Goal: Transaction & Acquisition: Book appointment/travel/reservation

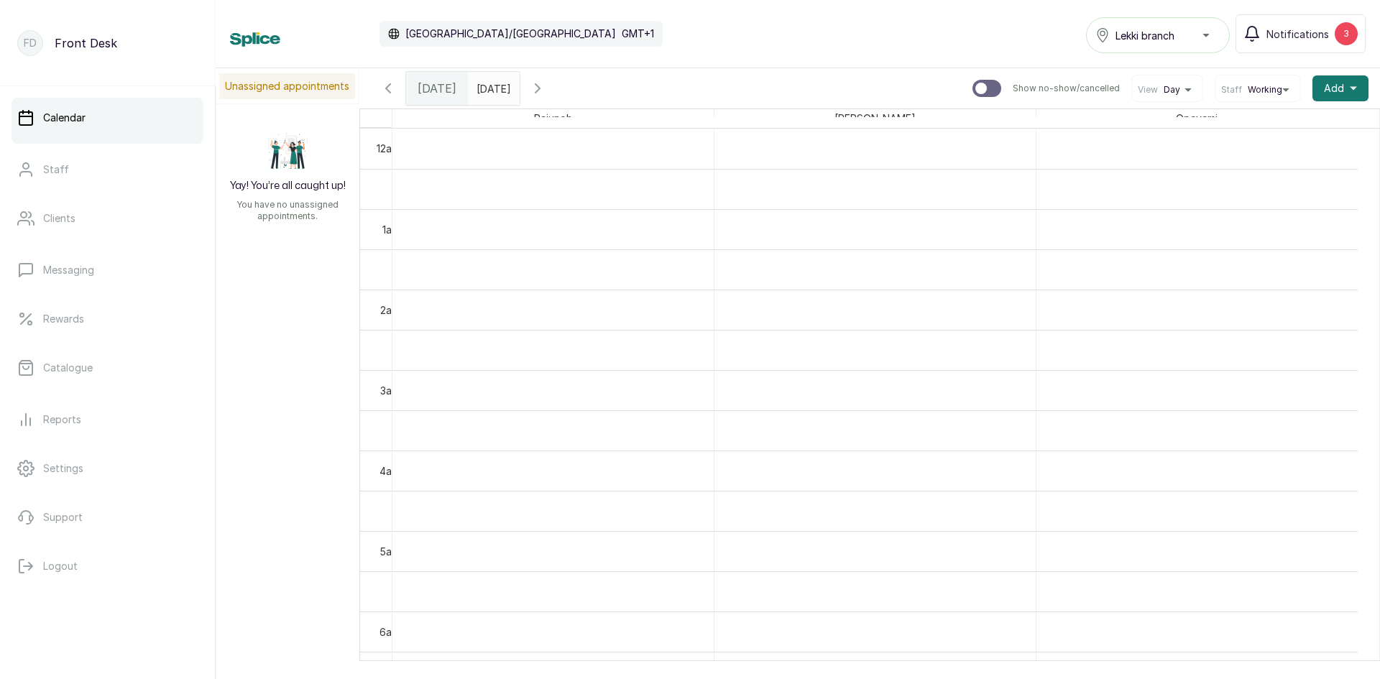
scroll to position [843, 0]
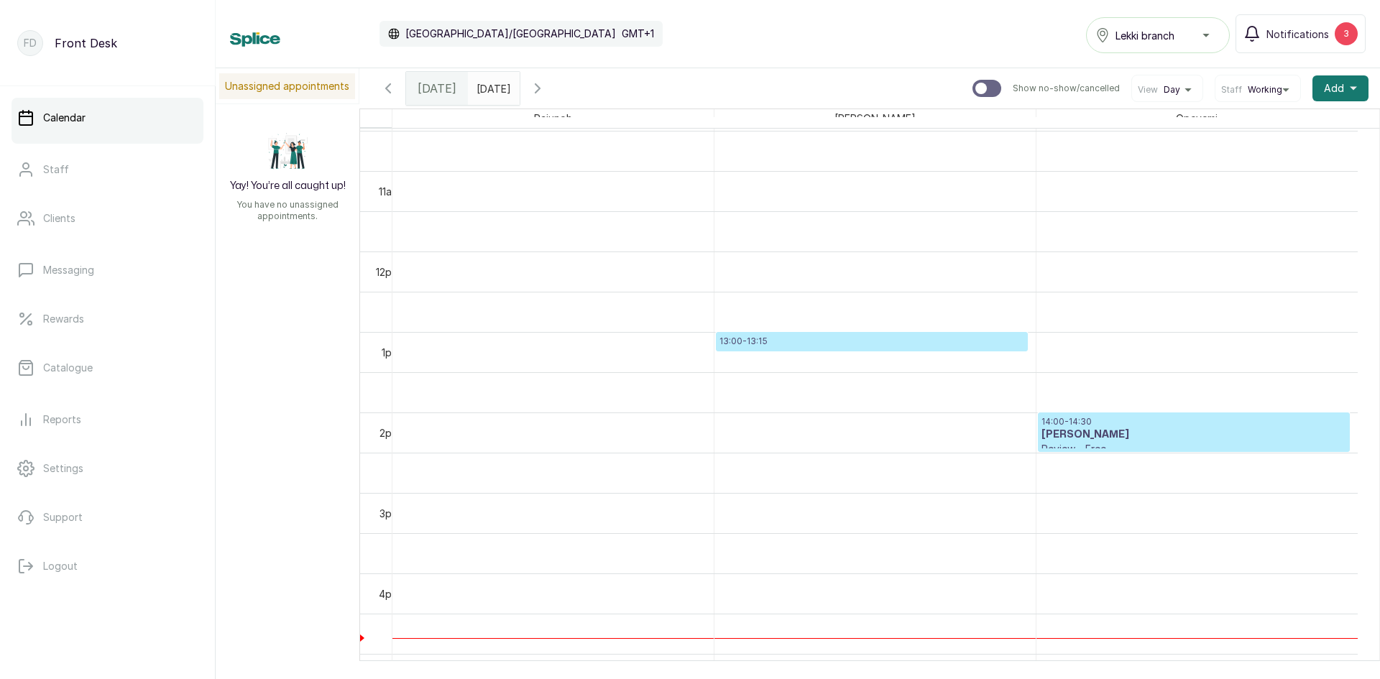
click at [484, 85] on input "[DATE]" at bounding box center [480, 85] width 23 height 24
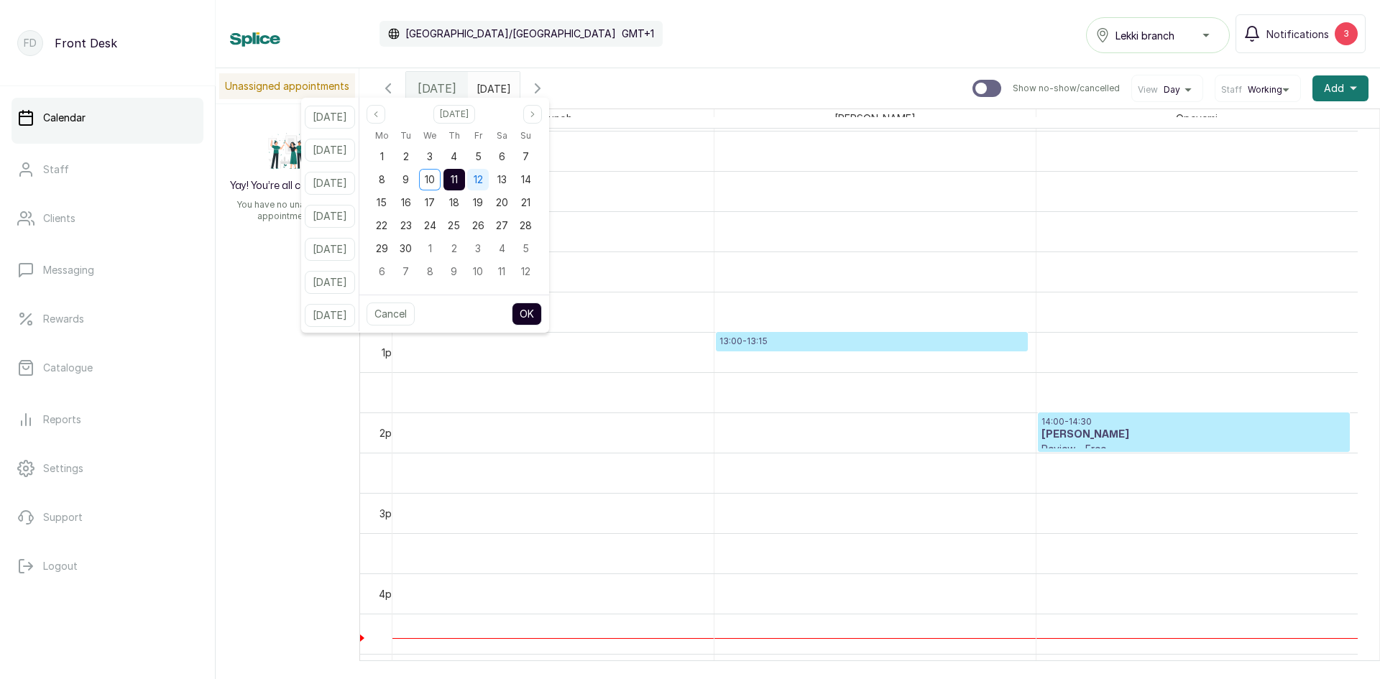
click at [483, 181] on span "12" at bounding box center [478, 179] width 9 height 12
click at [458, 178] on span "11" at bounding box center [454, 179] width 7 height 12
click at [542, 320] on button "OK" at bounding box center [527, 314] width 30 height 23
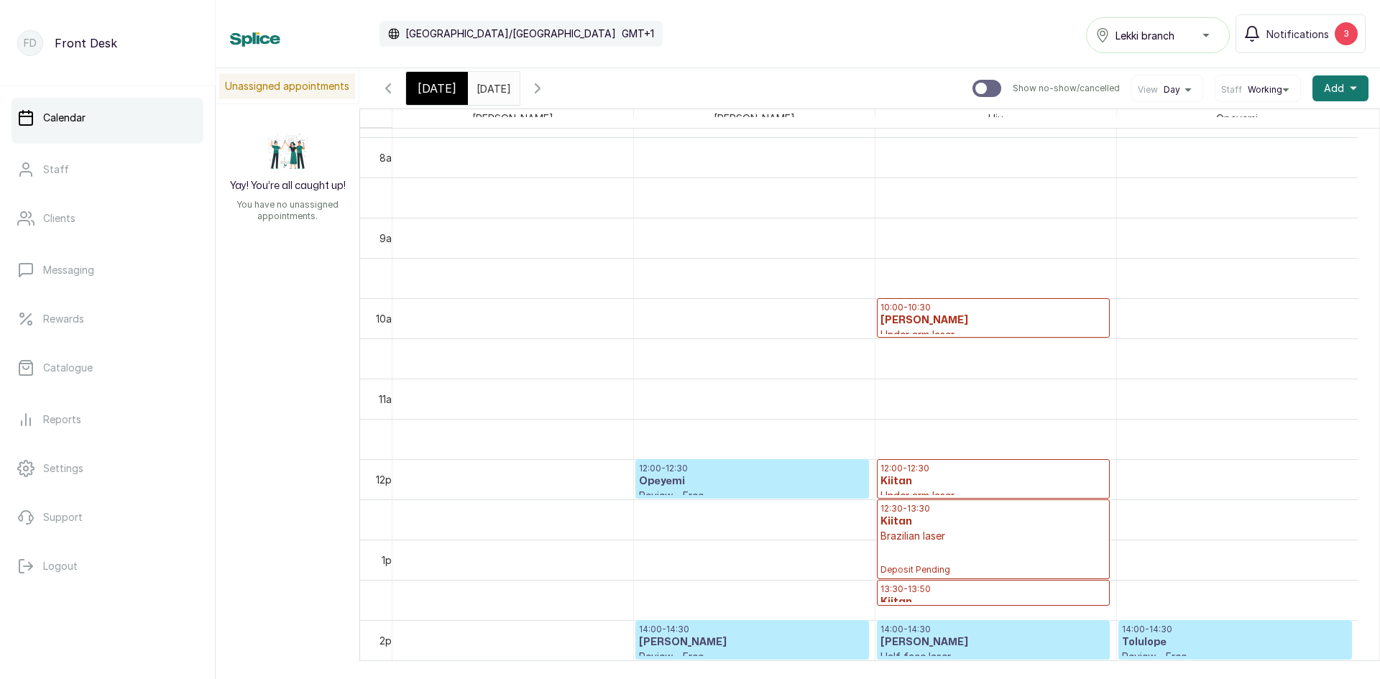
scroll to position [627, 0]
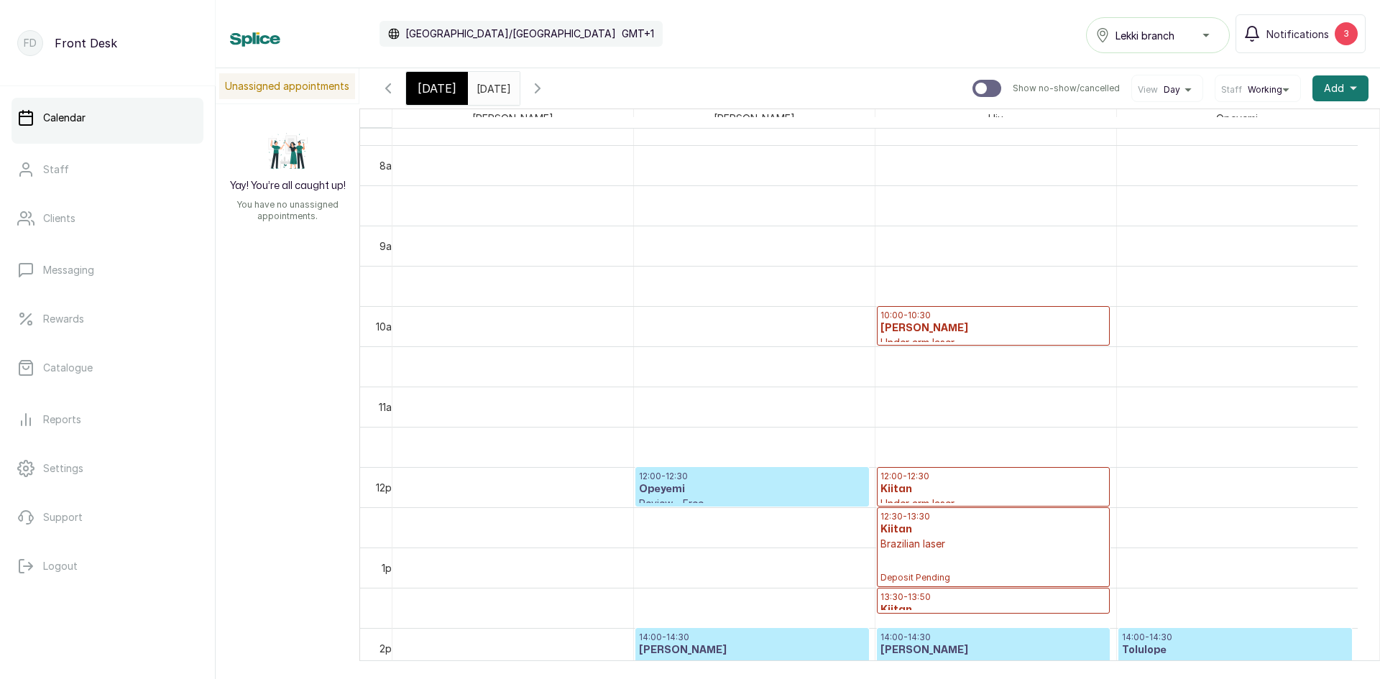
click at [953, 315] on p "10:00 - 10:30" at bounding box center [993, 315] width 226 height 11
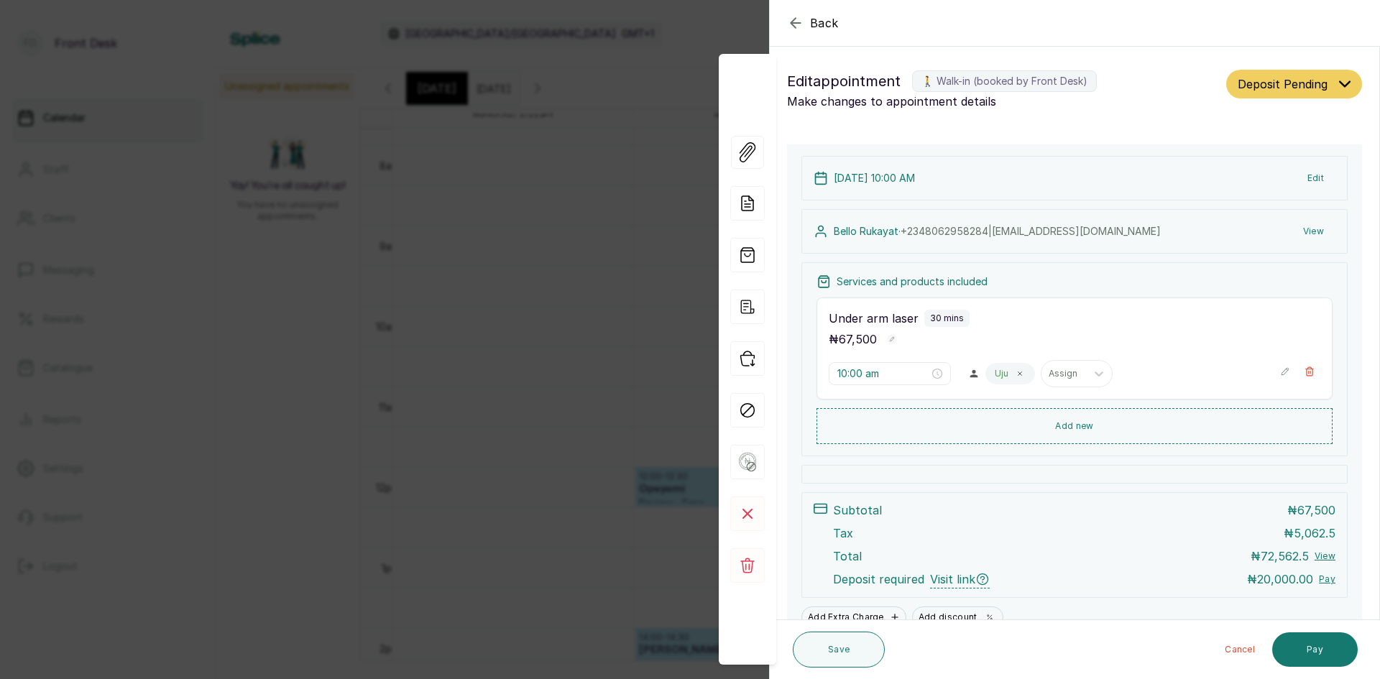
click at [680, 292] on div "Back Appointment Details Edit appointment 🚶 Walk-in (booked by Front Desk) Make…" at bounding box center [690, 339] width 1380 height 679
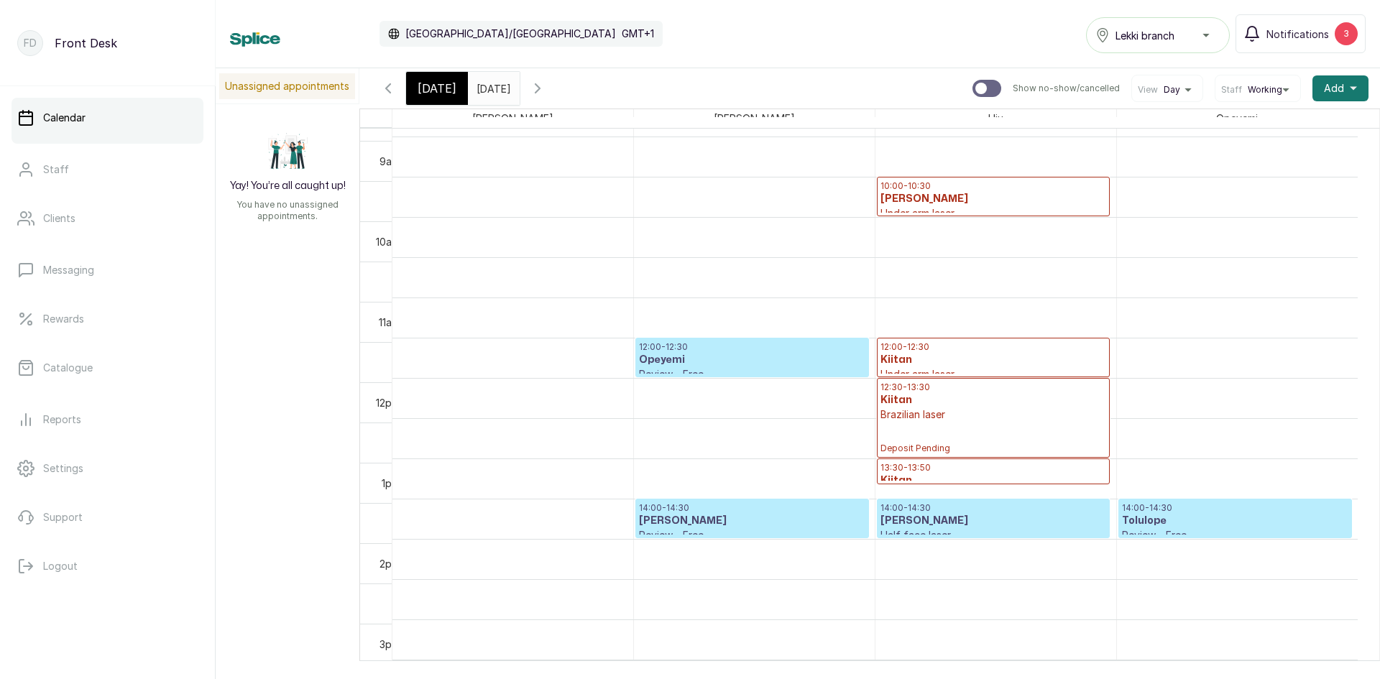
scroll to position [771, 0]
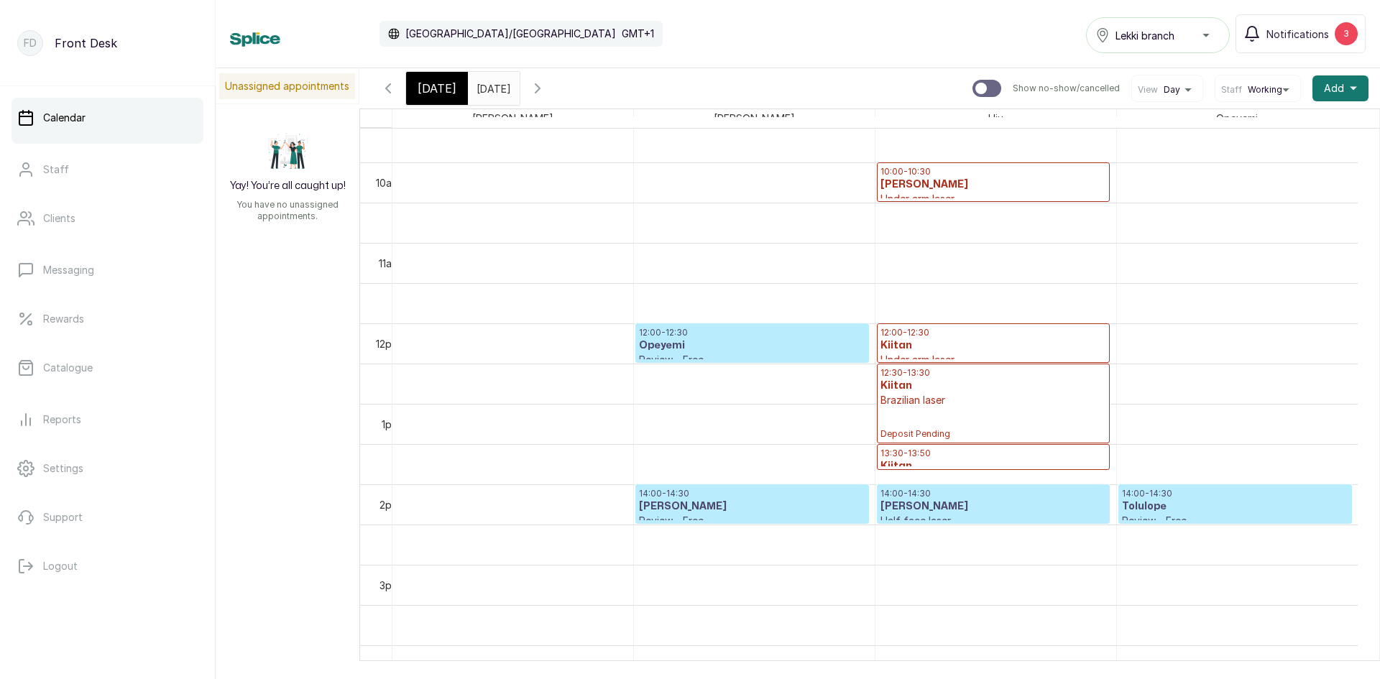
click at [758, 503] on div "12:00 - 12:30 Opeyemi Review - Free Confirmed 14:00 - 14:30 [PERSON_NAME] Revie…" at bounding box center [754, 323] width 241 height 1931
click at [771, 510] on h3 "[PERSON_NAME]" at bounding box center [752, 506] width 226 height 14
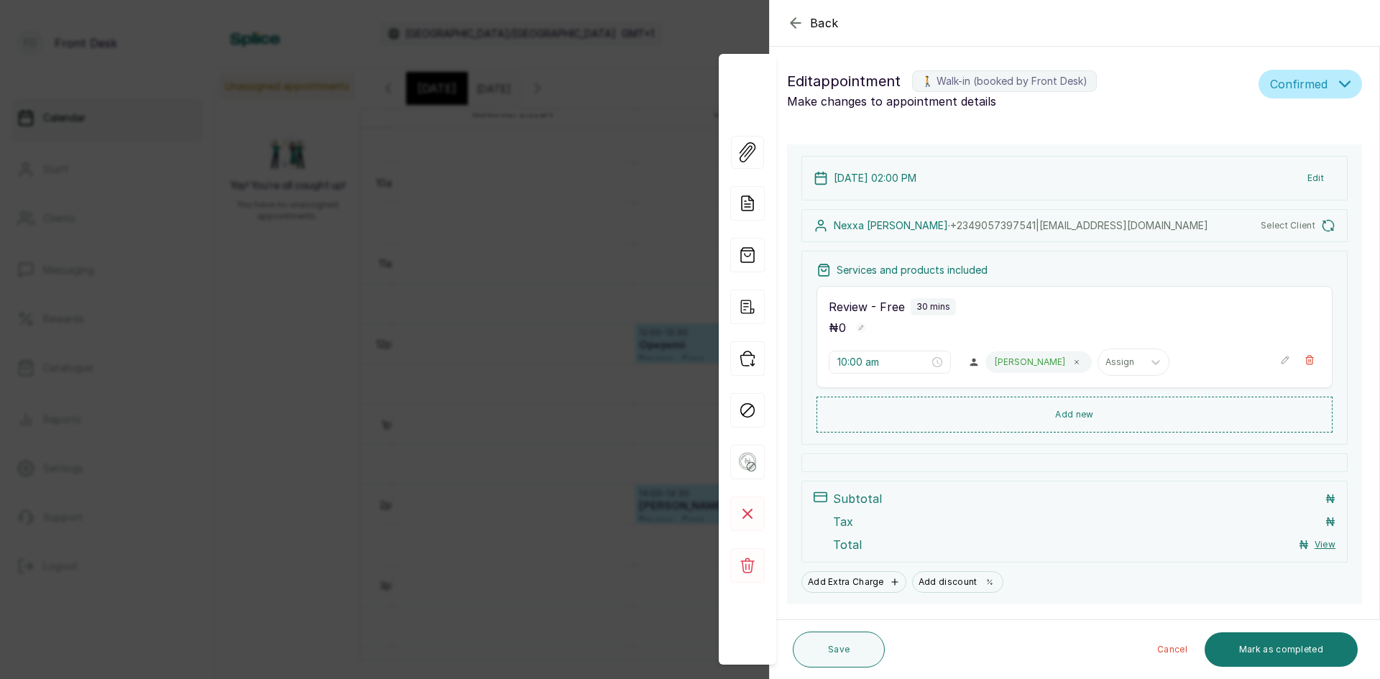
type input "2:00 pm"
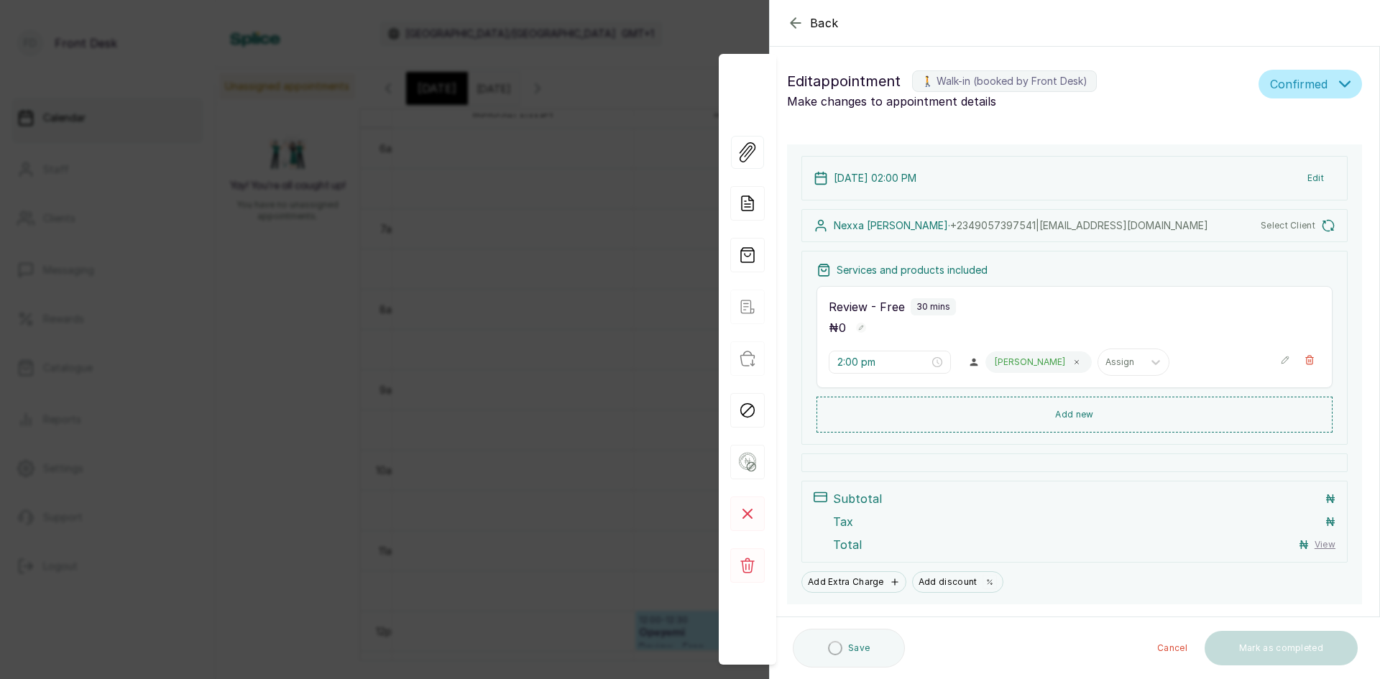
scroll to position [35, 0]
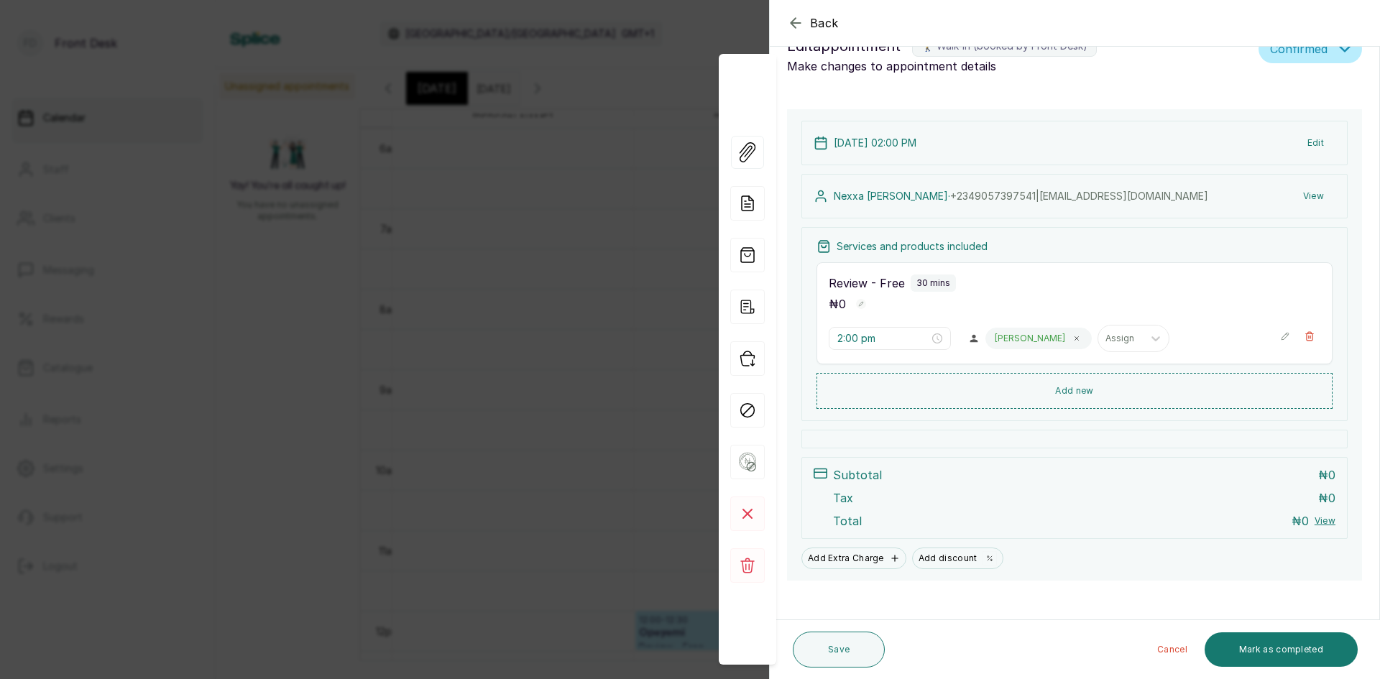
click at [681, 481] on div "Back Appointment Details Edit appointment 🚶 Walk-in (booked by Front Desk) Make…" at bounding box center [690, 339] width 1380 height 679
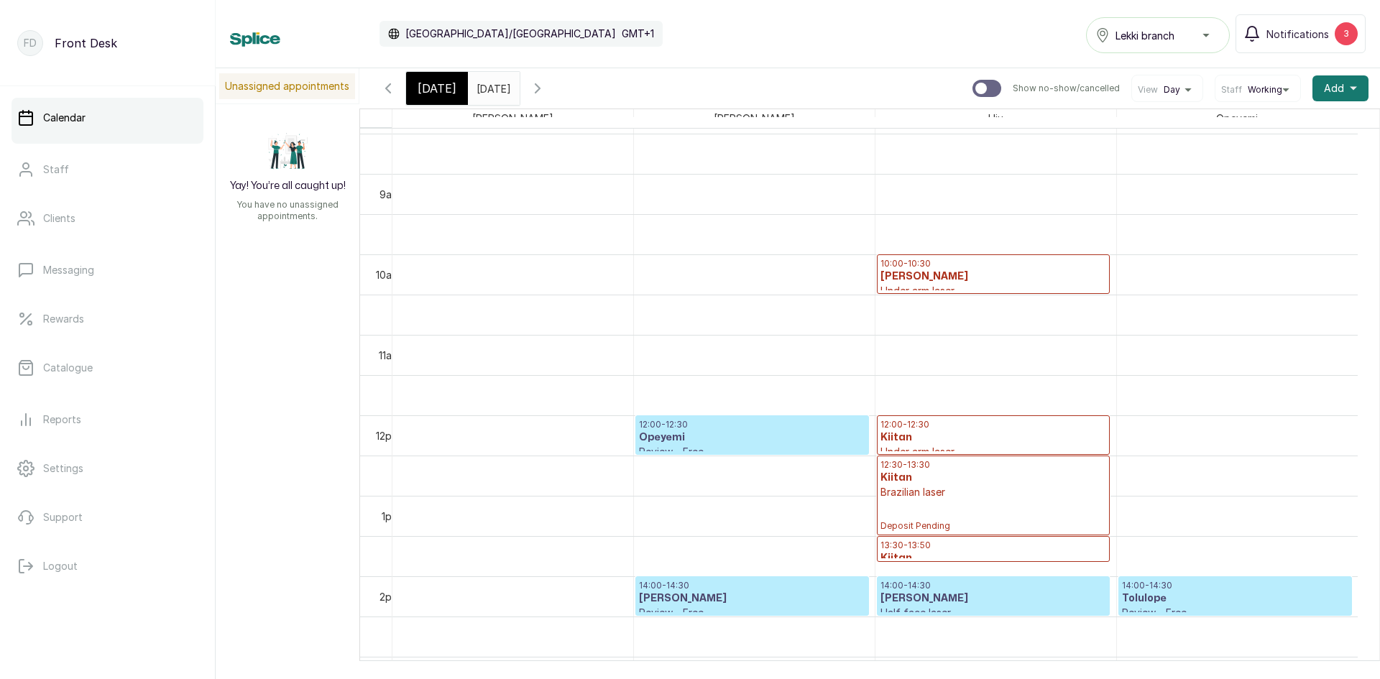
scroll to position [771, 0]
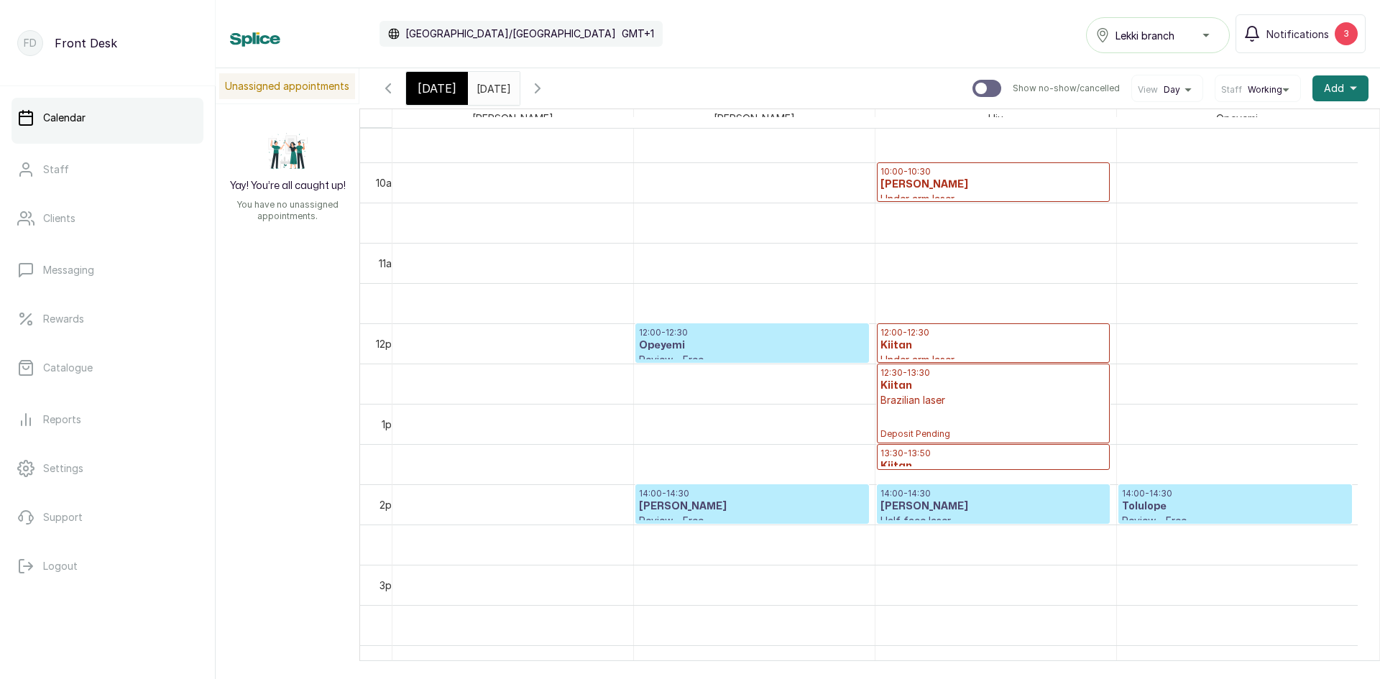
click at [862, 512] on h3 "[PERSON_NAME]" at bounding box center [752, 506] width 226 height 14
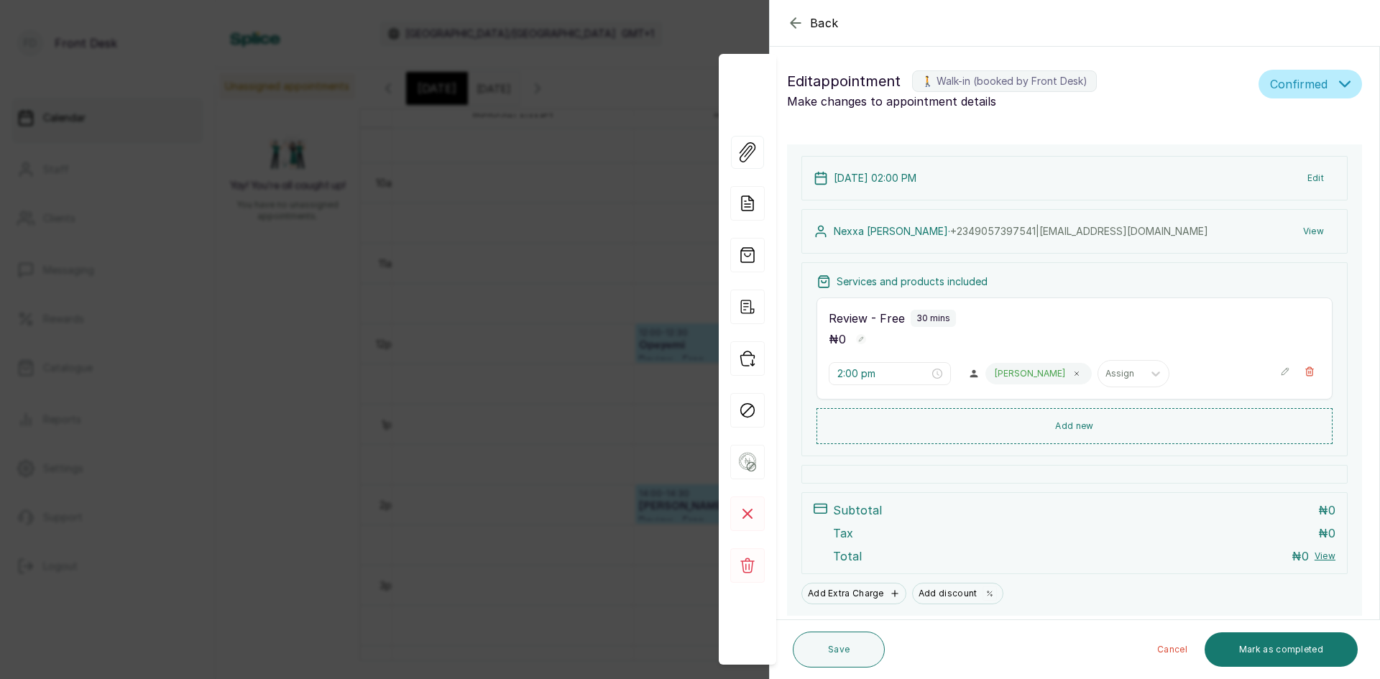
click at [213, 360] on div "Back Appointment Details Edit appointment 🚶 Walk-in (booked by Front Desk) Make…" at bounding box center [690, 339] width 1380 height 679
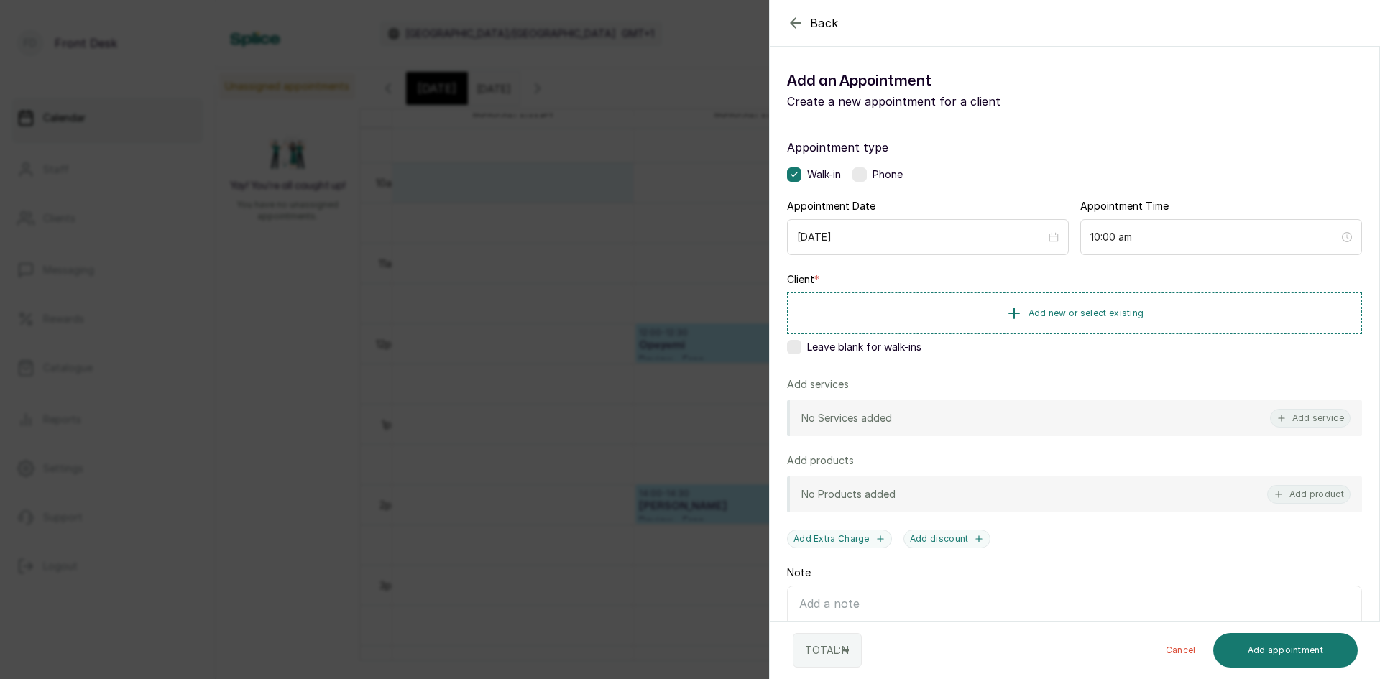
click at [170, 323] on div "Back Add Appointment Add an Appointment Create a new appointment for a client A…" at bounding box center [690, 339] width 1380 height 679
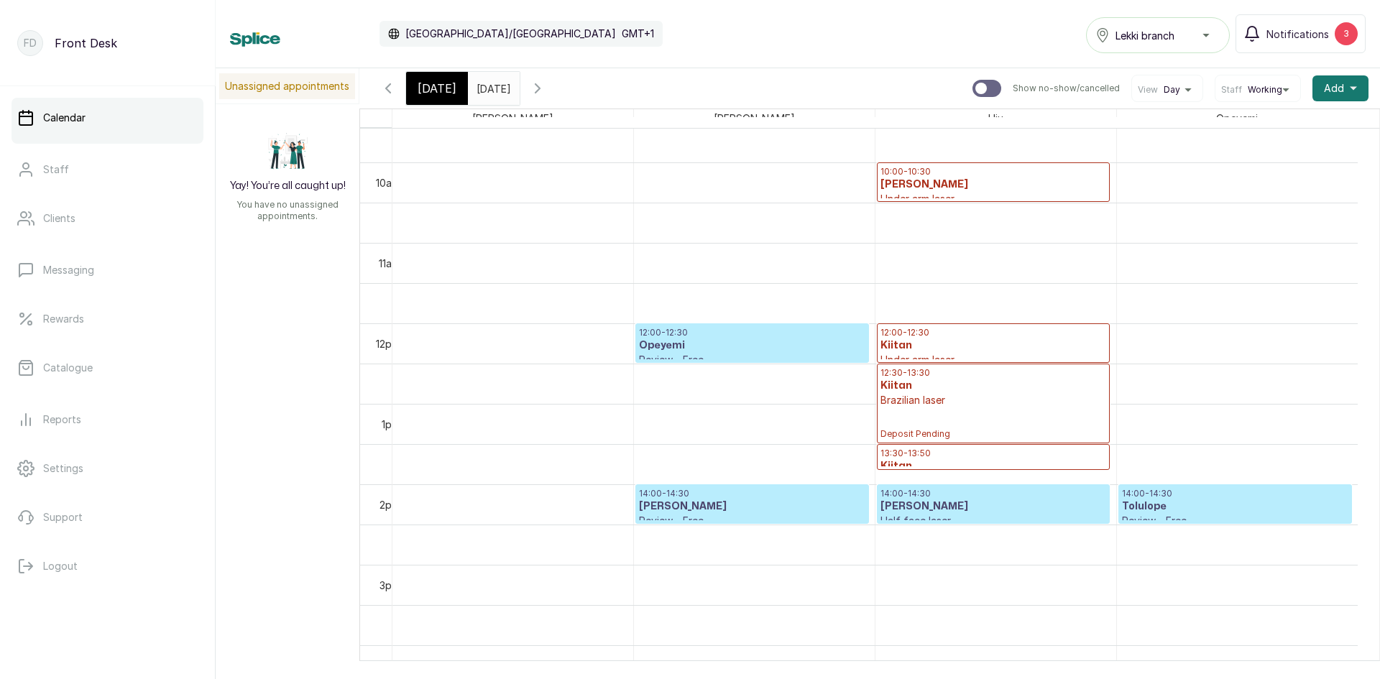
click at [420, 92] on span "[DATE]" at bounding box center [436, 88] width 39 height 17
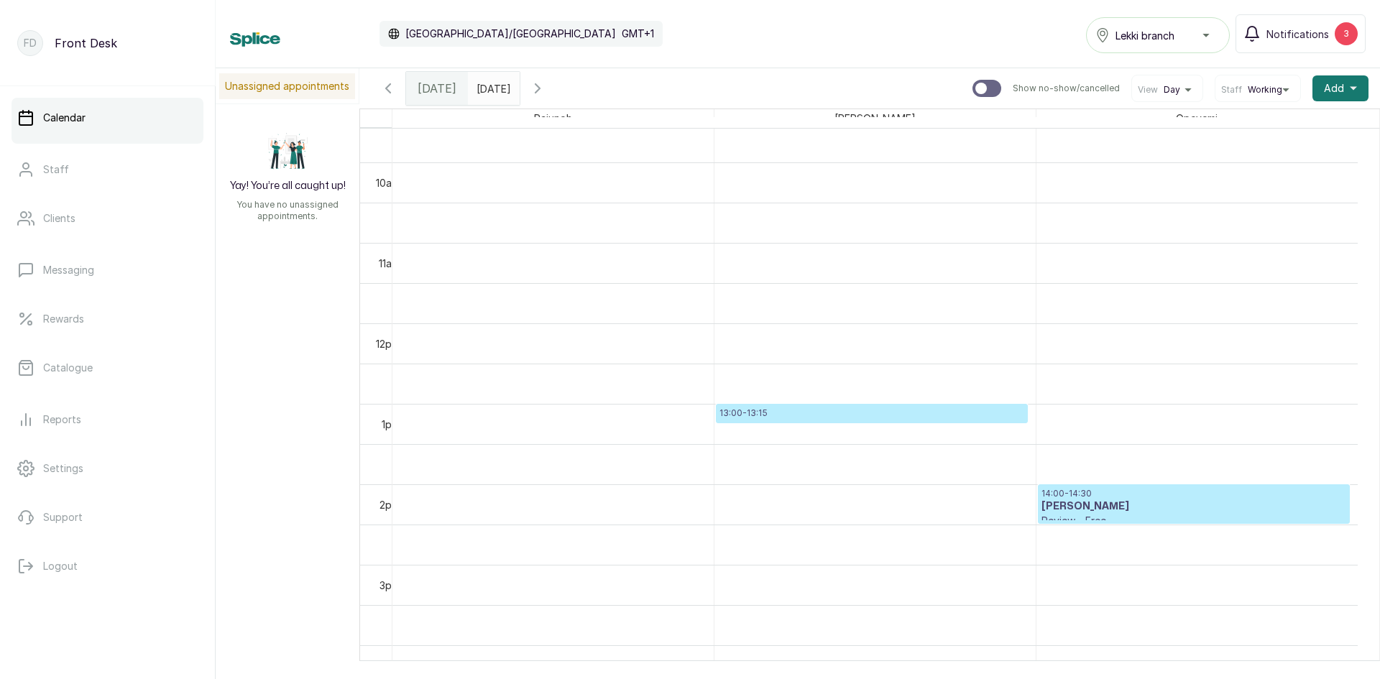
scroll to position [484, 0]
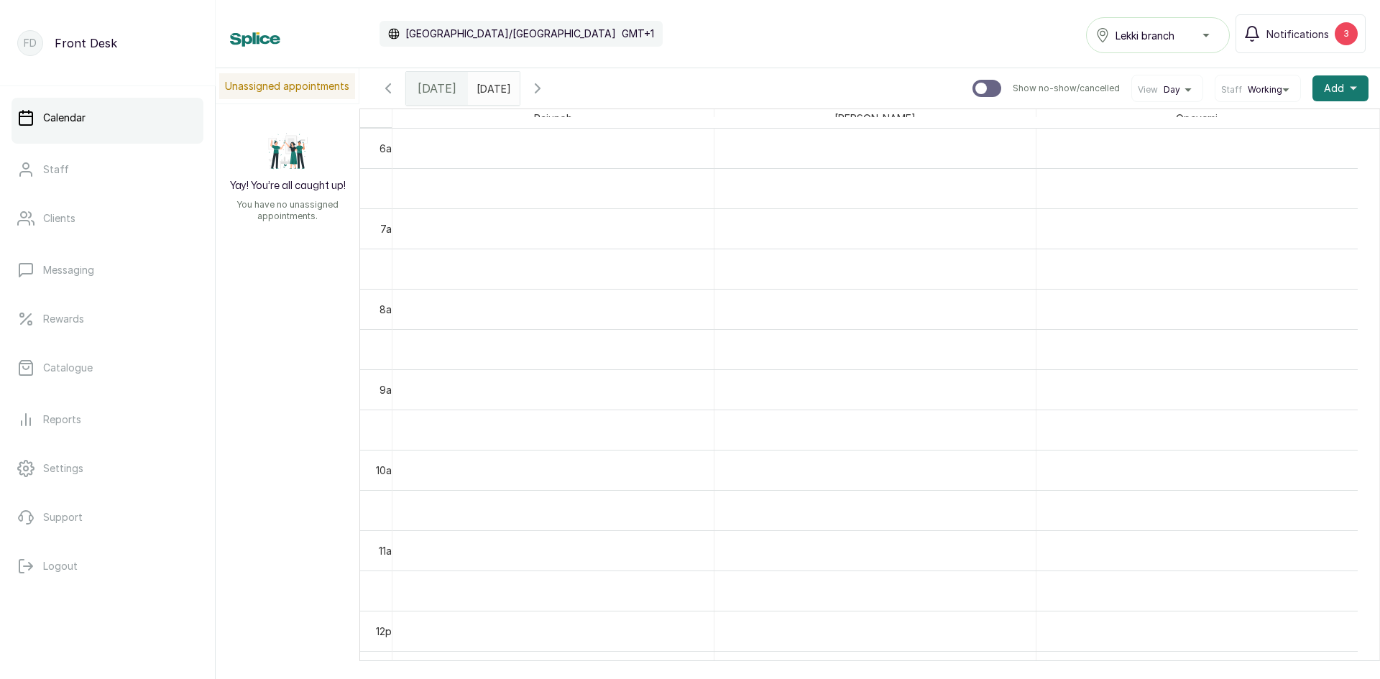
click at [491, 87] on input "[DATE]" at bounding box center [480, 85] width 23 height 24
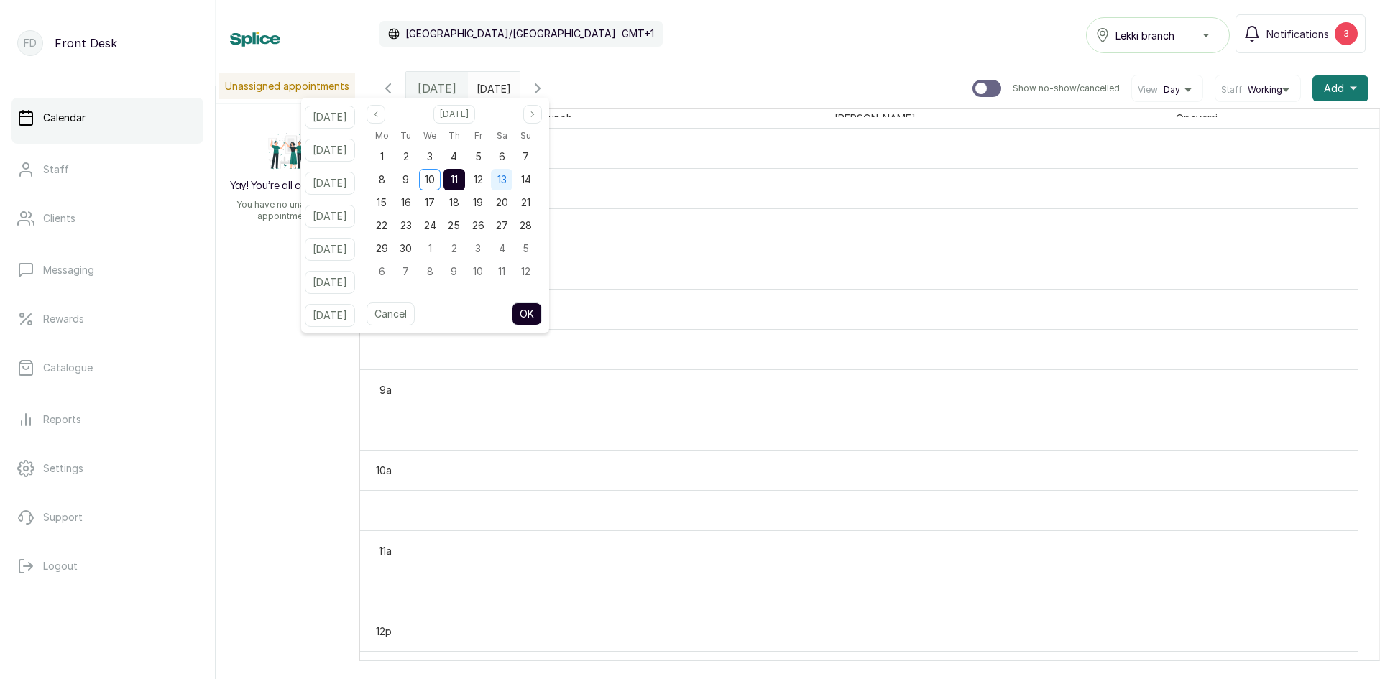
click at [507, 178] on span "13" at bounding box center [501, 179] width 9 height 12
click at [535, 315] on button "OK" at bounding box center [527, 314] width 30 height 23
type input "[DATE]"
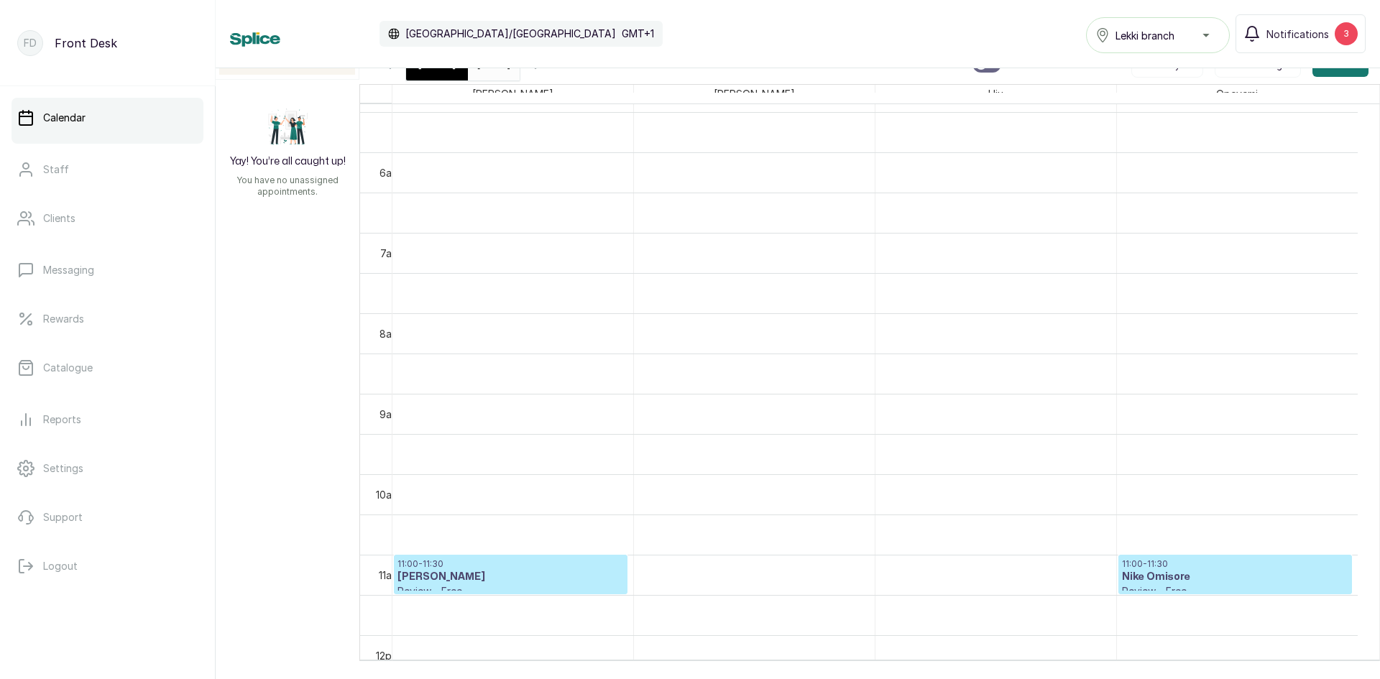
scroll to position [412, 0]
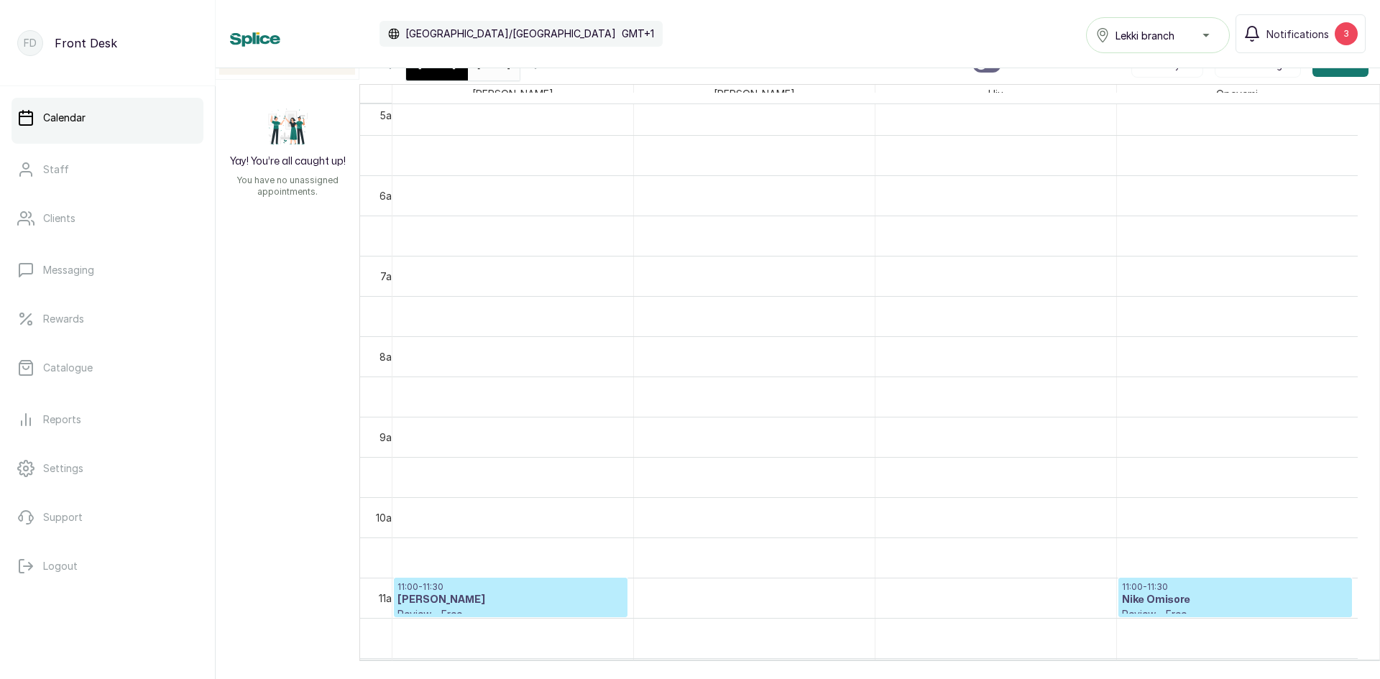
click at [491, 74] on div "[DATE] [DATE]" at bounding box center [494, 63] width 52 height 33
click at [446, 73] on div "[DATE]" at bounding box center [437, 63] width 62 height 33
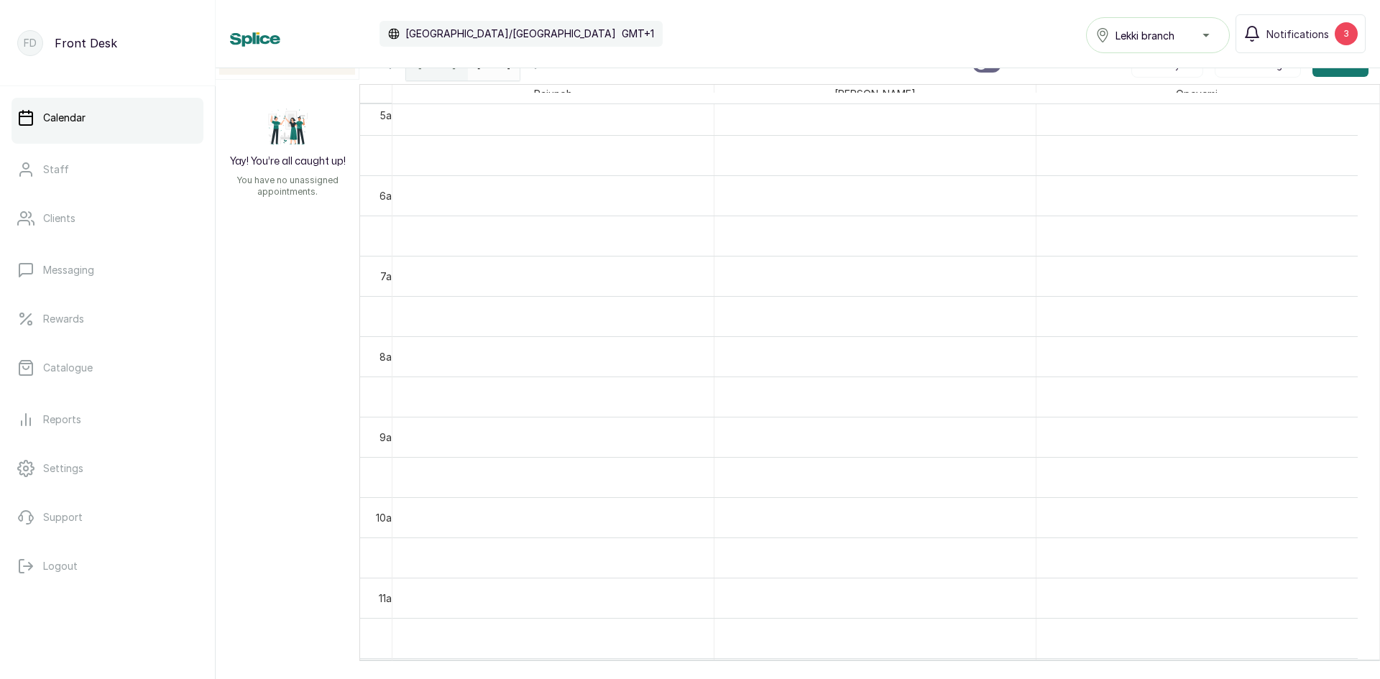
scroll to position [484, 0]
click at [481, 70] on input "[DATE]" at bounding box center [480, 60] width 23 height 24
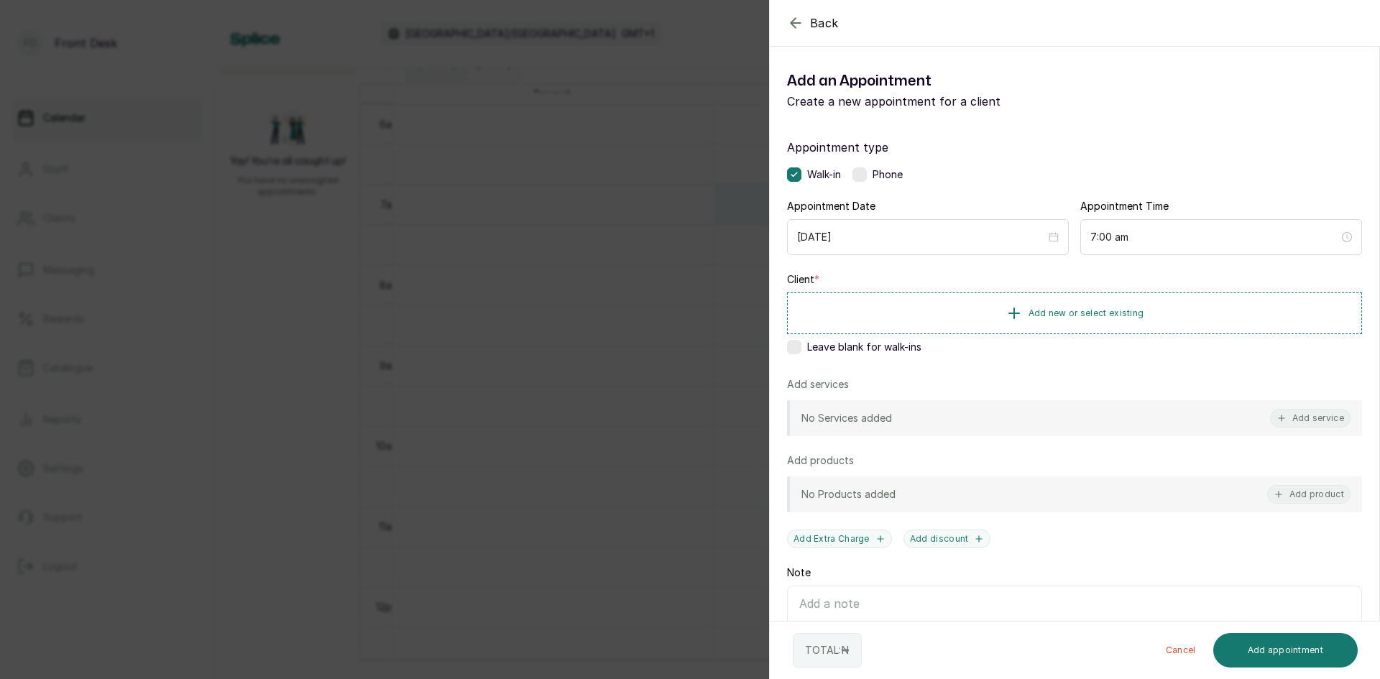
click at [583, 257] on div "Back Add Appointment Add an Appointment Create a new appointment for a client A…" at bounding box center [690, 339] width 1380 height 679
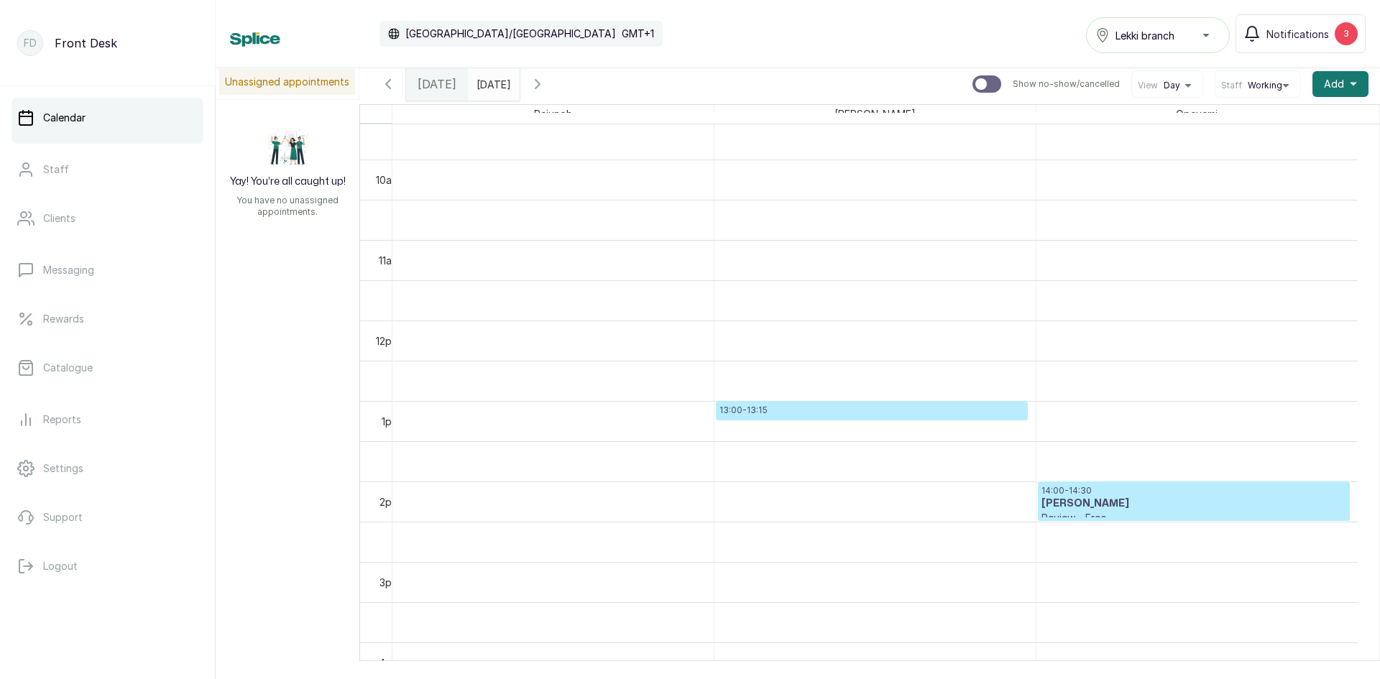
scroll to position [0, 0]
click at [491, 83] on input "[DATE]" at bounding box center [480, 80] width 23 height 24
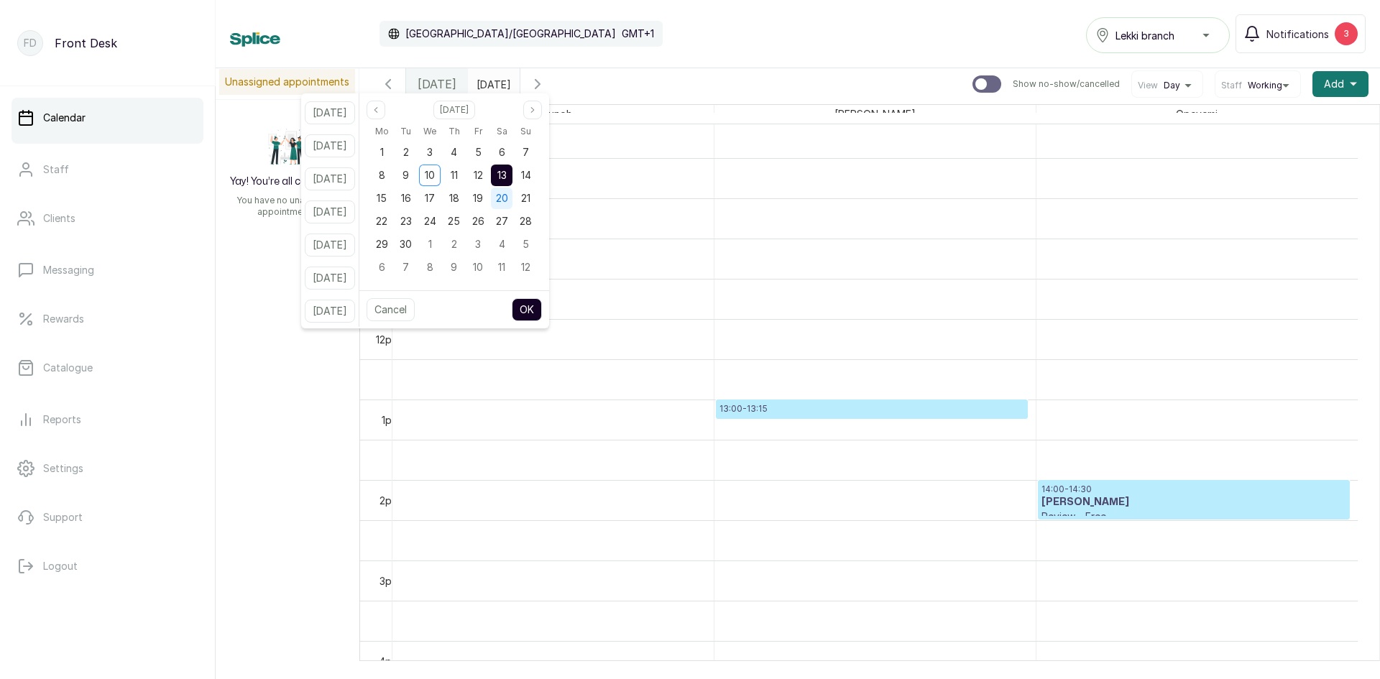
click at [508, 201] on span "20" at bounding box center [502, 198] width 12 height 12
click at [507, 175] on span "13" at bounding box center [501, 175] width 9 height 12
click at [542, 307] on button "OK" at bounding box center [527, 309] width 30 height 23
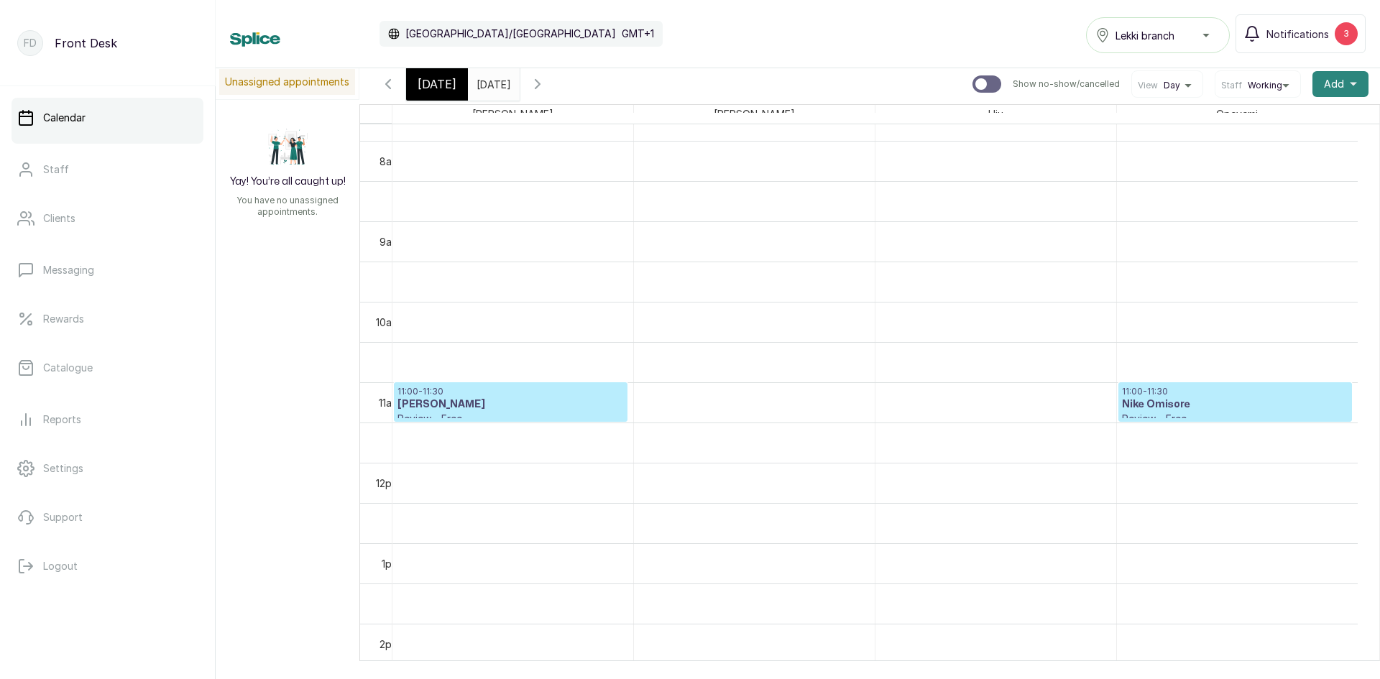
click at [1324, 83] on span "Add" at bounding box center [1334, 84] width 20 height 14
click at [1324, 88] on span "Add" at bounding box center [1334, 84] width 20 height 14
click at [1325, 83] on span "Add" at bounding box center [1334, 84] width 20 height 14
click at [1265, 124] on span "Add Appointment" at bounding box center [1288, 122] width 138 height 17
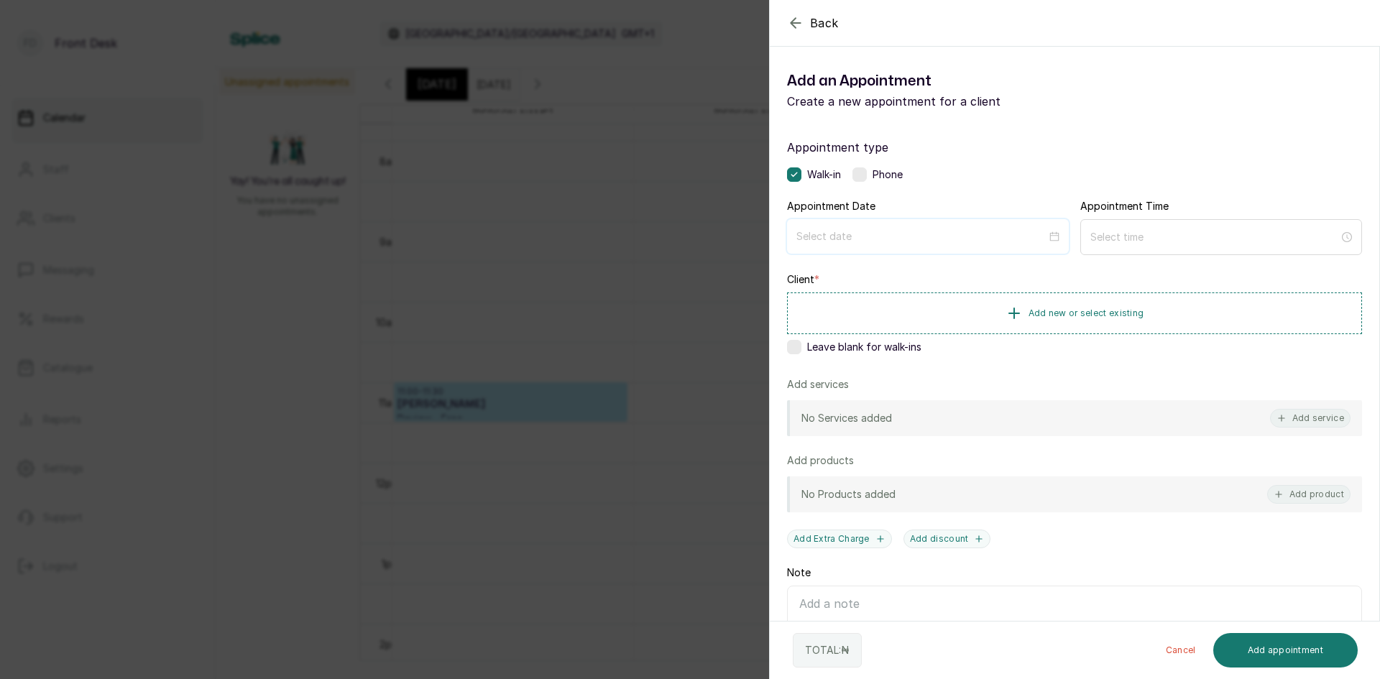
click at [946, 234] on input at bounding box center [921, 237] width 250 height 16
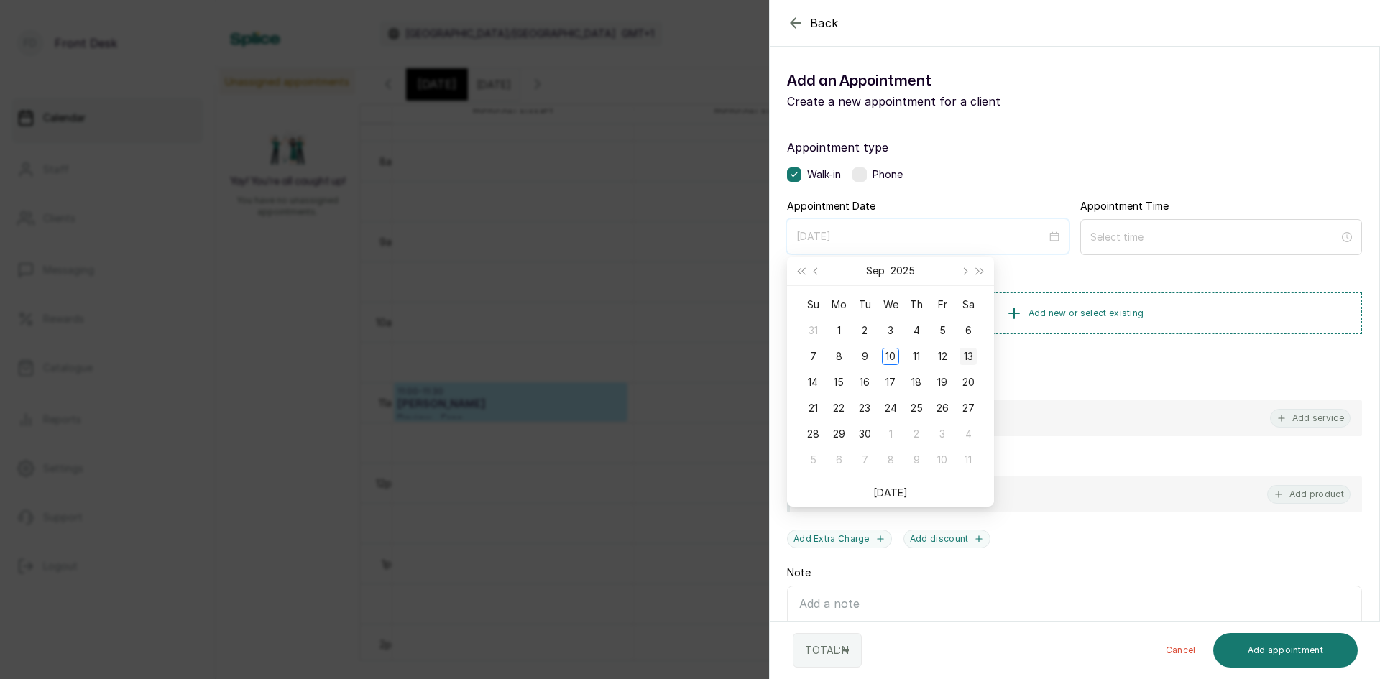
type input "[DATE]"
click at [964, 357] on div "13" at bounding box center [967, 356] width 17 height 17
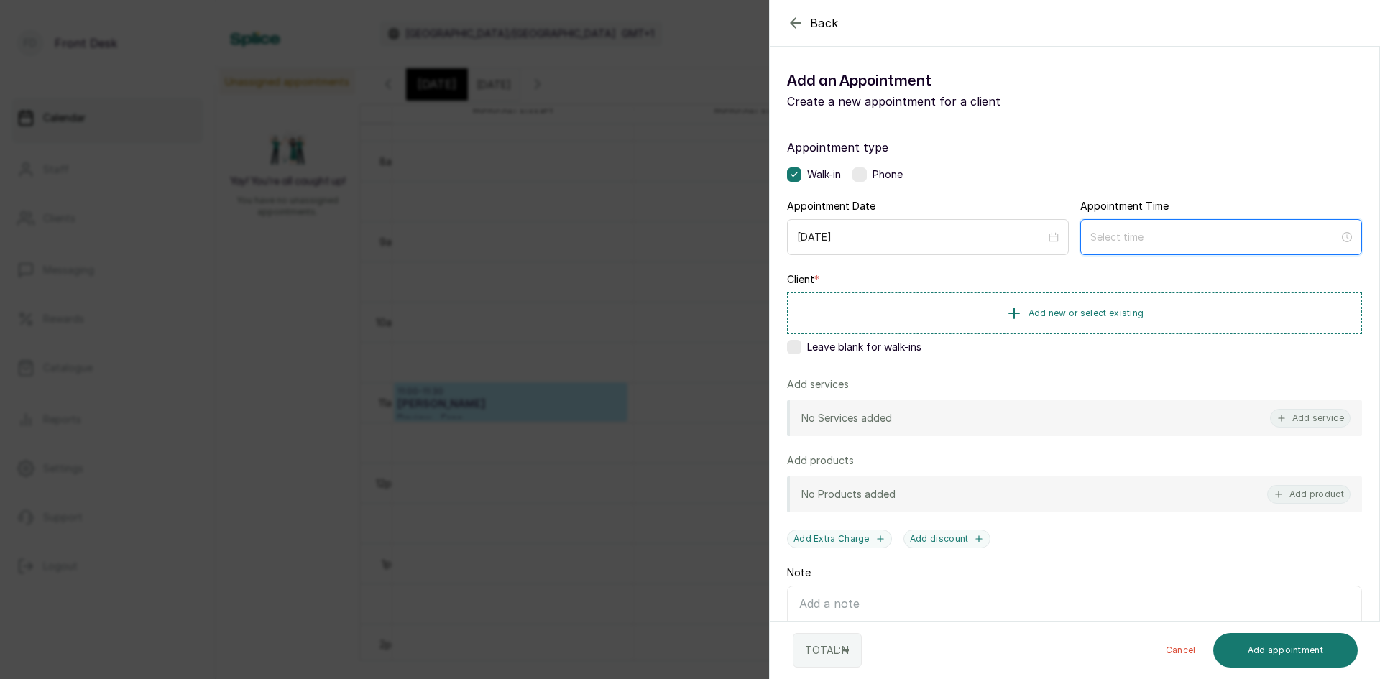
click at [1119, 239] on input at bounding box center [1214, 237] width 249 height 16
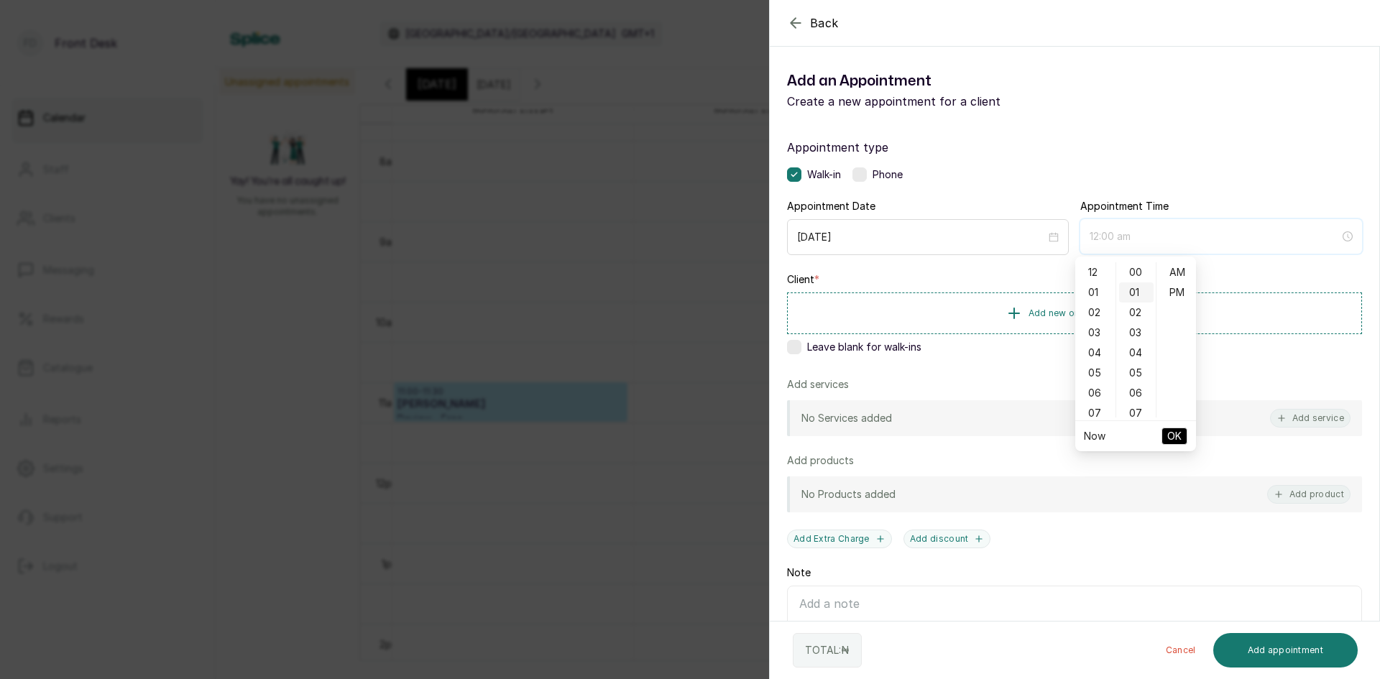
type input "12:01 am"
type input "2:00 am"
click at [1098, 309] on div "02" at bounding box center [1095, 313] width 34 height 20
type input "2:00 pm"
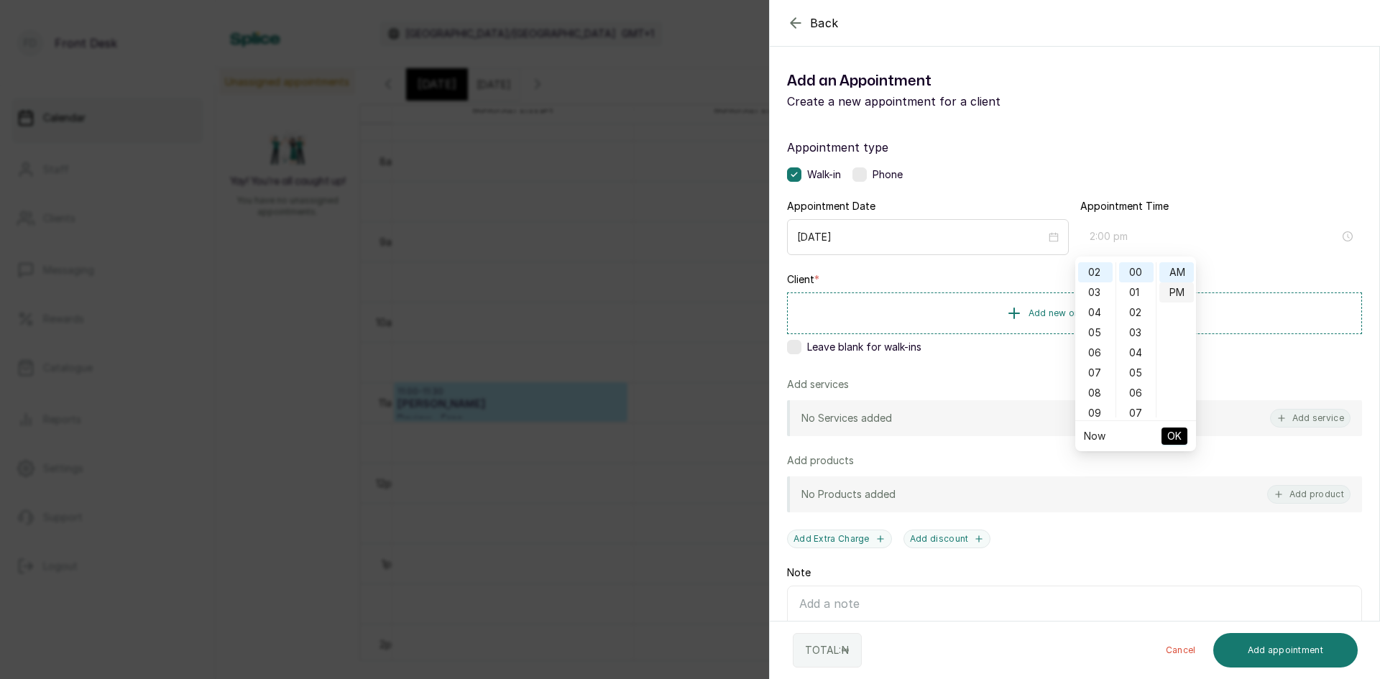
click at [1173, 292] on div "PM" at bounding box center [1176, 292] width 34 height 20
click at [1183, 437] on button "OK" at bounding box center [1174, 436] width 26 height 17
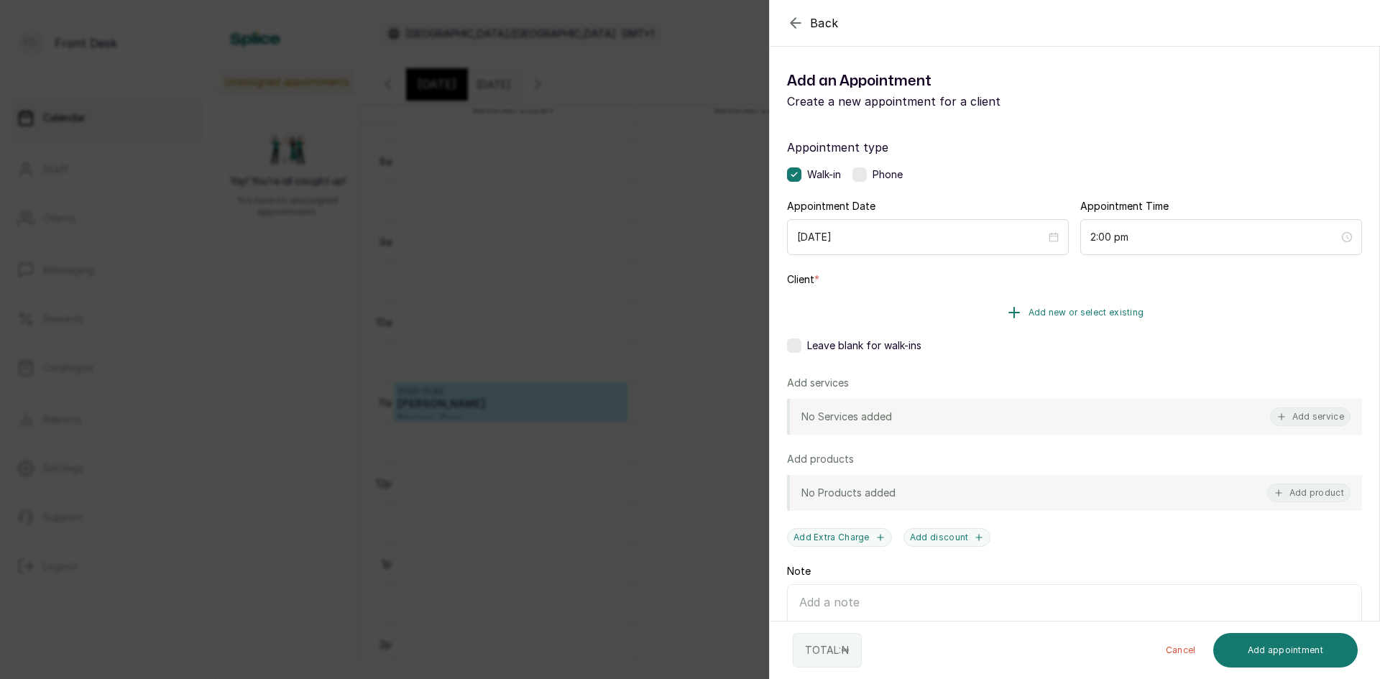
click at [1066, 310] on span "Add new or select existing" at bounding box center [1086, 312] width 116 height 11
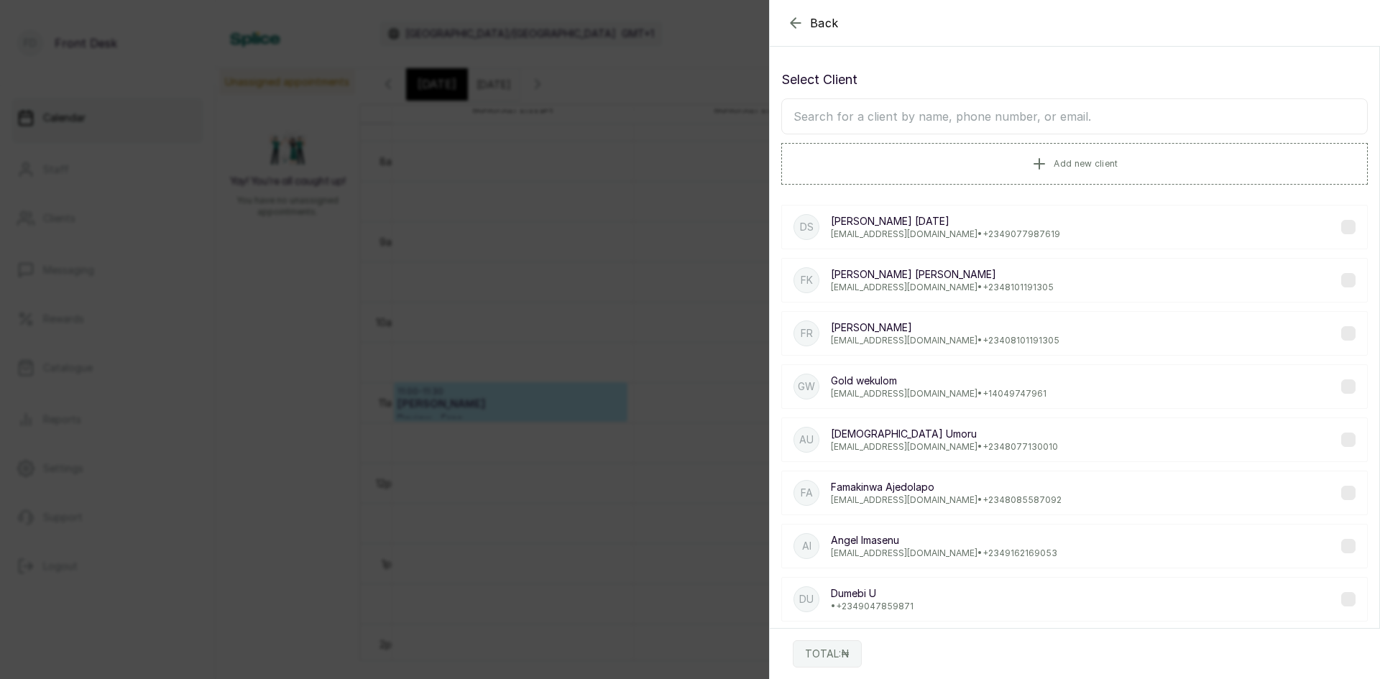
click at [1028, 115] on input "text" at bounding box center [1074, 116] width 586 height 36
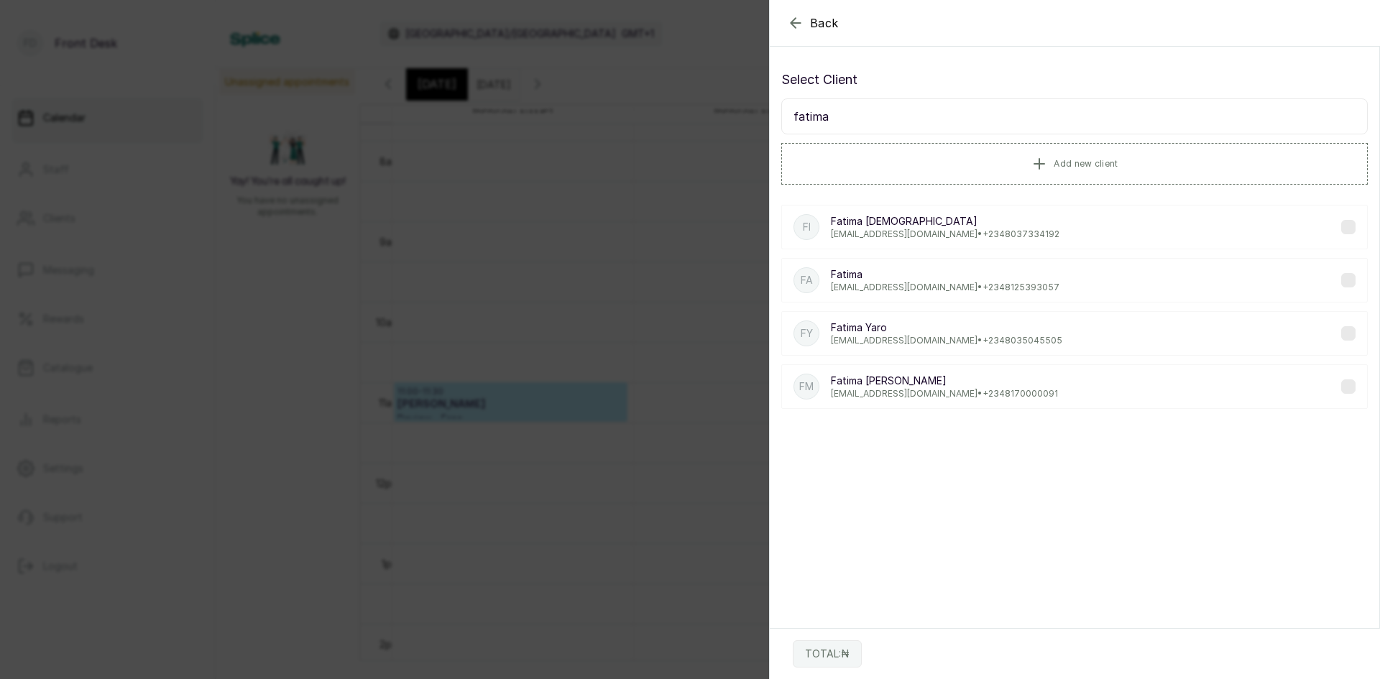
type input "fatima"
click at [867, 234] on p "[EMAIL_ADDRESS][DOMAIN_NAME] • [PHONE_NUMBER]" at bounding box center [945, 234] width 229 height 11
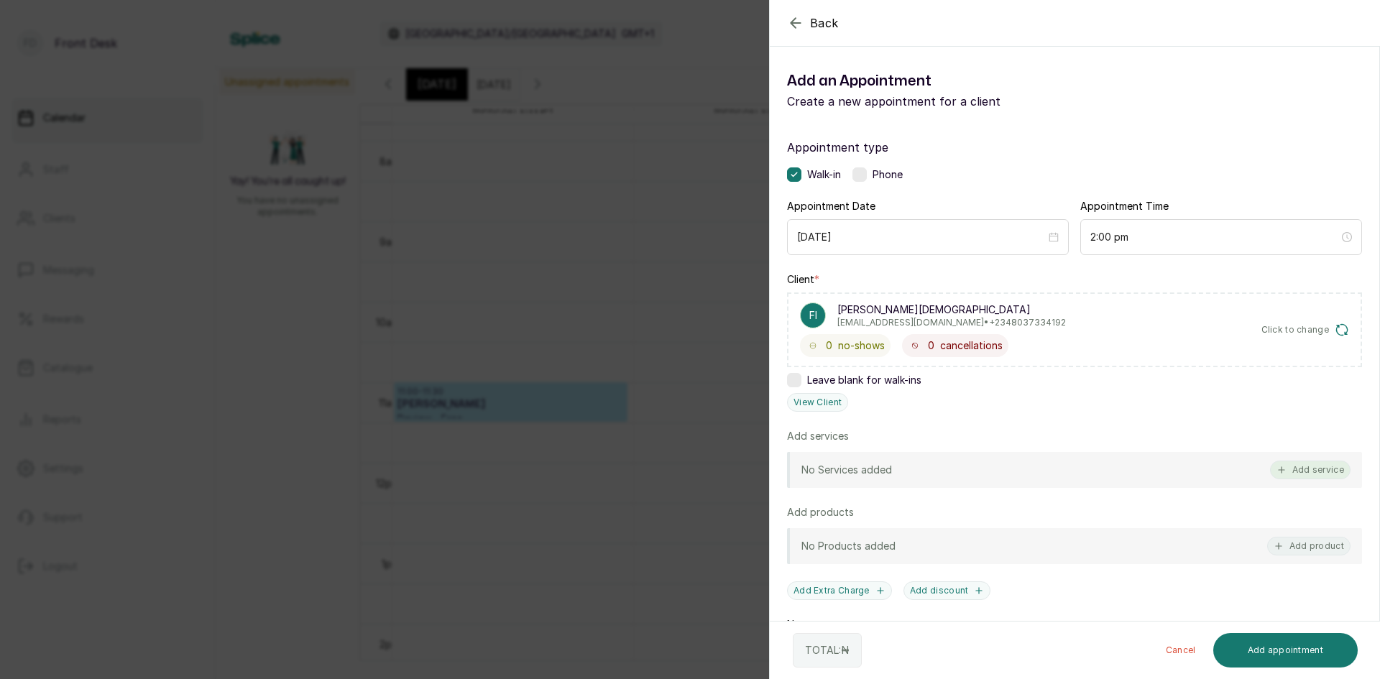
click at [1286, 471] on button "Add service" at bounding box center [1310, 470] width 80 height 19
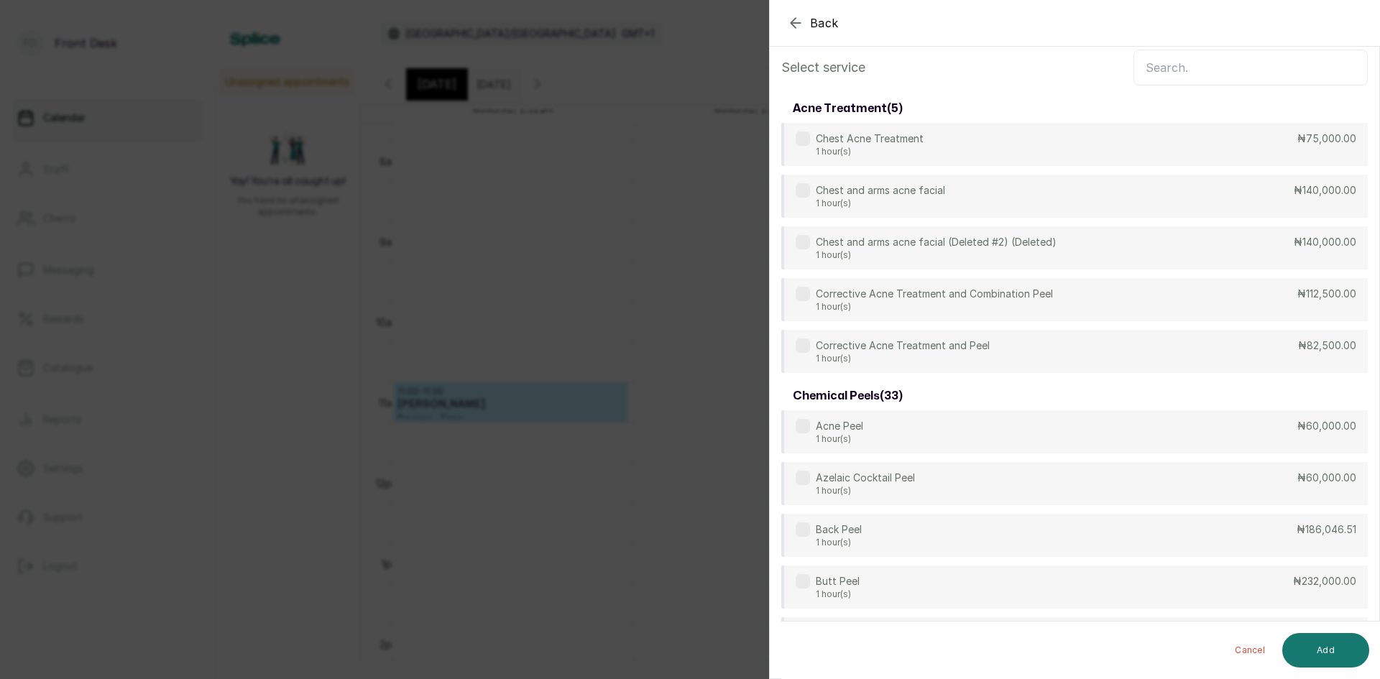
scroll to position [0, 0]
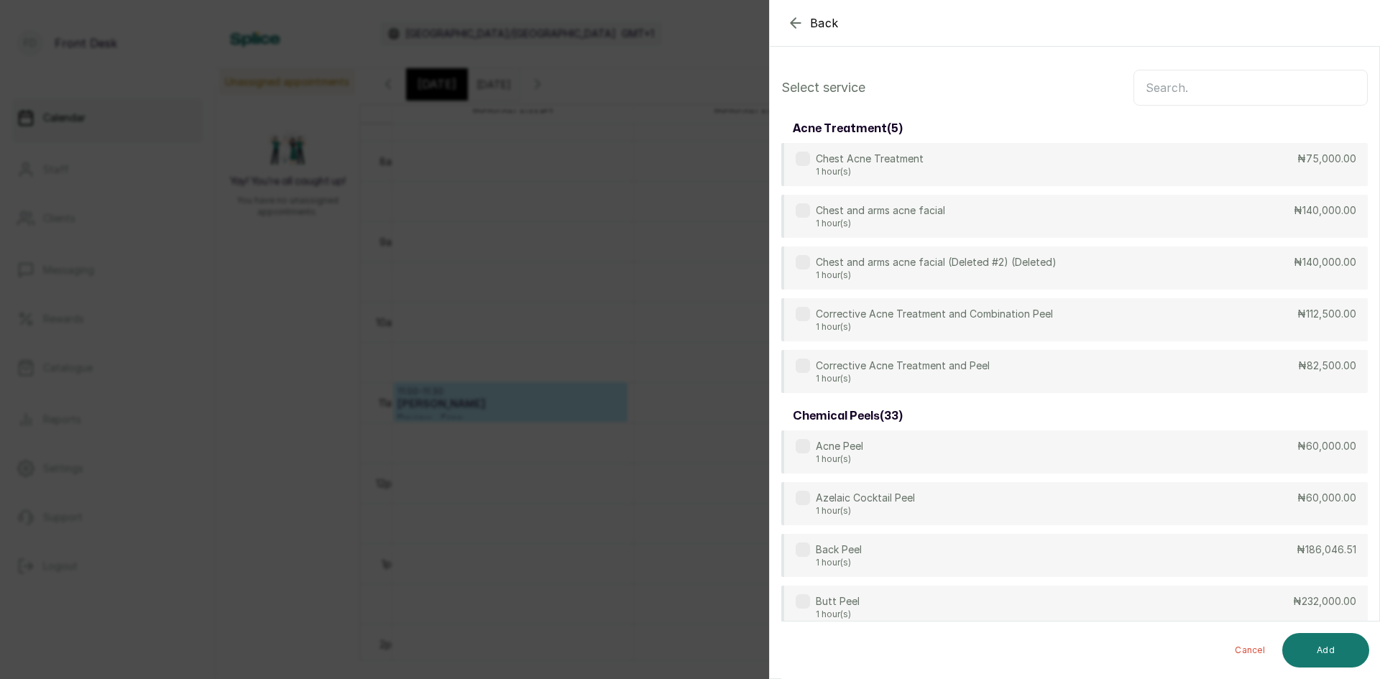
click at [1165, 90] on input "text" at bounding box center [1250, 88] width 234 height 36
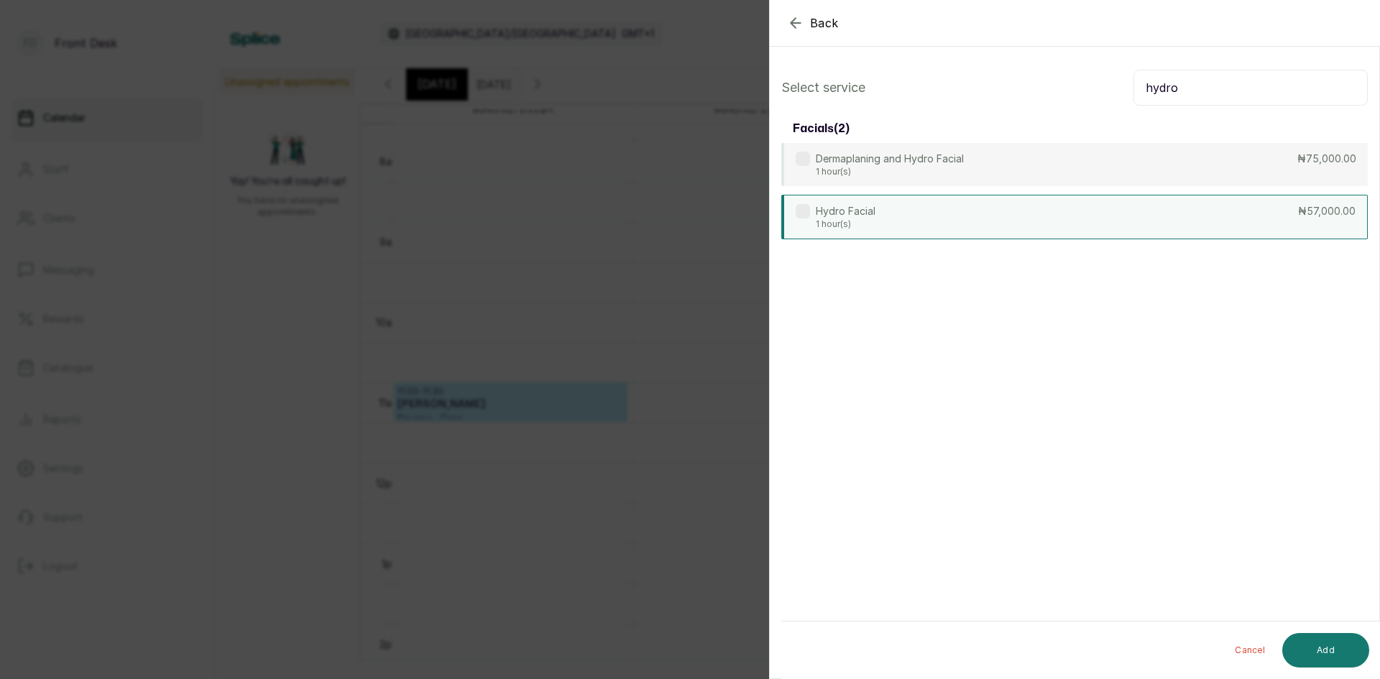
type input "hydro"
click at [1088, 229] on div "Hydro Facial 1 hour(s) ₦57,000.00" at bounding box center [1074, 217] width 586 height 45
click at [1329, 647] on button "Add" at bounding box center [1325, 650] width 87 height 34
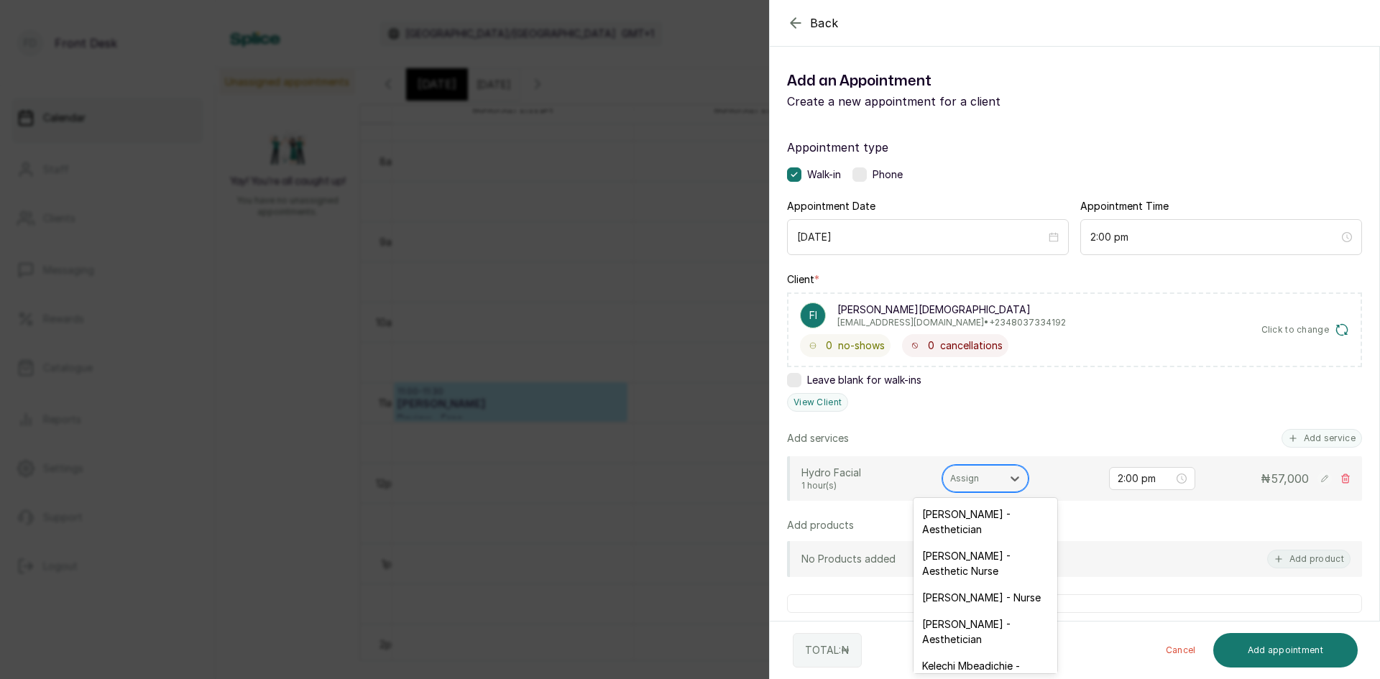
click at [1000, 476] on div "Assign" at bounding box center [972, 478] width 59 height 19
click at [938, 558] on div "[PERSON_NAME] - Aesthetic Nurse" at bounding box center [985, 564] width 144 height 42
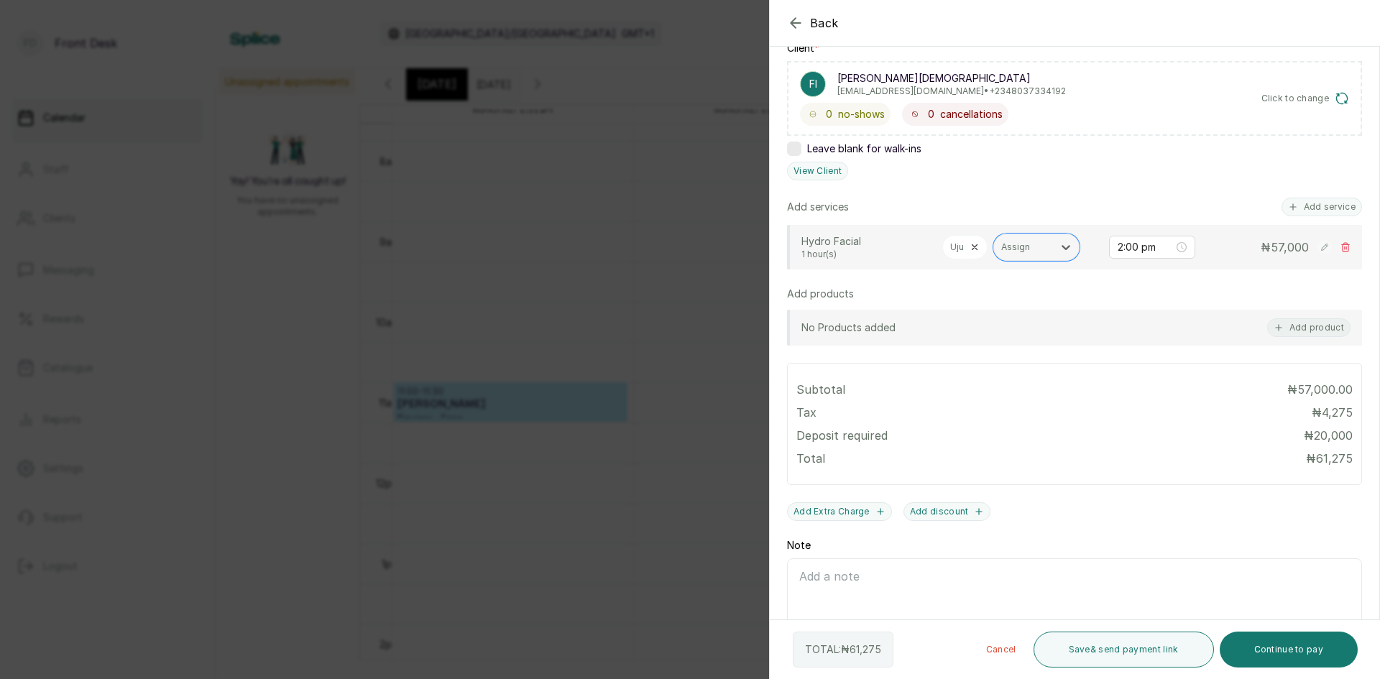
scroll to position [287, 0]
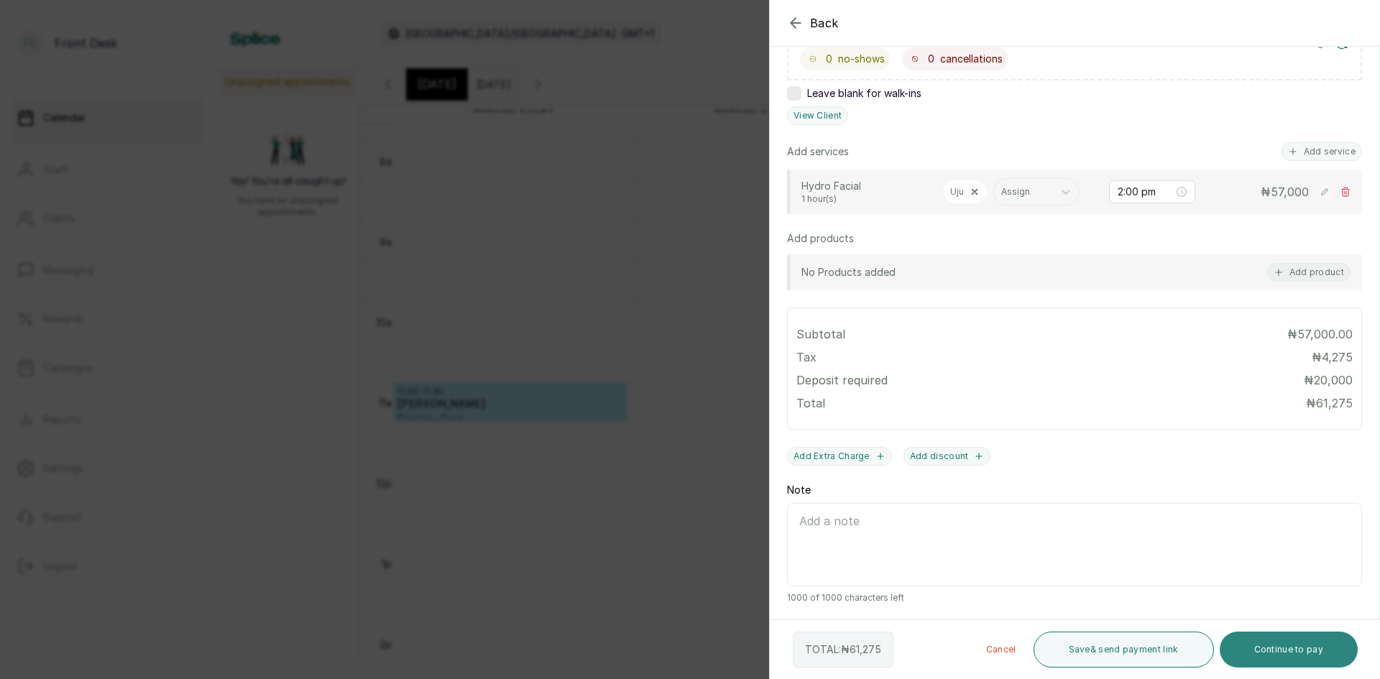
click at [1294, 646] on button "Continue to pay" at bounding box center [1288, 650] width 139 height 36
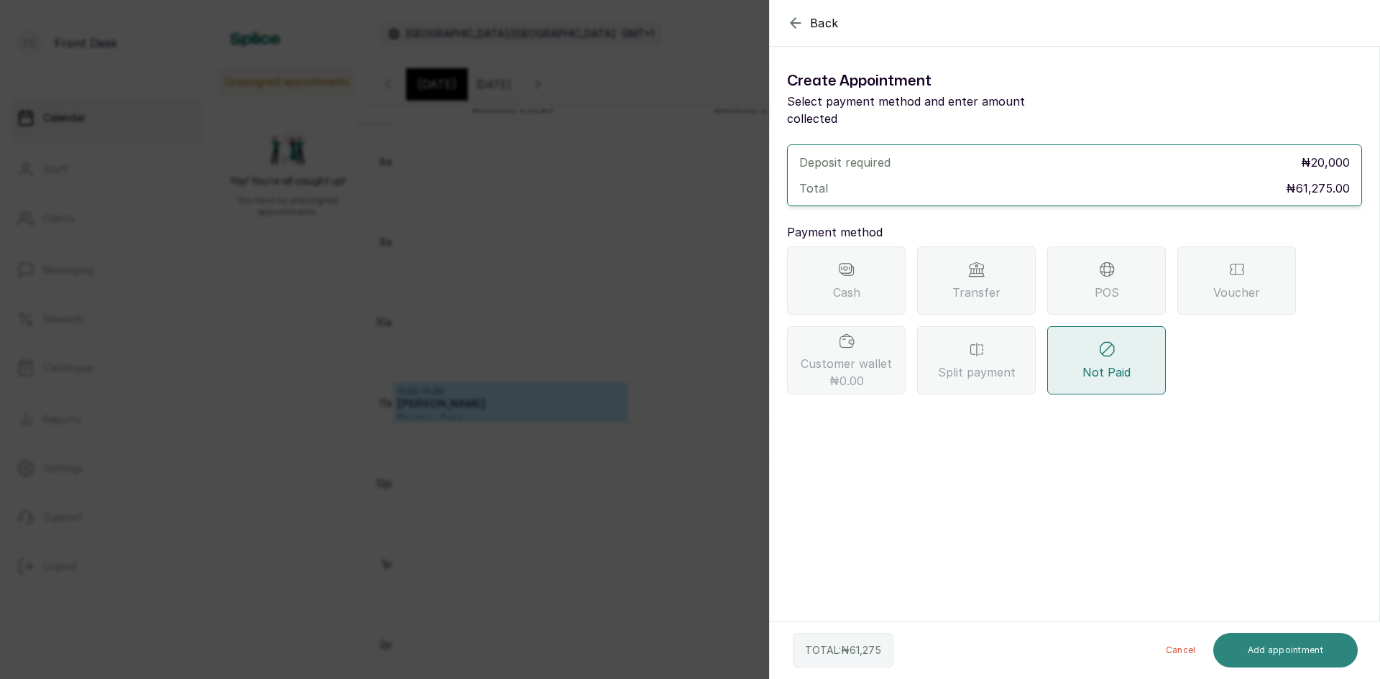
scroll to position [0, 0]
click at [984, 284] on span "Transfer" at bounding box center [976, 292] width 48 height 17
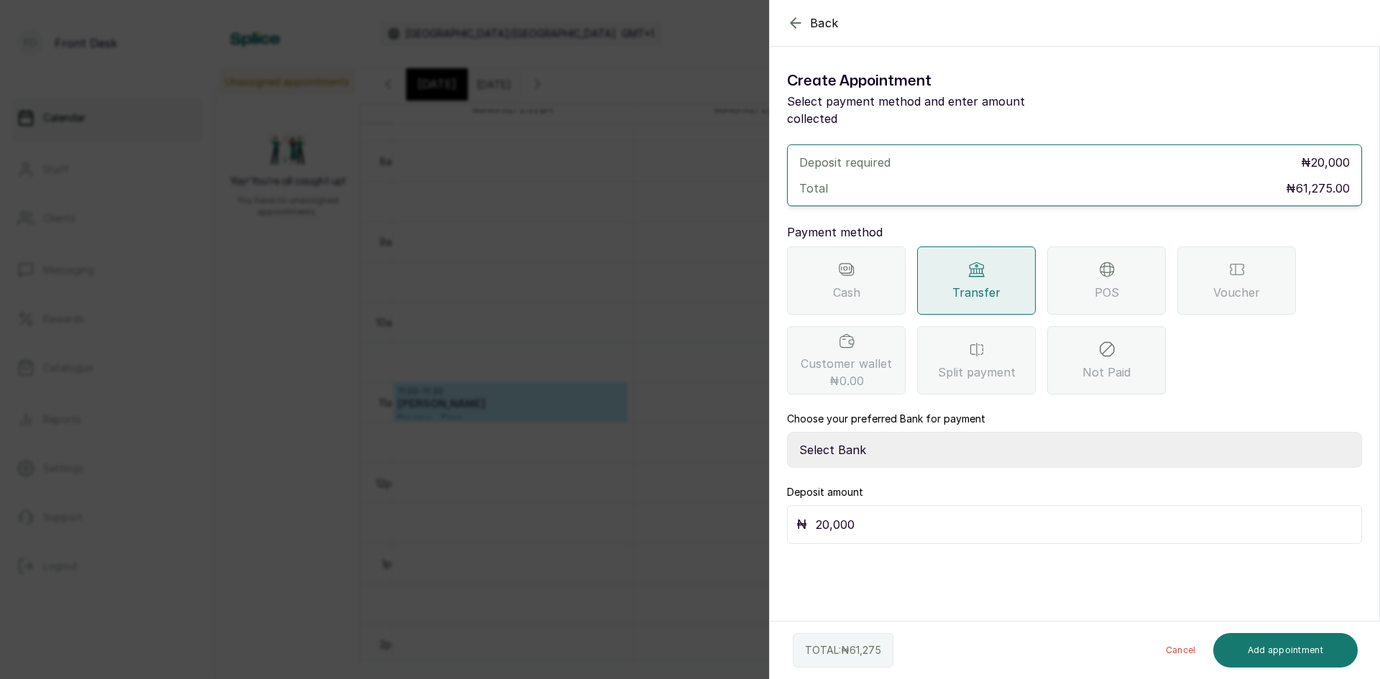
click at [973, 432] on select "Select Bank [PERSON_NAME] Fairmoney Microfinance Bank SKN ANALYTICS MED AESTH. …" at bounding box center [1074, 450] width 575 height 36
select select "43272bc0-21c6-4b19-b9fb-c2093b8603c2"
click at [787, 432] on select "Select Bank [PERSON_NAME] Fairmoney Microfinance Bank SKN ANALYTICS MED AESTH. …" at bounding box center [1074, 450] width 575 height 36
click at [968, 514] on input "20,000" at bounding box center [1084, 524] width 537 height 20
click at [1275, 655] on button "Add appointment" at bounding box center [1285, 650] width 145 height 34
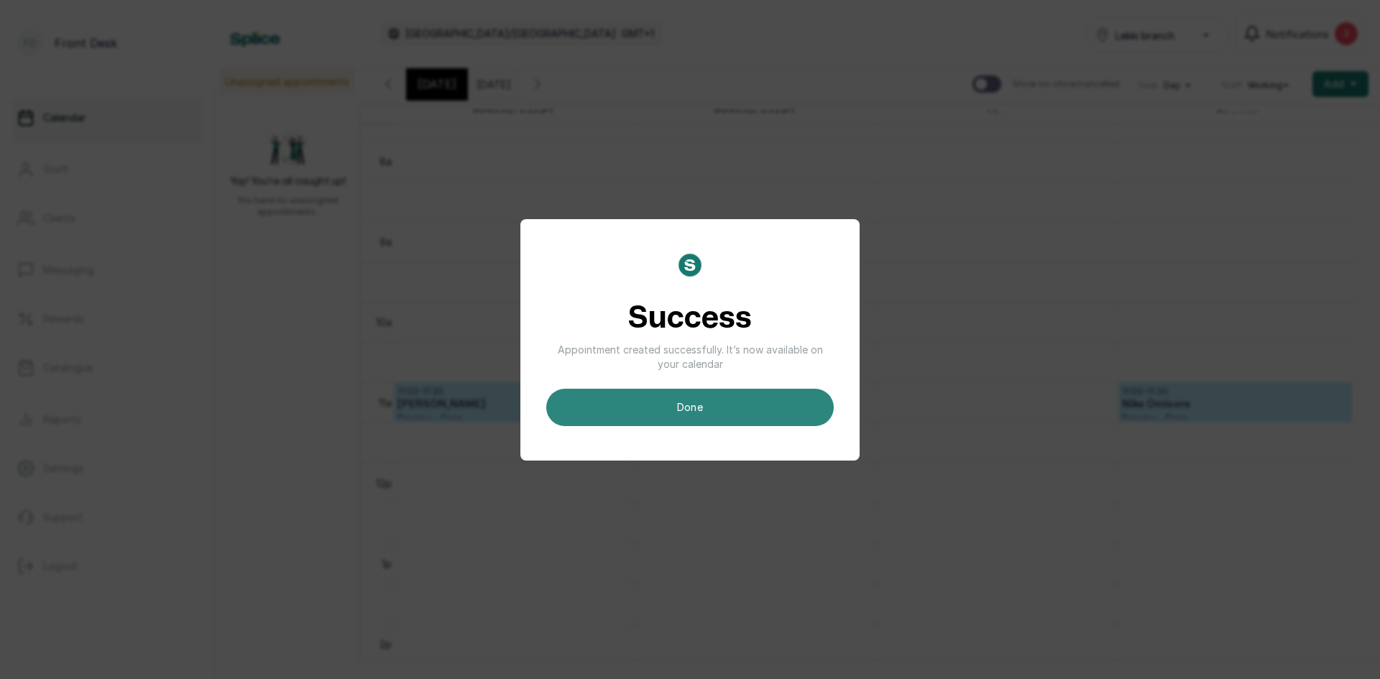
click at [673, 407] on button "done" at bounding box center [689, 407] width 287 height 37
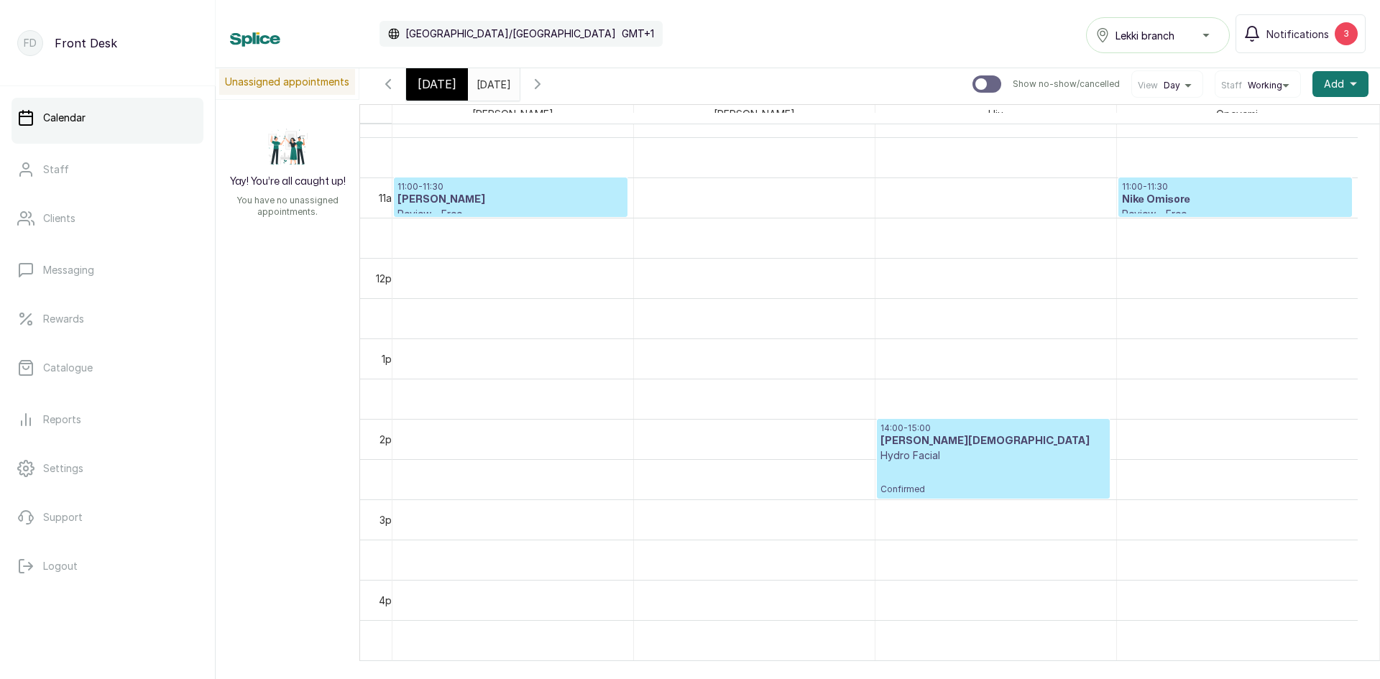
scroll to position [843, 0]
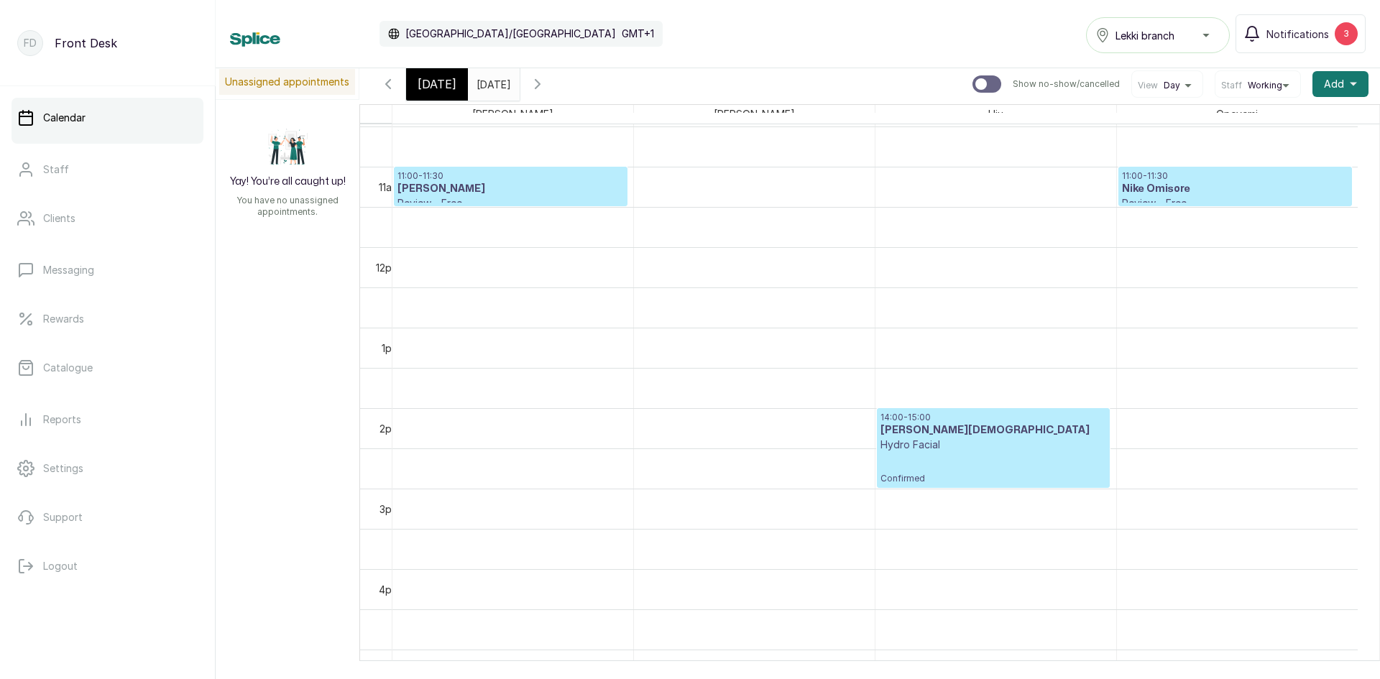
click at [491, 80] on input "[DATE]" at bounding box center [480, 80] width 23 height 24
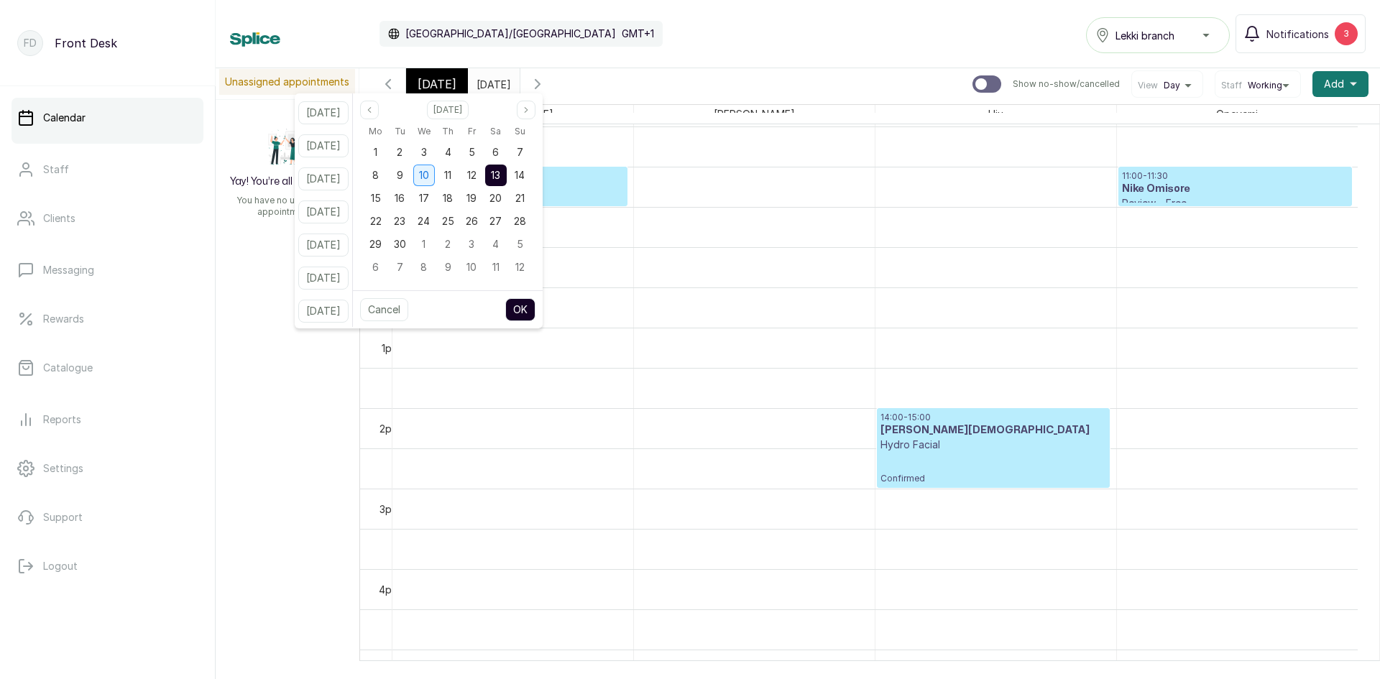
click at [435, 183] on div "10" at bounding box center [424, 176] width 22 height 22
click at [535, 310] on button "OK" at bounding box center [520, 309] width 30 height 23
type input "[DATE]"
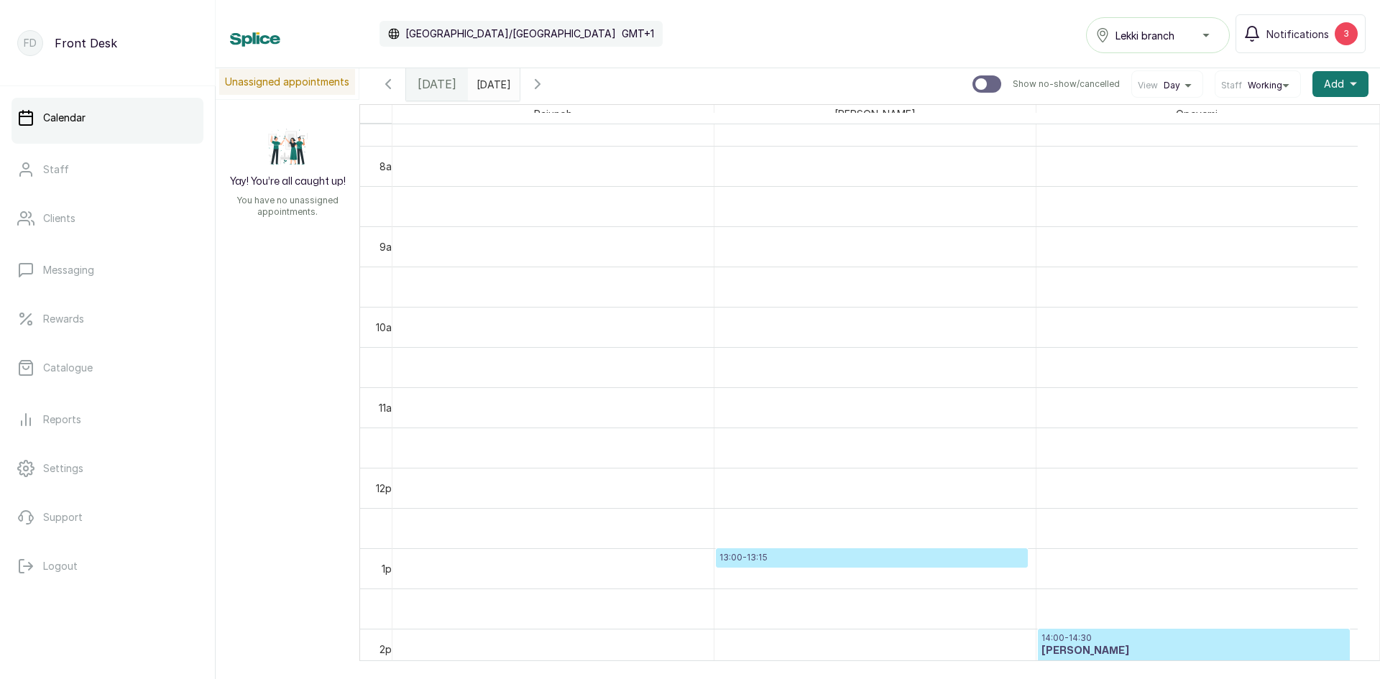
scroll to position [915, 0]
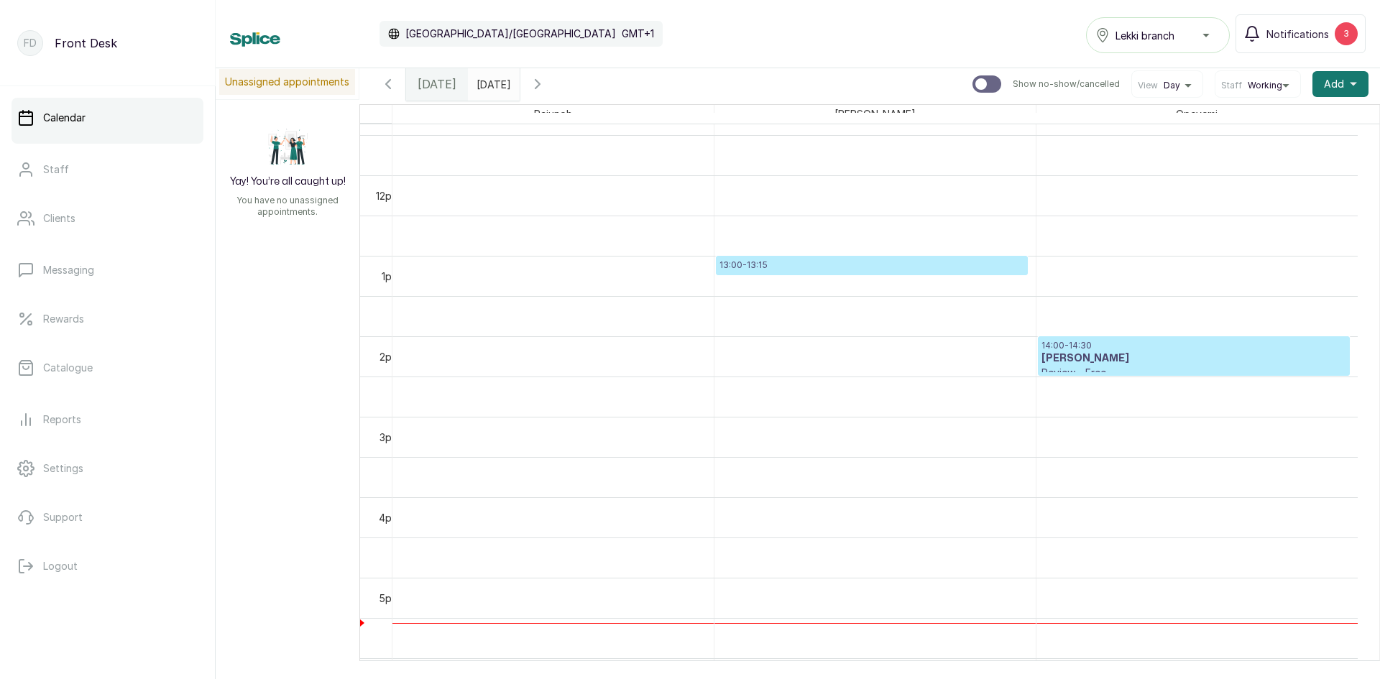
click at [864, 261] on p "13:00 - 13:15" at bounding box center [871, 264] width 305 height 11
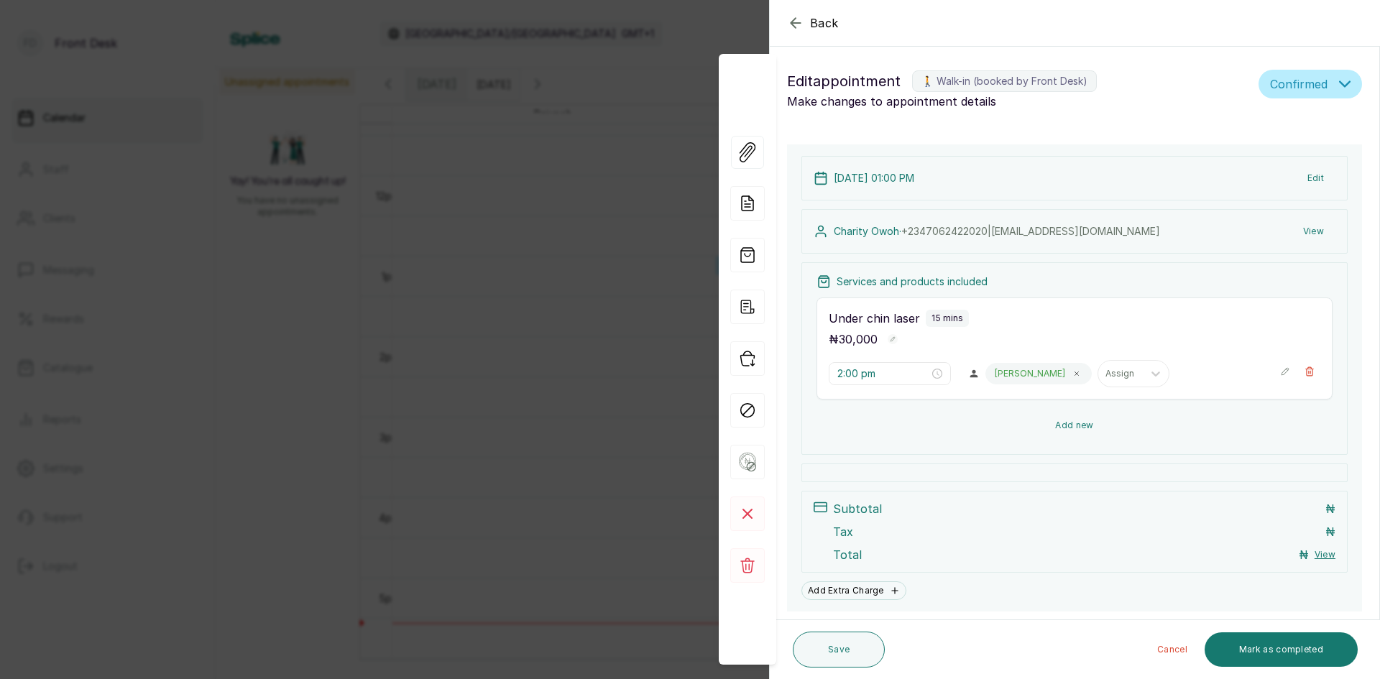
type input "1:00 pm"
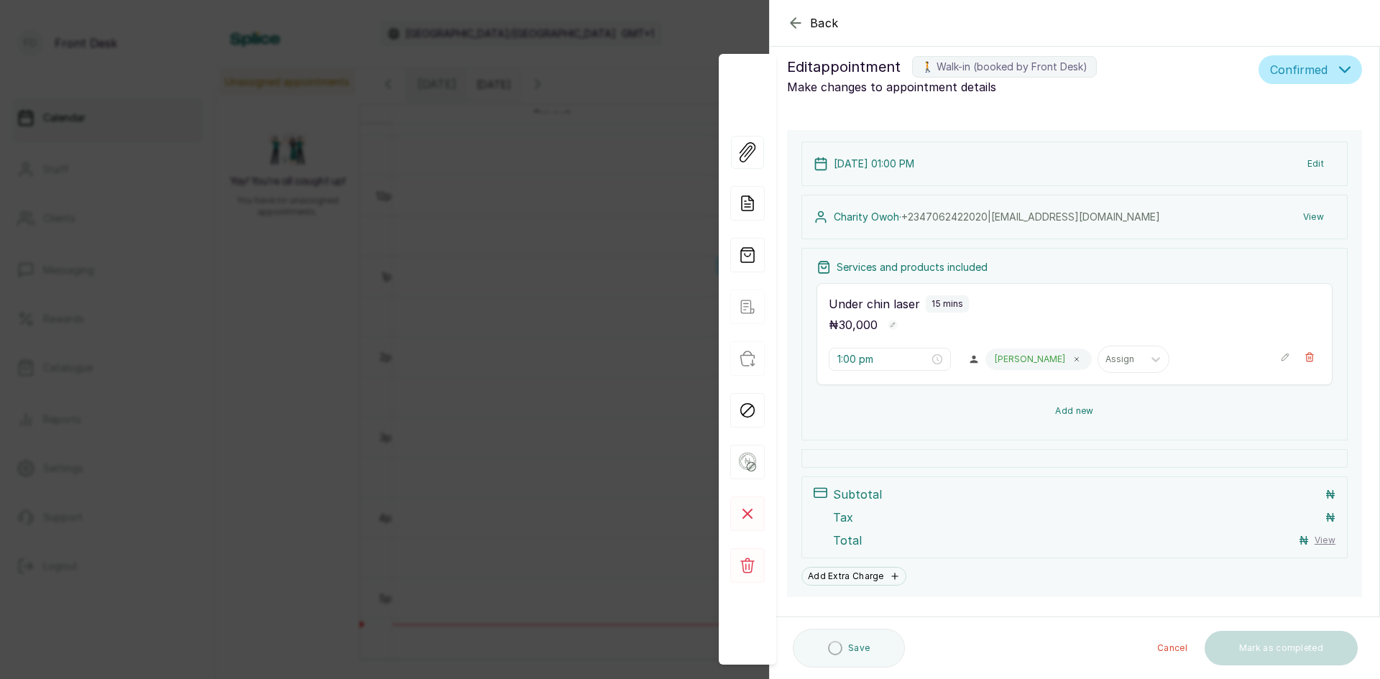
scroll to position [0, 0]
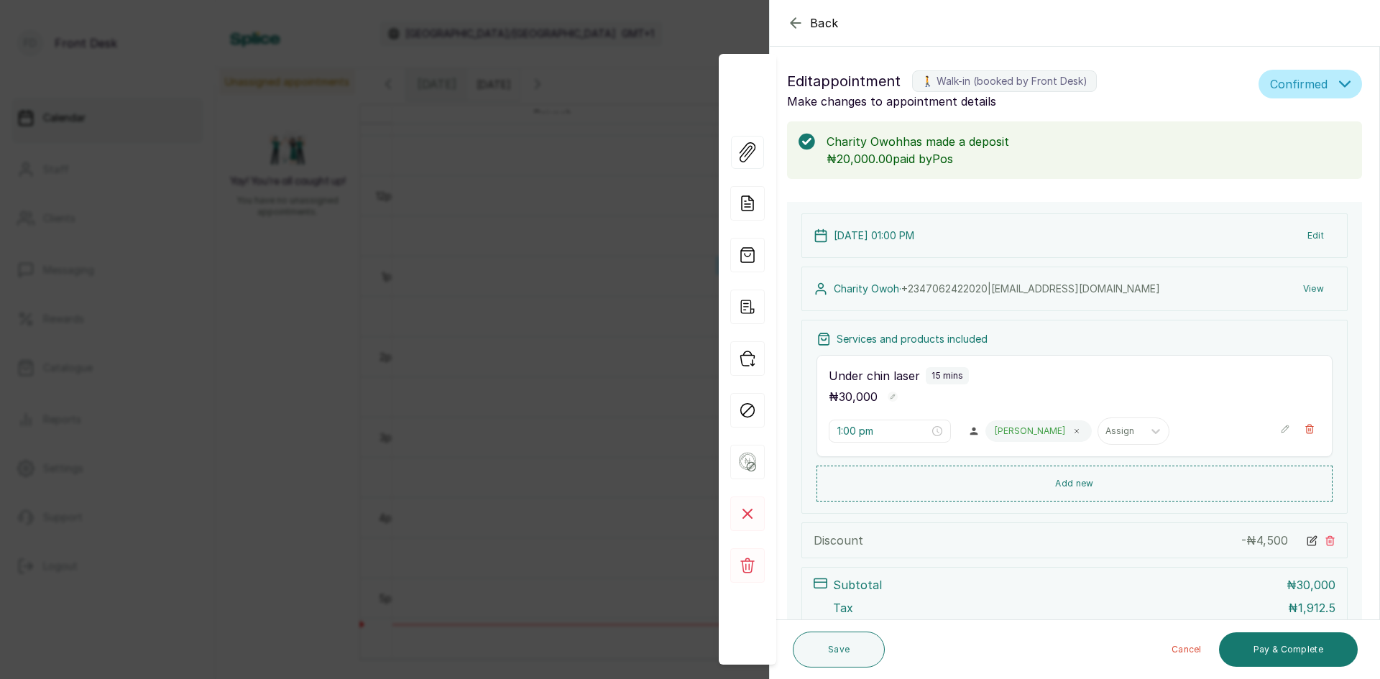
click at [254, 357] on div "Back Appointment Details Edit appointment 🚶 Walk-in (booked by Front Desk) Make…" at bounding box center [690, 339] width 1380 height 679
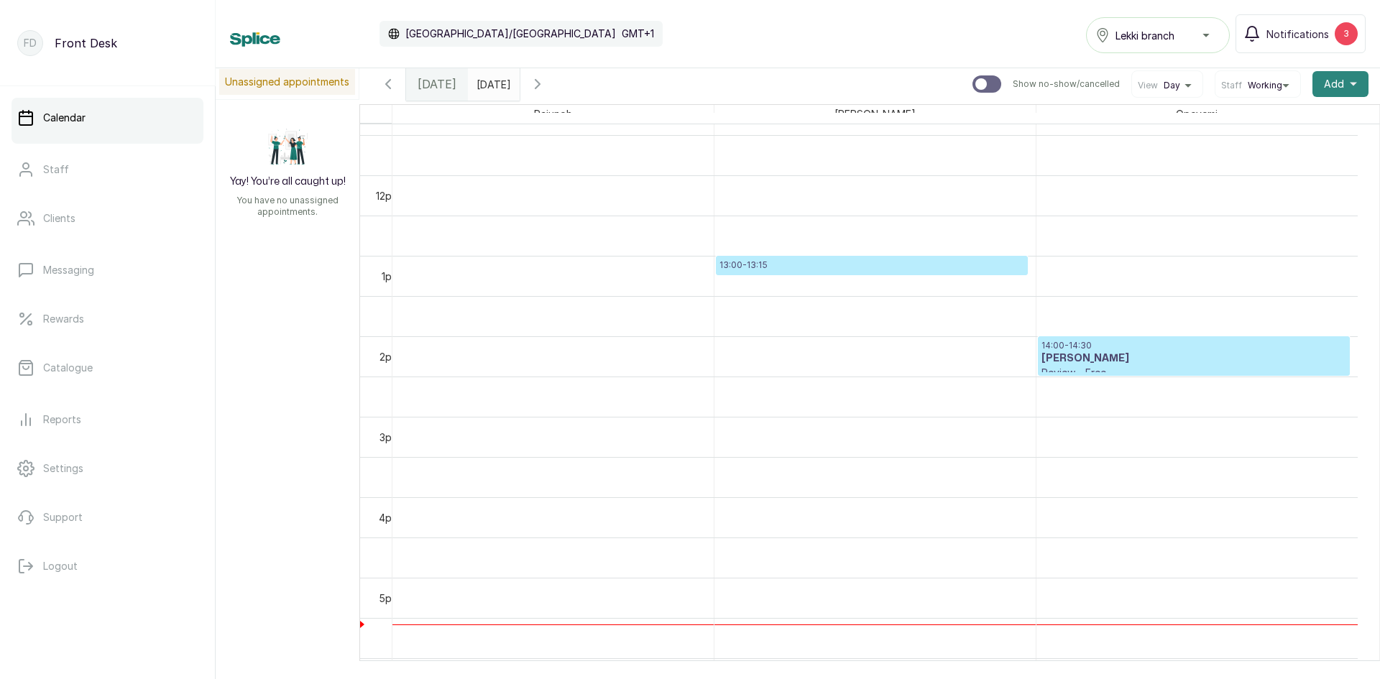
click at [1325, 84] on span "Add" at bounding box center [1334, 84] width 20 height 14
click at [1281, 125] on span "Add Appointment" at bounding box center [1288, 122] width 138 height 17
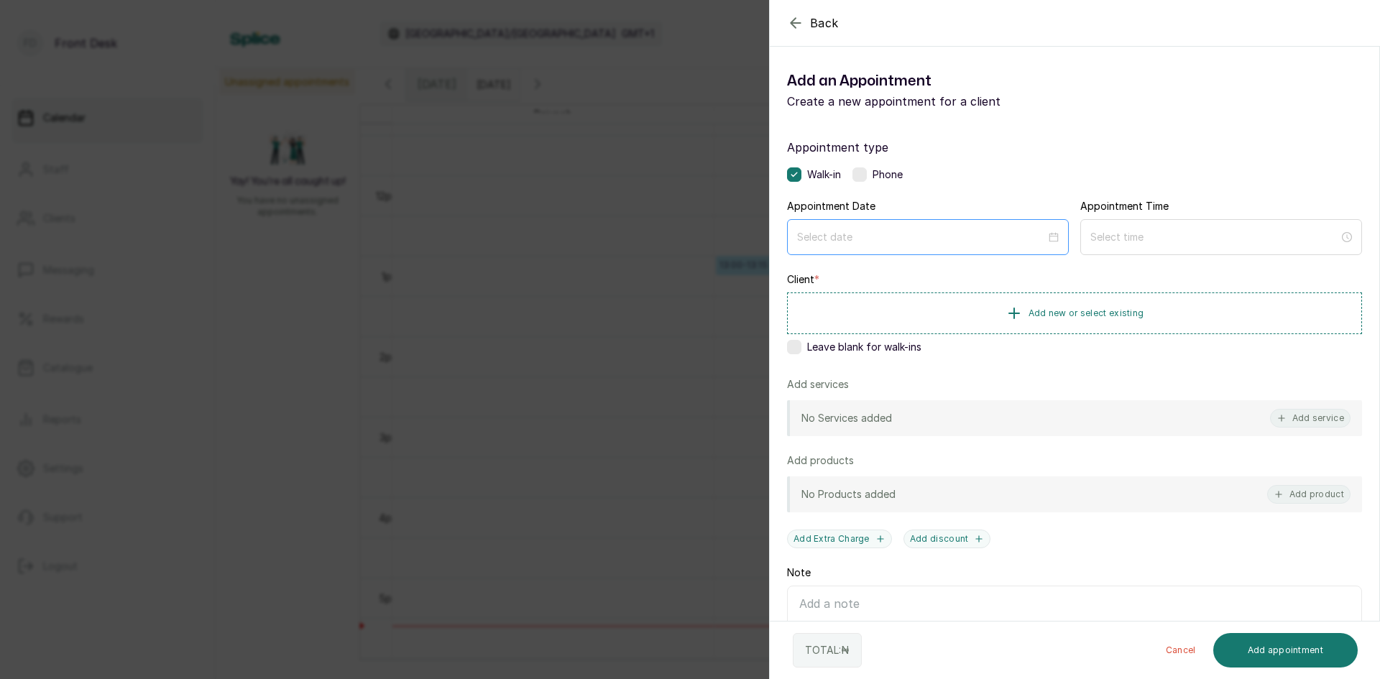
click at [944, 229] on div at bounding box center [928, 237] width 282 height 36
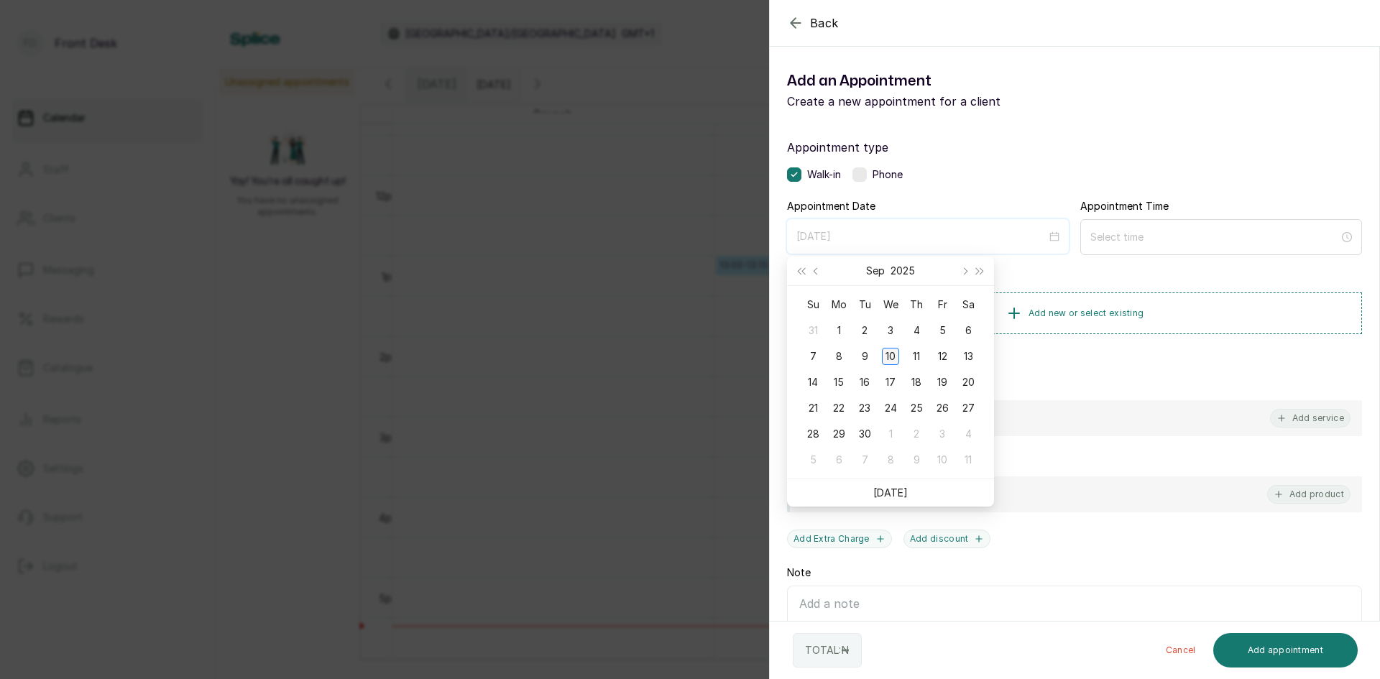
type input "[DATE]"
click at [887, 352] on div "10" at bounding box center [890, 356] width 17 height 17
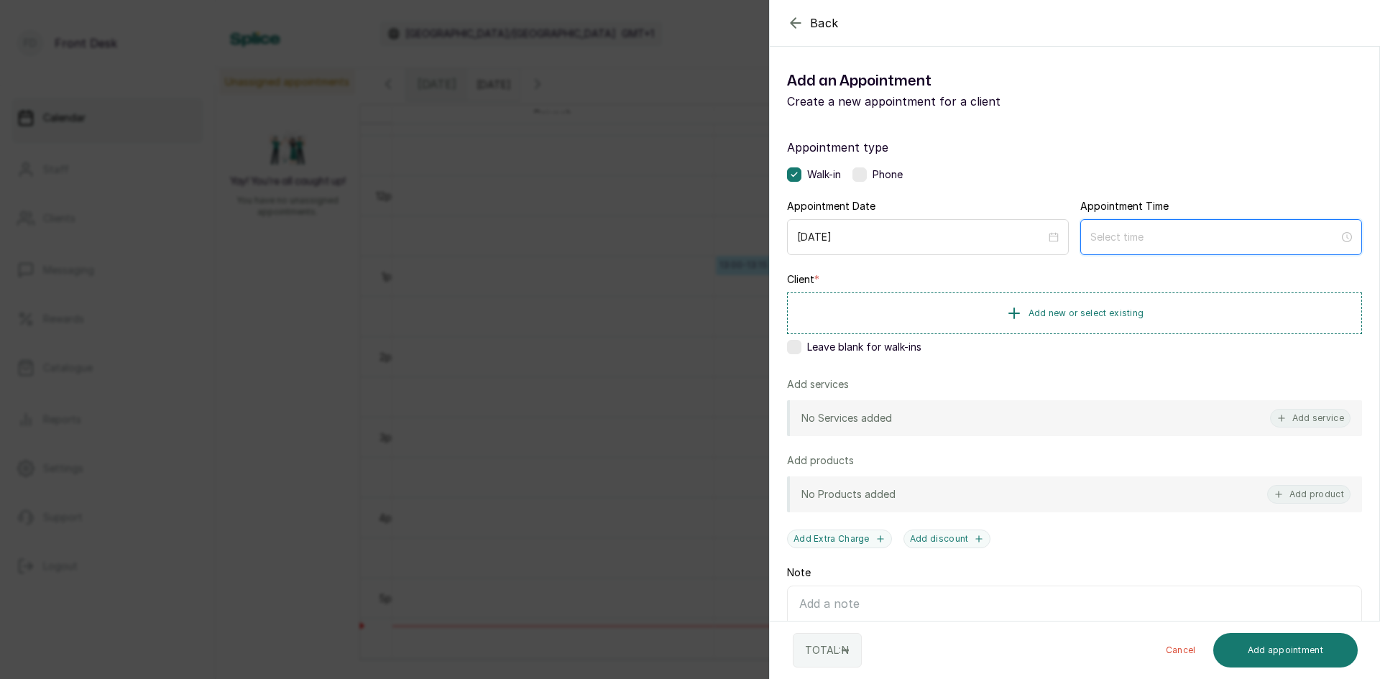
click at [1162, 231] on input at bounding box center [1214, 237] width 249 height 16
type input "12:00 pm"
type input "12:01 am"
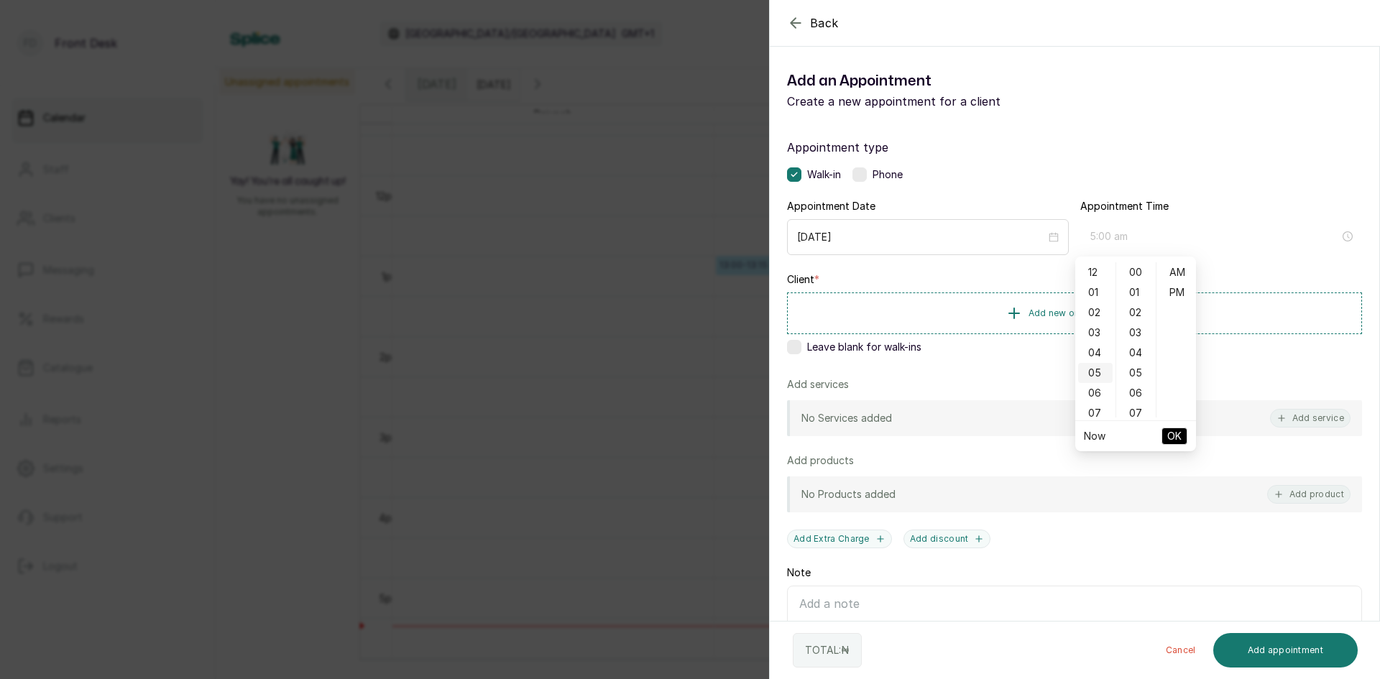
click at [1093, 376] on div "05" at bounding box center [1095, 373] width 34 height 20
click at [1140, 302] on div "30" at bounding box center [1136, 301] width 34 height 20
click at [1186, 292] on div "PM" at bounding box center [1176, 292] width 34 height 20
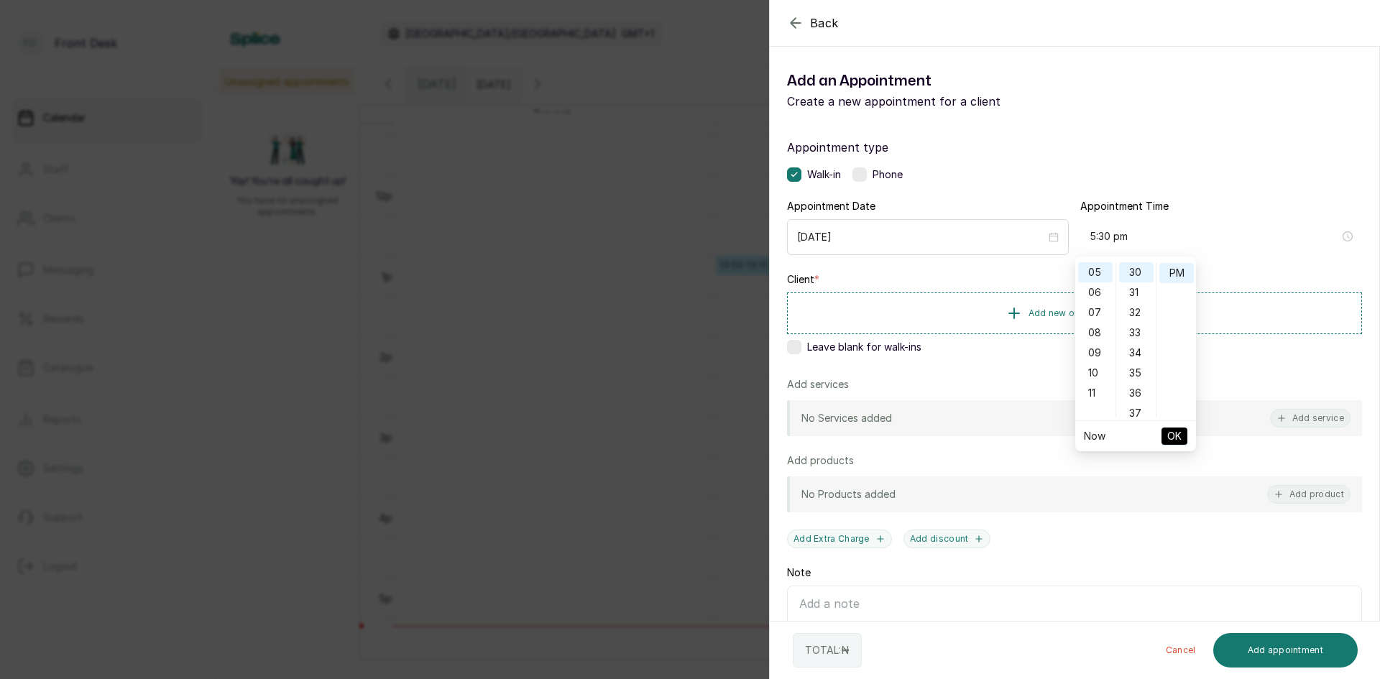
scroll to position [20, 0]
type input "5:30 pm"
click at [1168, 433] on span "OK" at bounding box center [1174, 436] width 14 height 27
click at [1103, 317] on span "Add new or select existing" at bounding box center [1086, 312] width 116 height 11
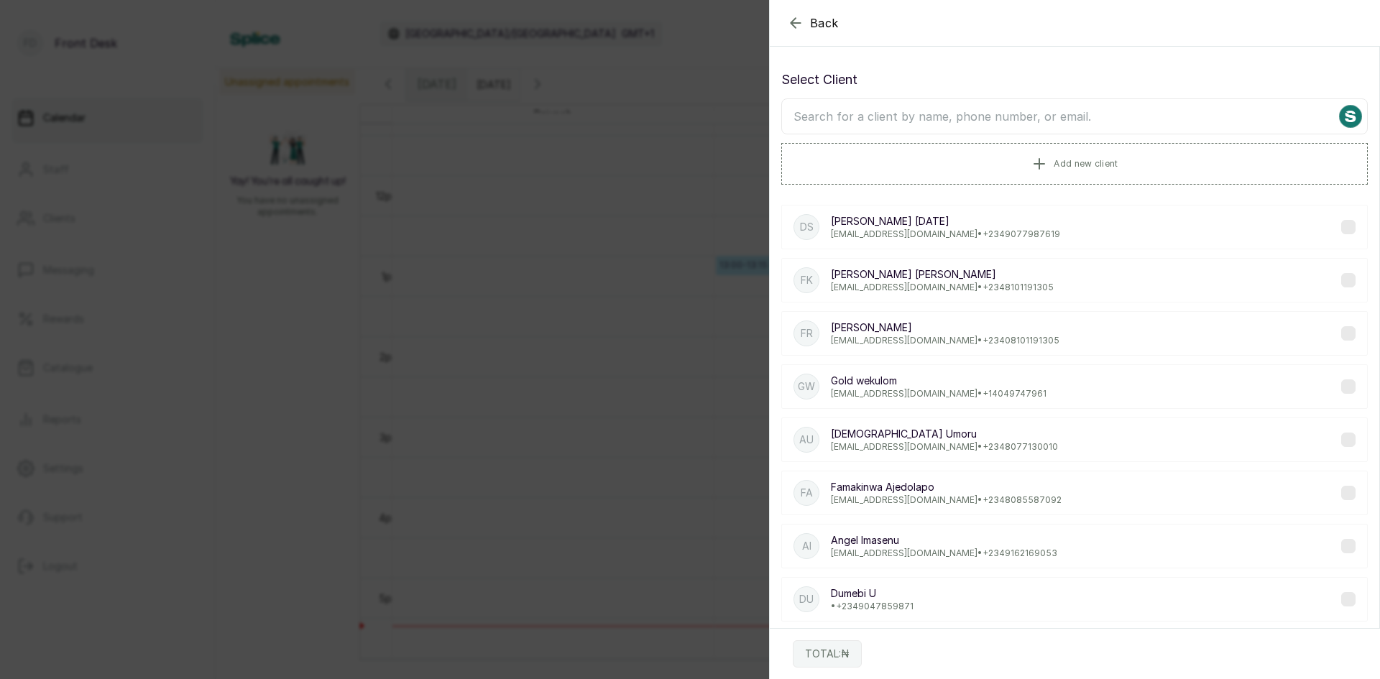
click at [1065, 117] on input "text" at bounding box center [1074, 116] width 586 height 36
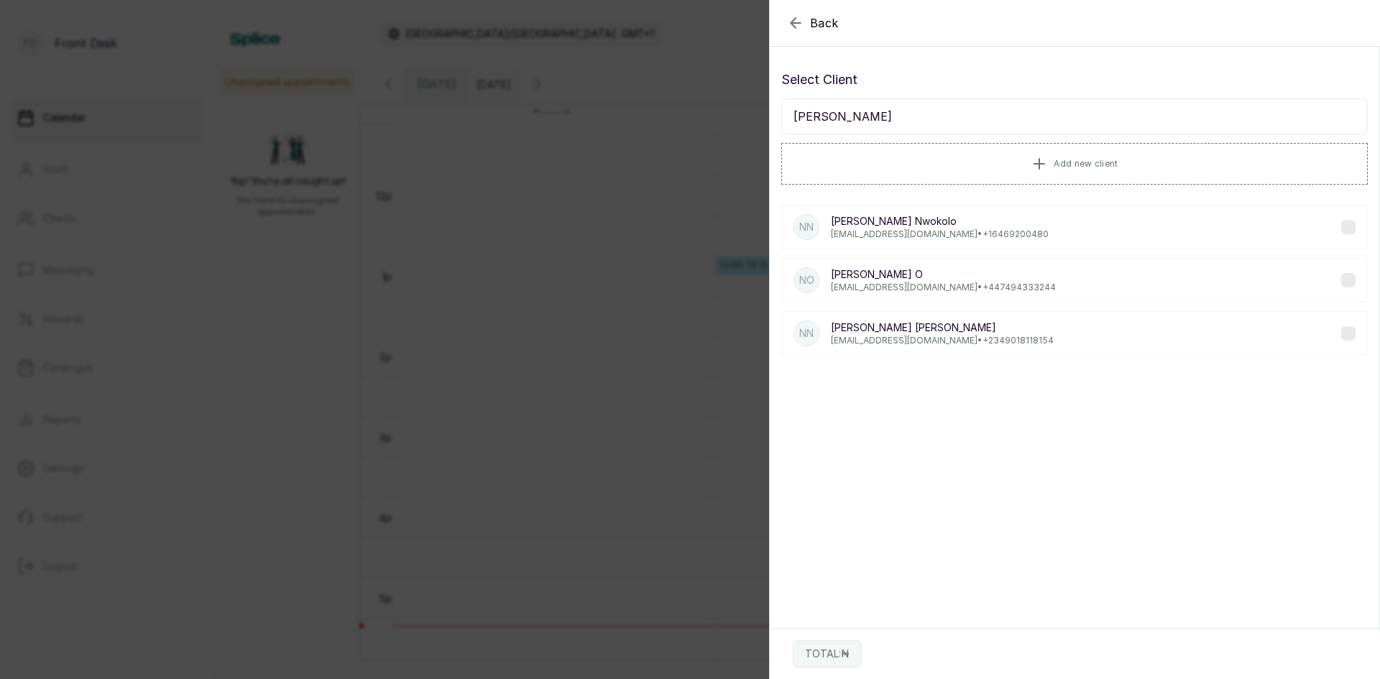
type input "[PERSON_NAME]"
click at [875, 329] on p "[PERSON_NAME]" at bounding box center [942, 327] width 223 height 14
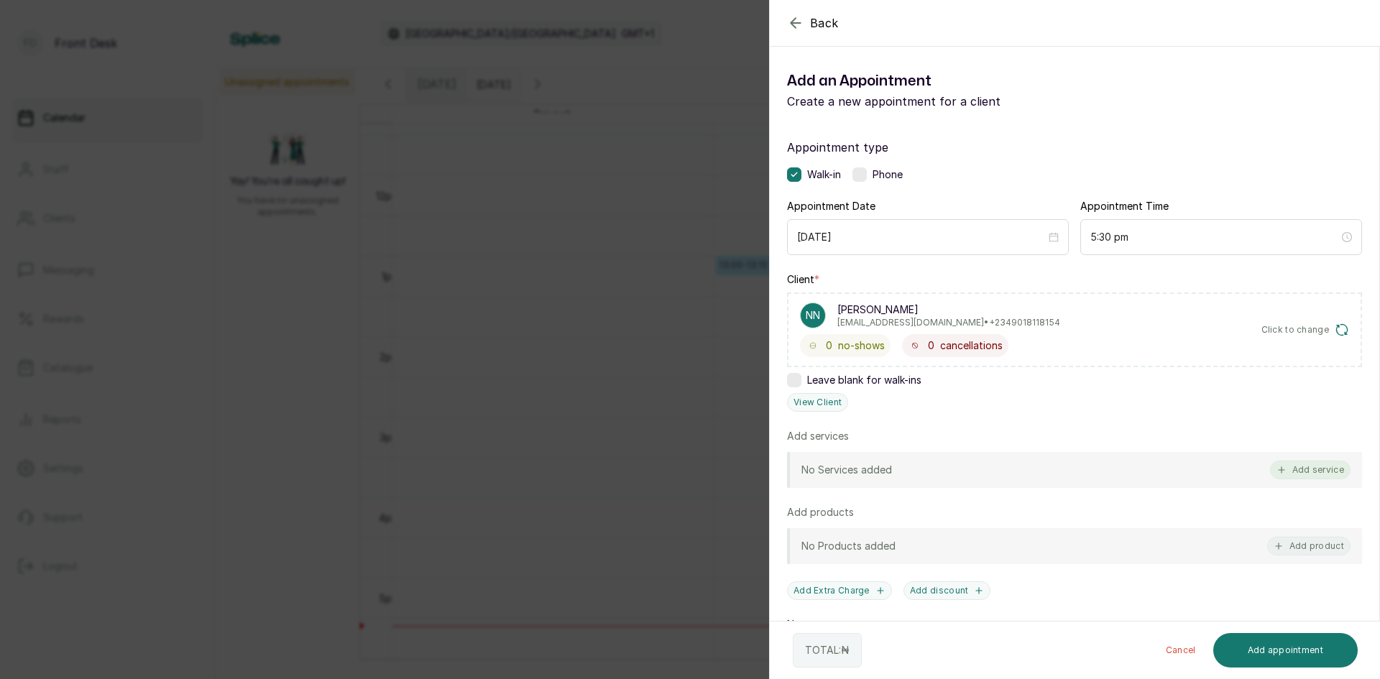
click at [1306, 470] on button "Add service" at bounding box center [1310, 470] width 80 height 19
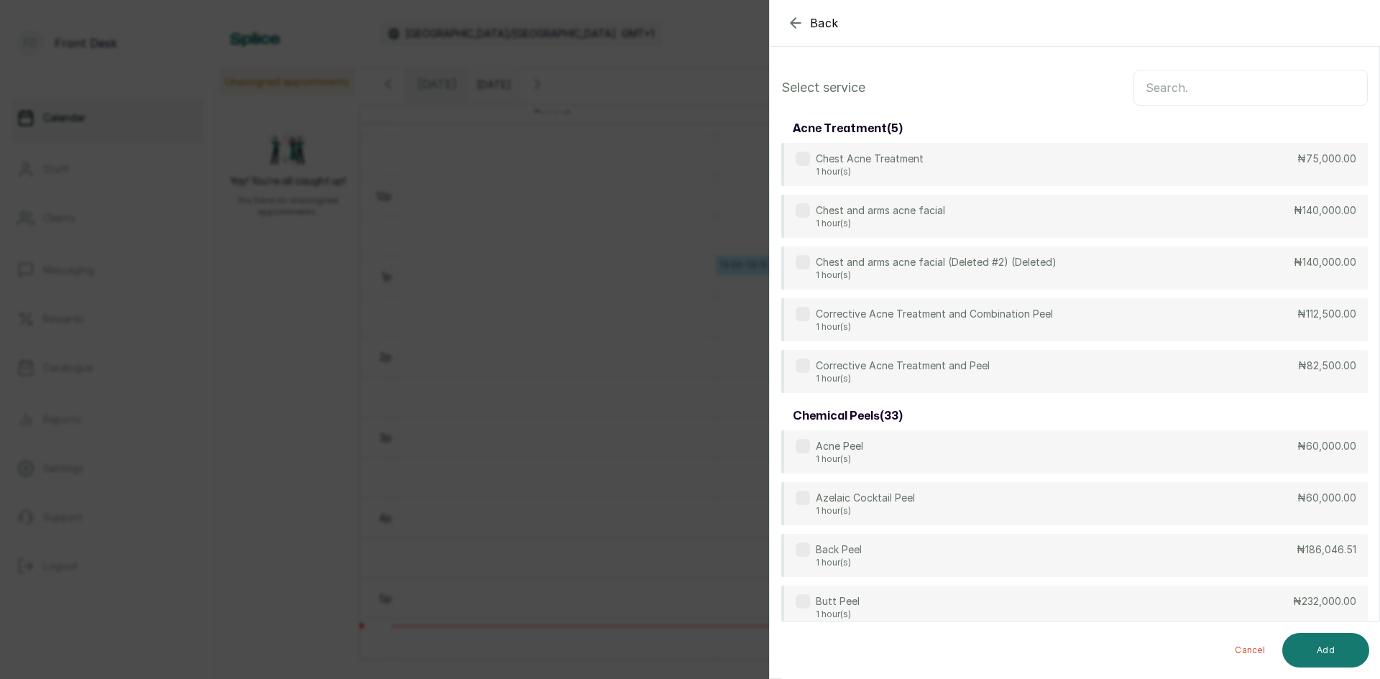
click at [1217, 89] on input "text" at bounding box center [1250, 88] width 234 height 36
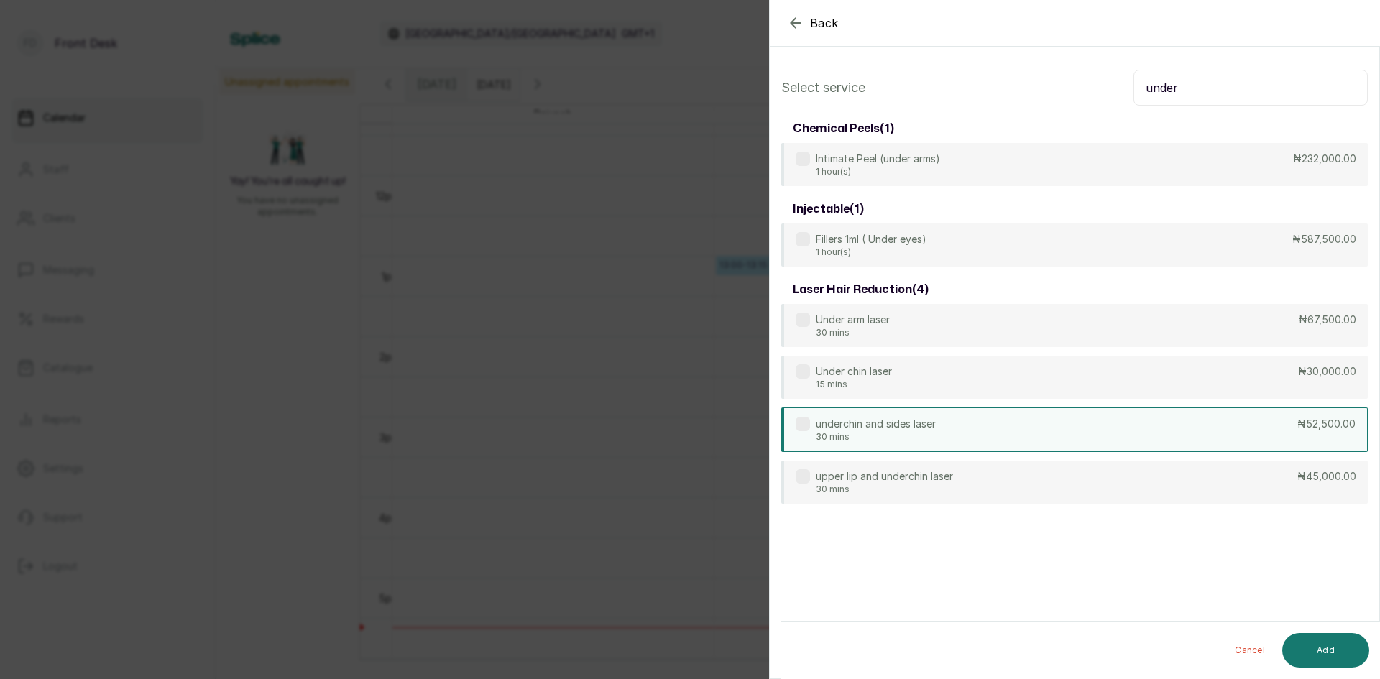
type input "under"
click at [994, 422] on div "underchin and sides laser 30 mins ₦52,500.00" at bounding box center [1074, 429] width 586 height 45
click at [1303, 660] on button "Add" at bounding box center [1325, 650] width 87 height 34
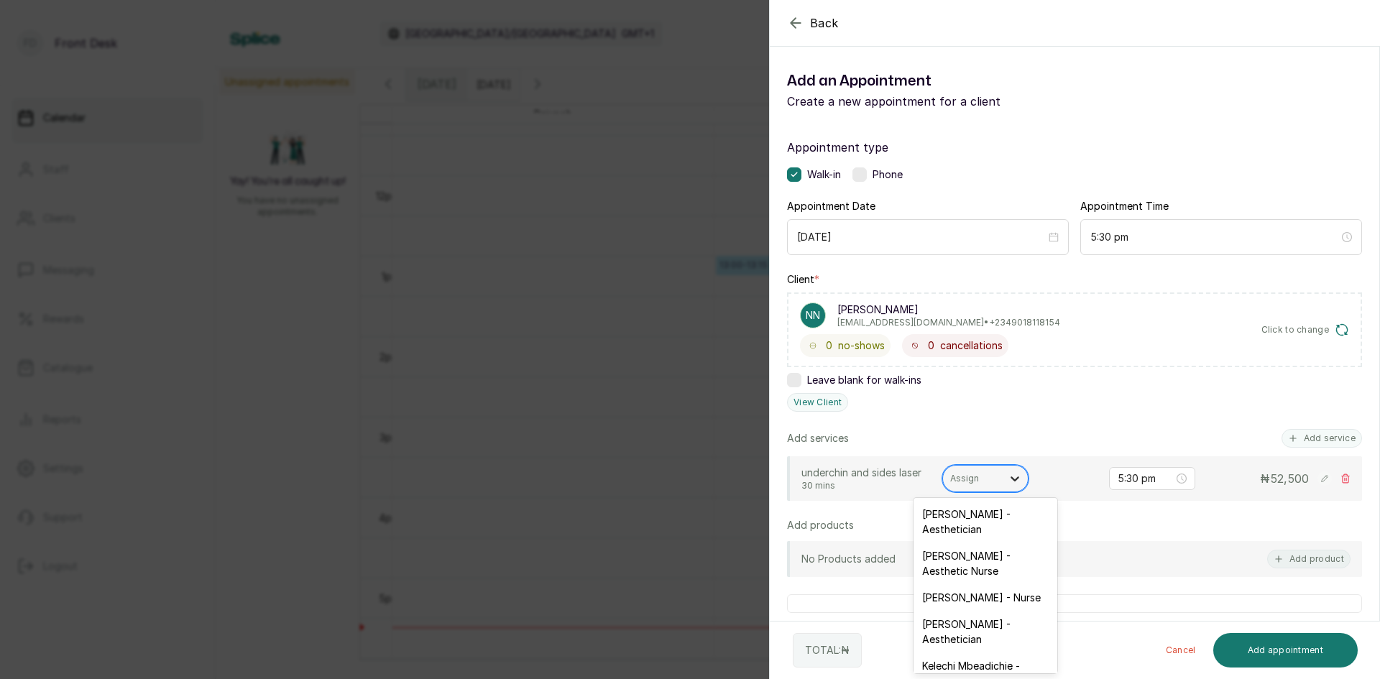
click at [1003, 474] on div at bounding box center [1015, 479] width 26 height 26
click at [966, 600] on div "[PERSON_NAME] - Nurse" at bounding box center [985, 597] width 144 height 27
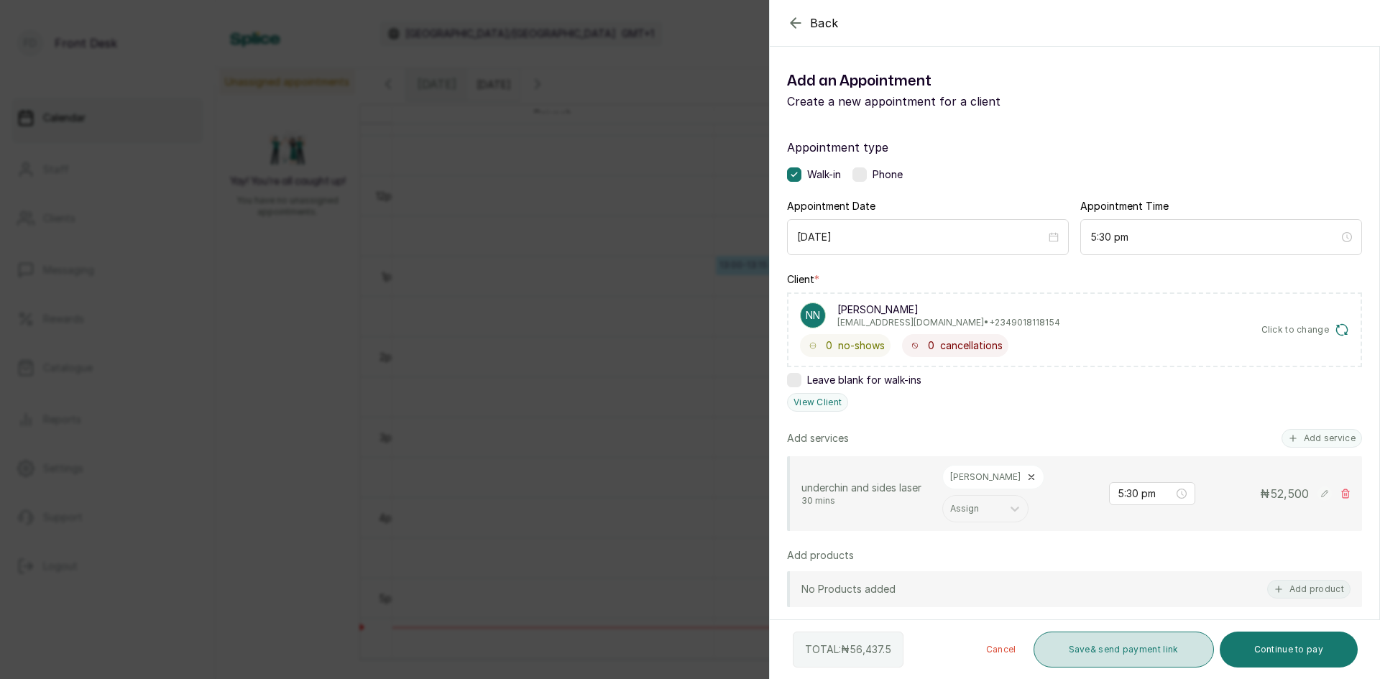
click at [1160, 654] on button "Save & send payment link" at bounding box center [1123, 650] width 180 height 36
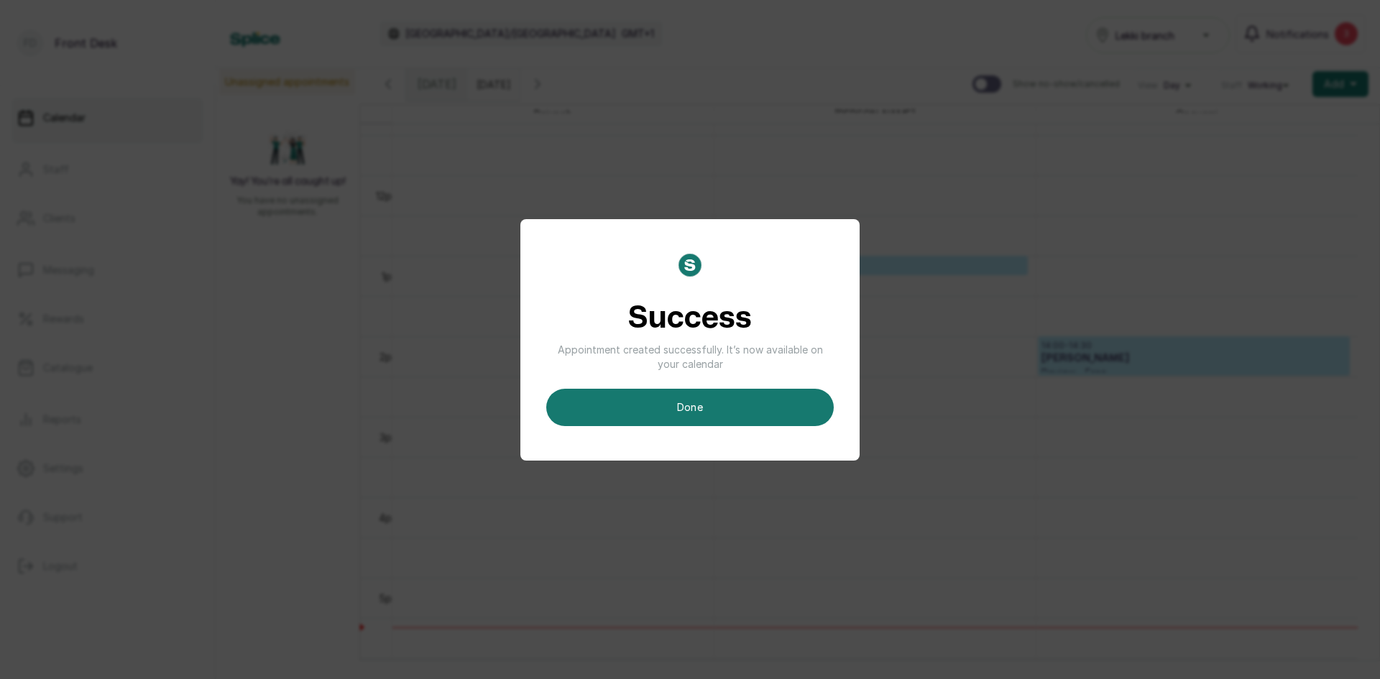
click at [770, 410] on button "done" at bounding box center [689, 407] width 287 height 37
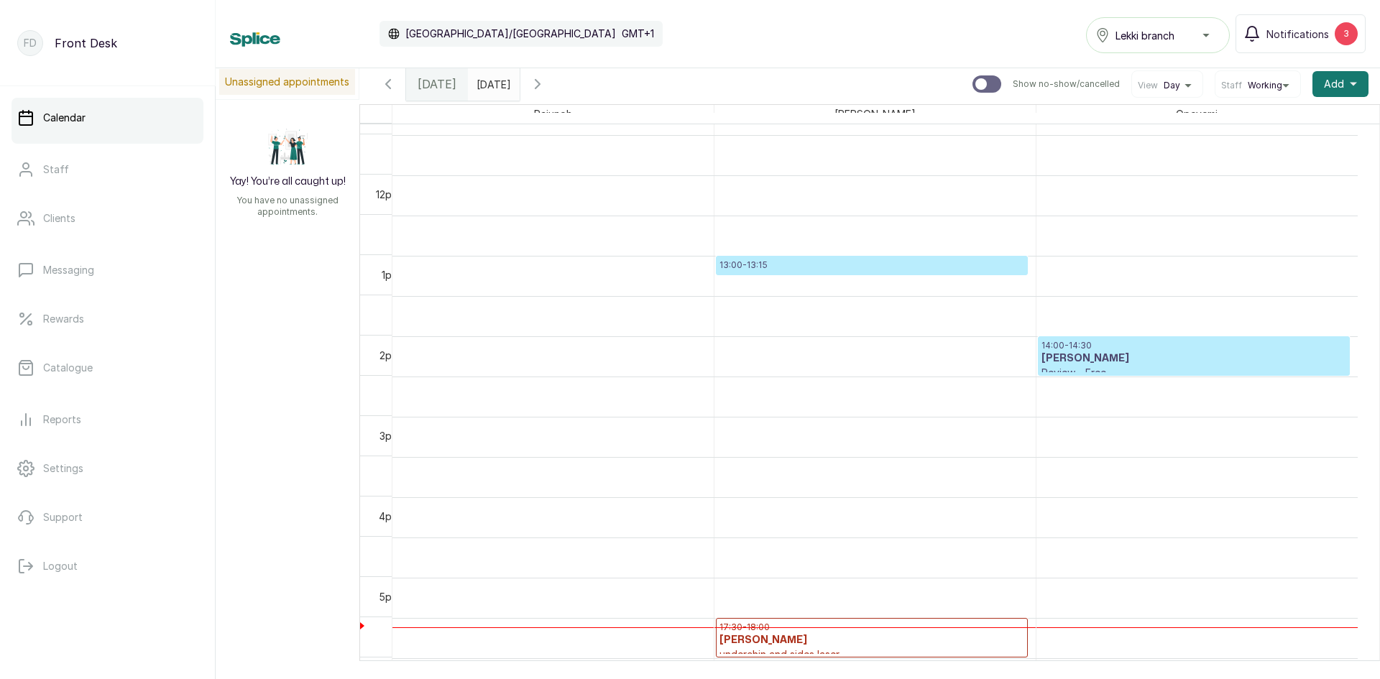
scroll to position [915, 0]
click at [801, 269] on p "13:00 - 13:15" at bounding box center [871, 264] width 305 height 11
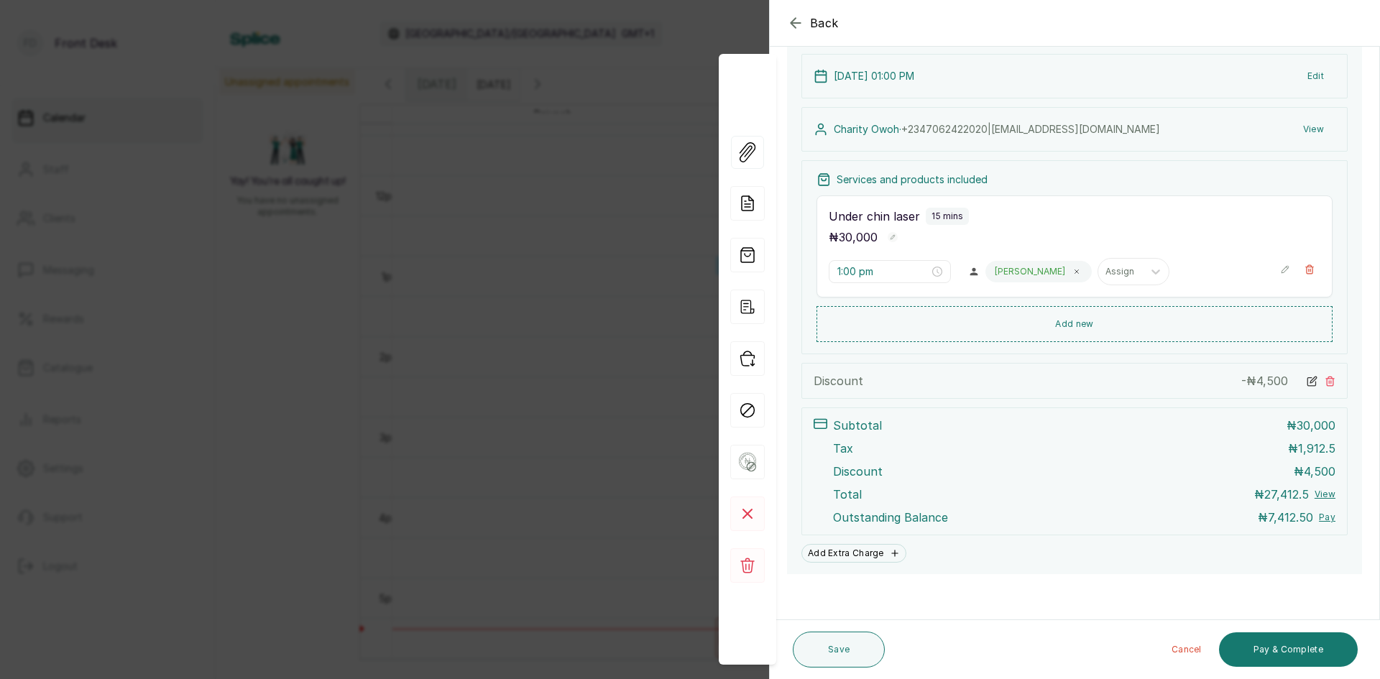
scroll to position [165, 0]
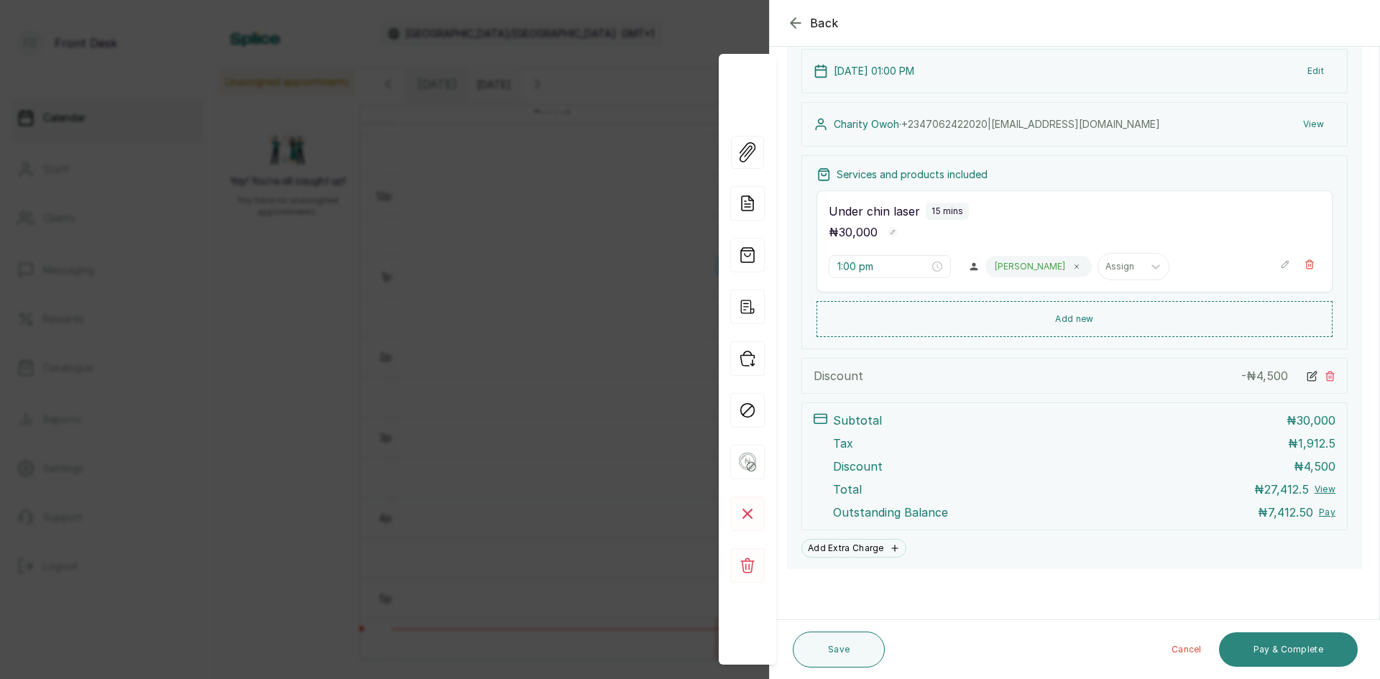
click at [1264, 650] on button "Pay & Complete" at bounding box center [1288, 649] width 139 height 34
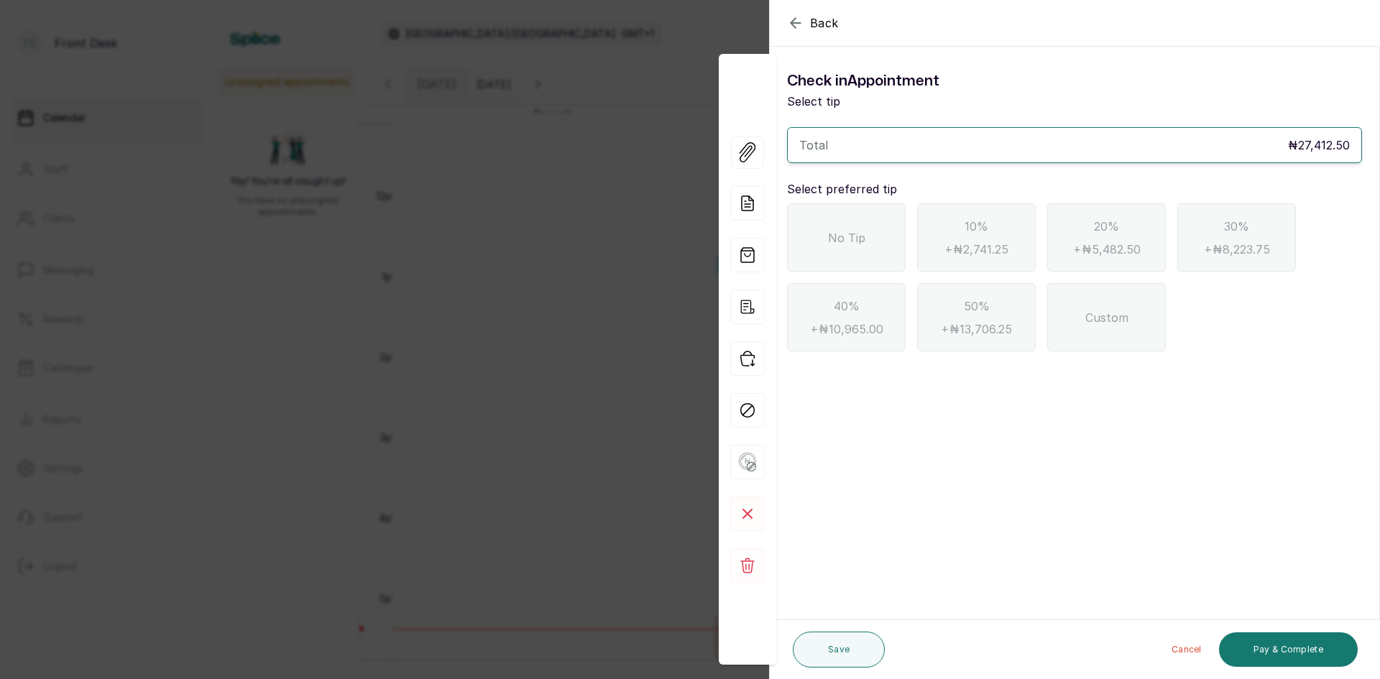
click at [878, 249] on div "No Tip" at bounding box center [846, 237] width 119 height 68
click at [1267, 658] on button "Pay & Complete" at bounding box center [1288, 649] width 139 height 34
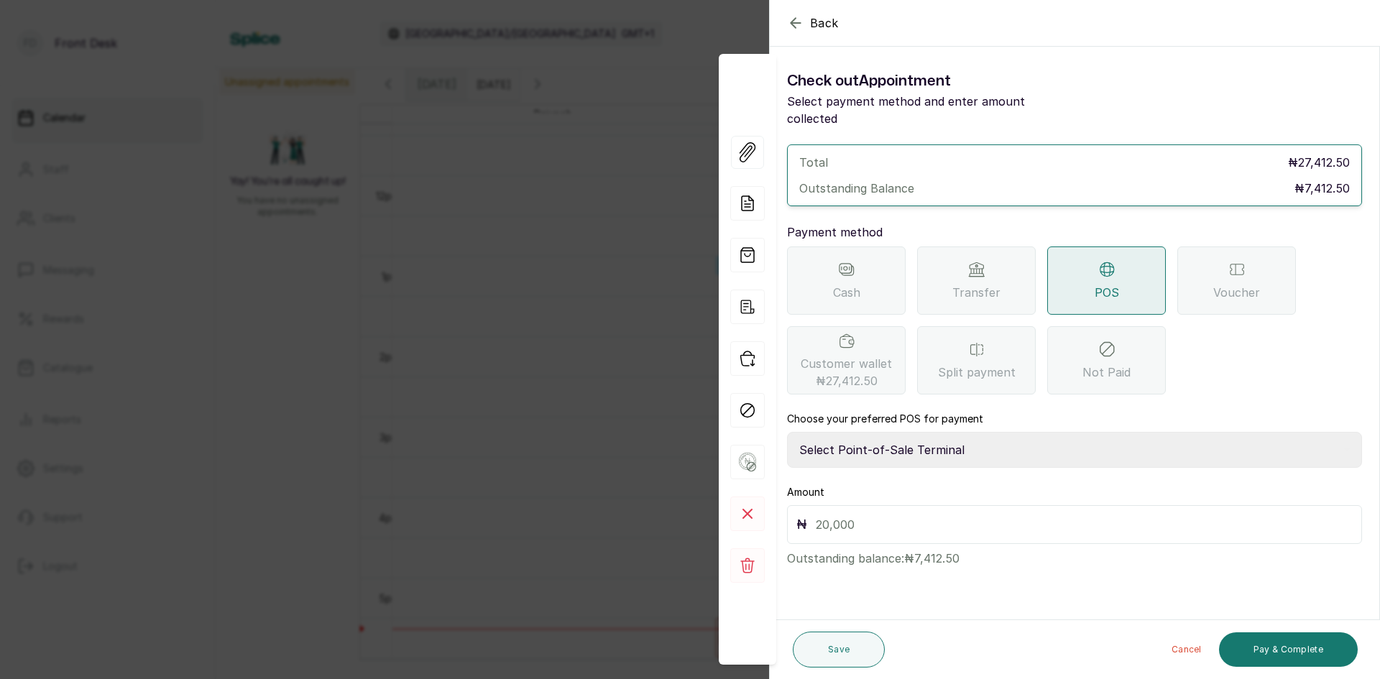
click at [803, 22] on icon "button" at bounding box center [795, 22] width 17 height 17
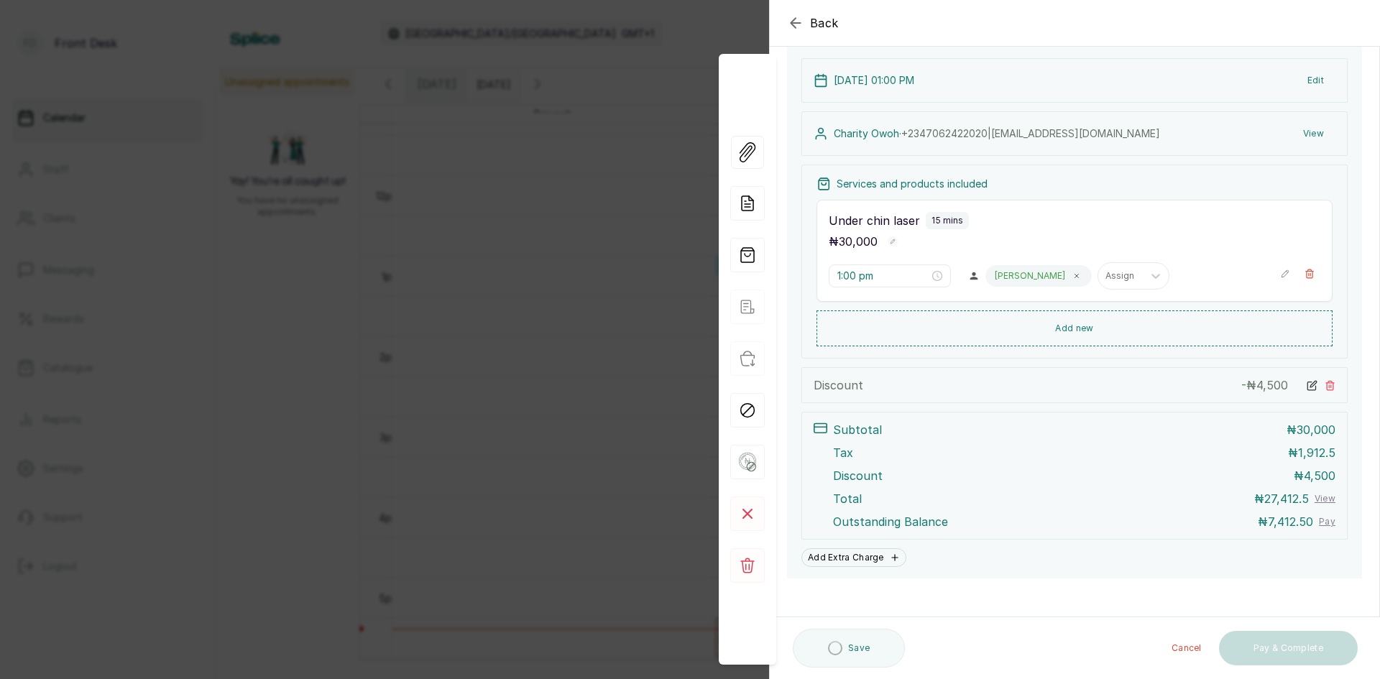
scroll to position [165, 0]
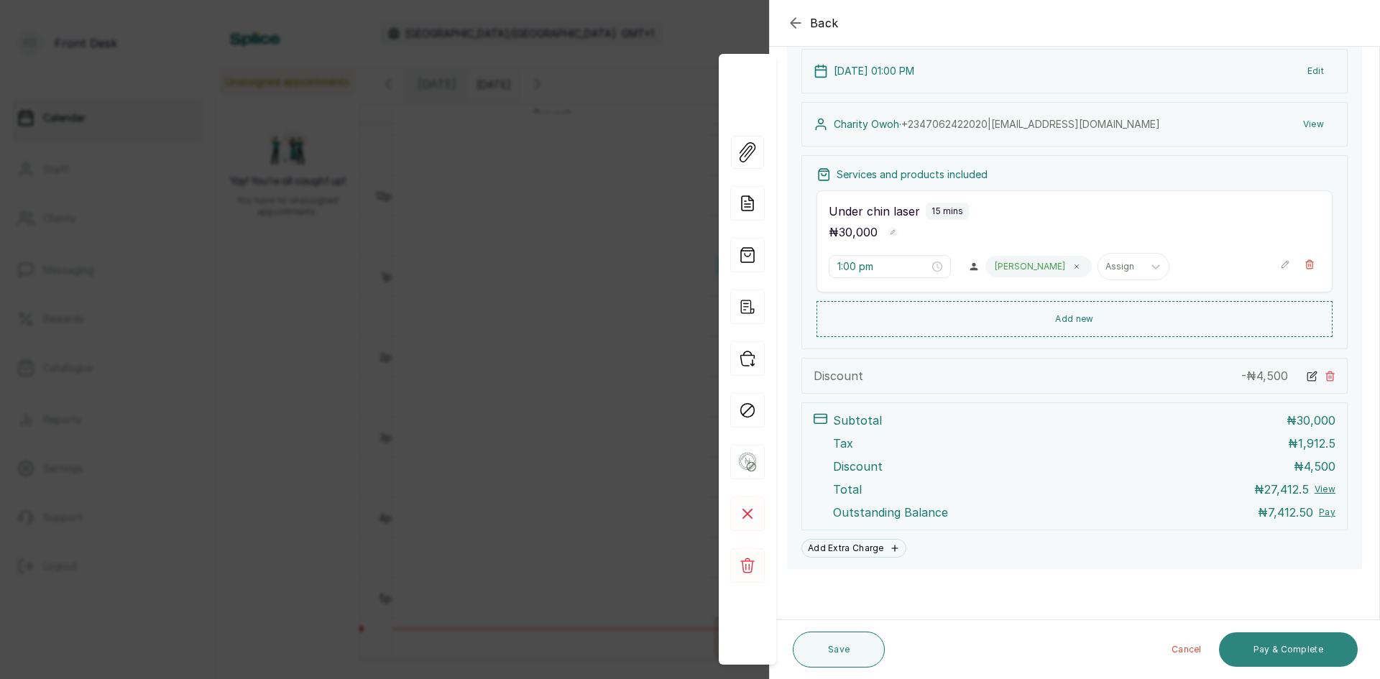
click at [1306, 658] on button "Pay & Complete" at bounding box center [1288, 649] width 139 height 34
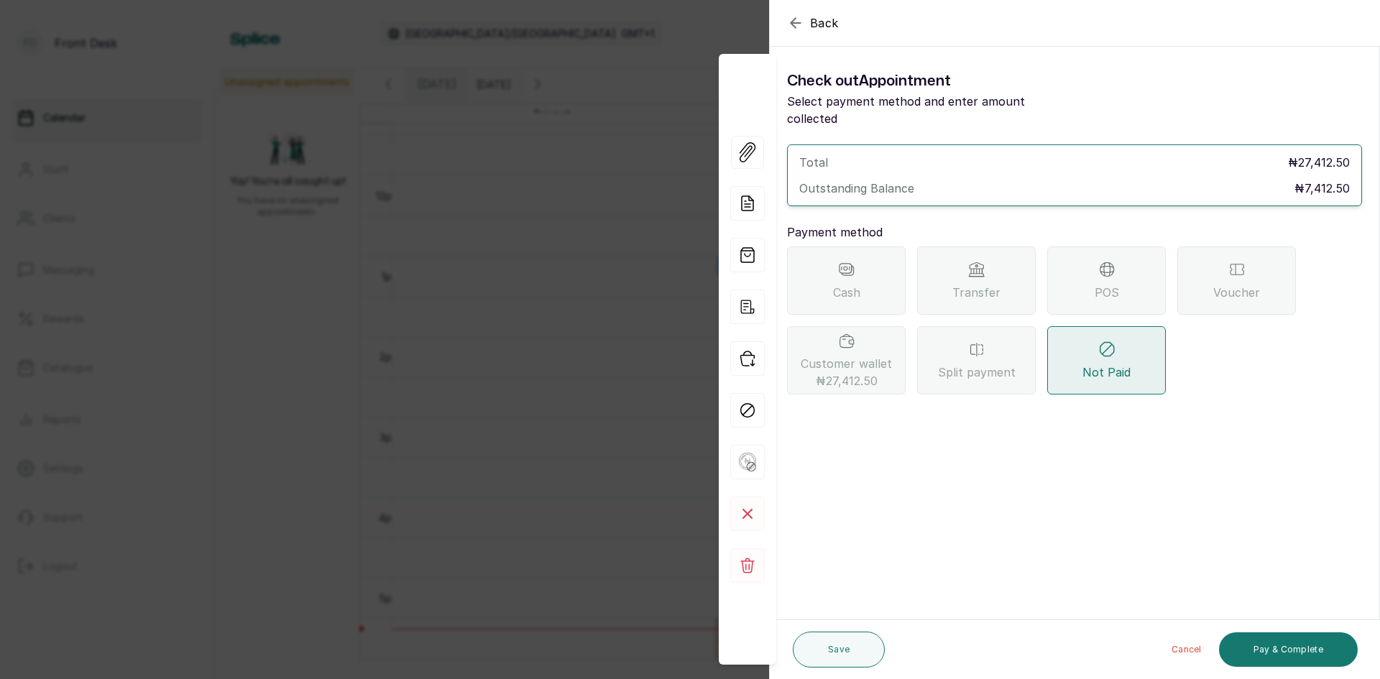
click at [1108, 284] on span "POS" at bounding box center [1106, 292] width 24 height 17
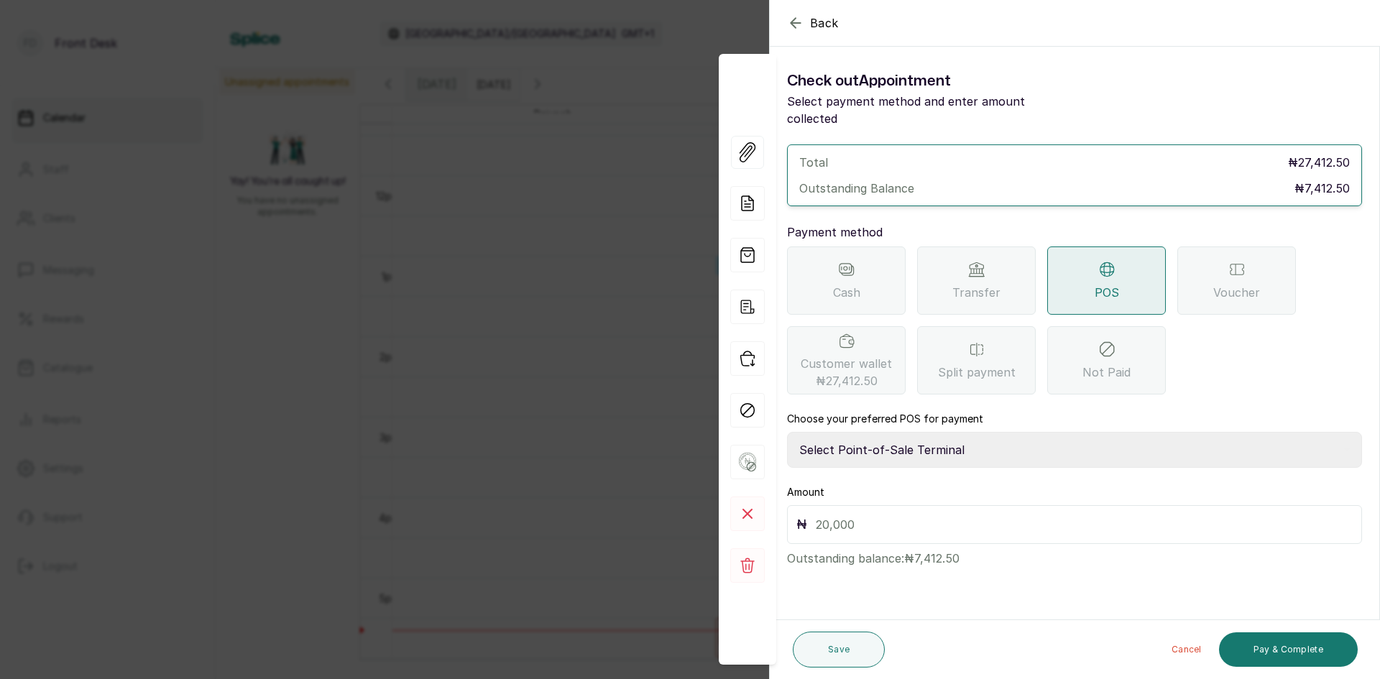
click at [875, 432] on select "Select Point-of-Sale Terminal SKN ANALYTICS MED AESTHETIC LIMITED Fairmoney Mic…" at bounding box center [1074, 450] width 575 height 36
click at [924, 514] on input "text" at bounding box center [1084, 524] width 537 height 20
click at [910, 434] on select "Select Point-of-Sale Terminal SKN ANALYTICS MED AESTHETIC LIMITED Fairmoney Mic…" at bounding box center [1074, 450] width 575 height 36
select select "43129536-bd7e-4b6d-8e8c-ab2c46322d67"
click at [787, 432] on select "Select Point-of-Sale Terminal SKN ANALYTICS MED AESTHETIC LIMITED Fairmoney Mic…" at bounding box center [1074, 450] width 575 height 36
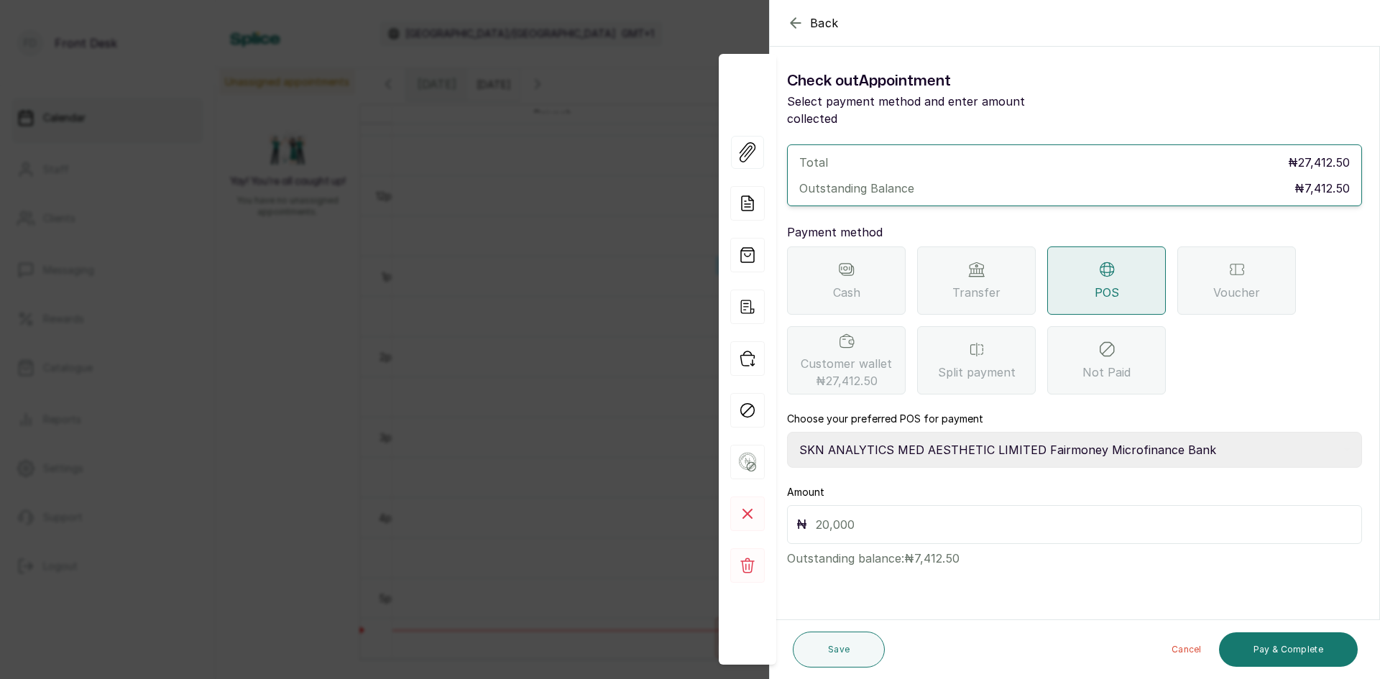
click at [919, 514] on input "text" at bounding box center [1084, 524] width 537 height 20
type input "7,412.50"
click at [1266, 649] on button "Pay & Complete" at bounding box center [1288, 649] width 139 height 34
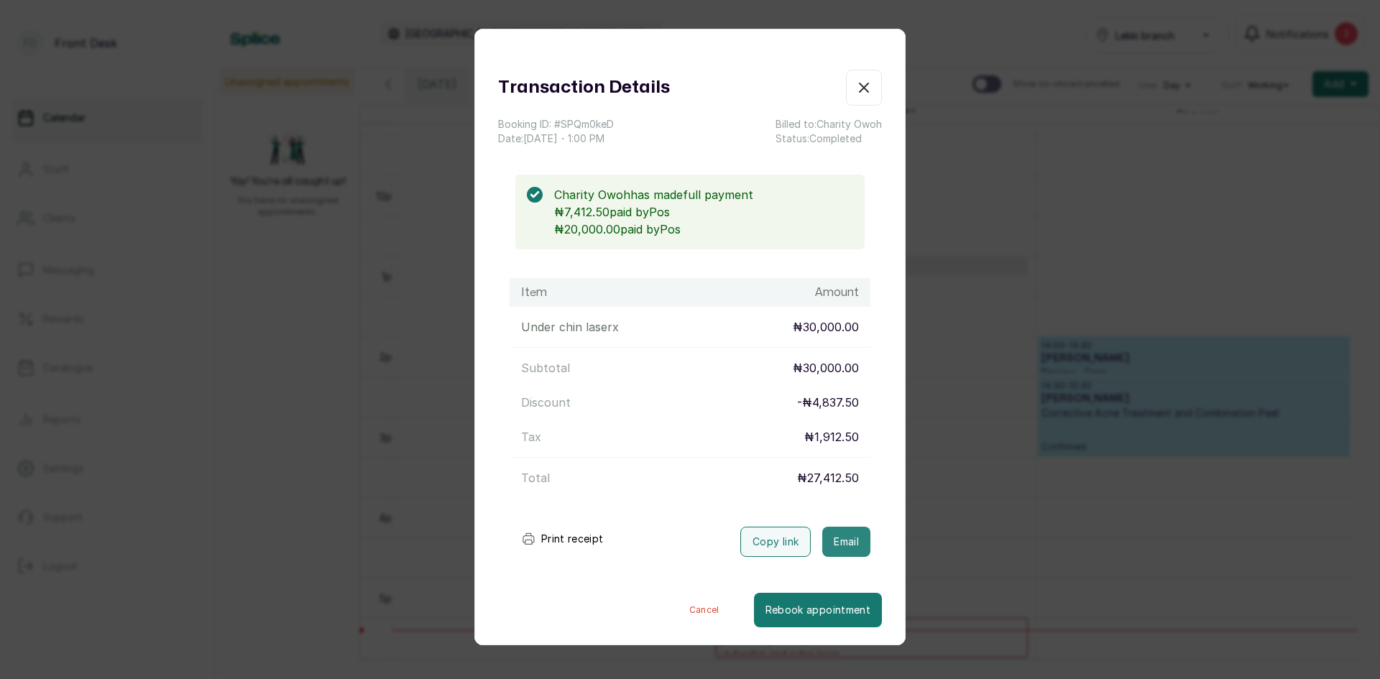
click at [841, 541] on button "Email" at bounding box center [846, 542] width 48 height 30
click at [1011, 535] on div "Transaction Details Booking ID: # SPQm0keD Date: [DATE] ・ 1:00 PM Billed to: Ch…" at bounding box center [690, 339] width 1380 height 679
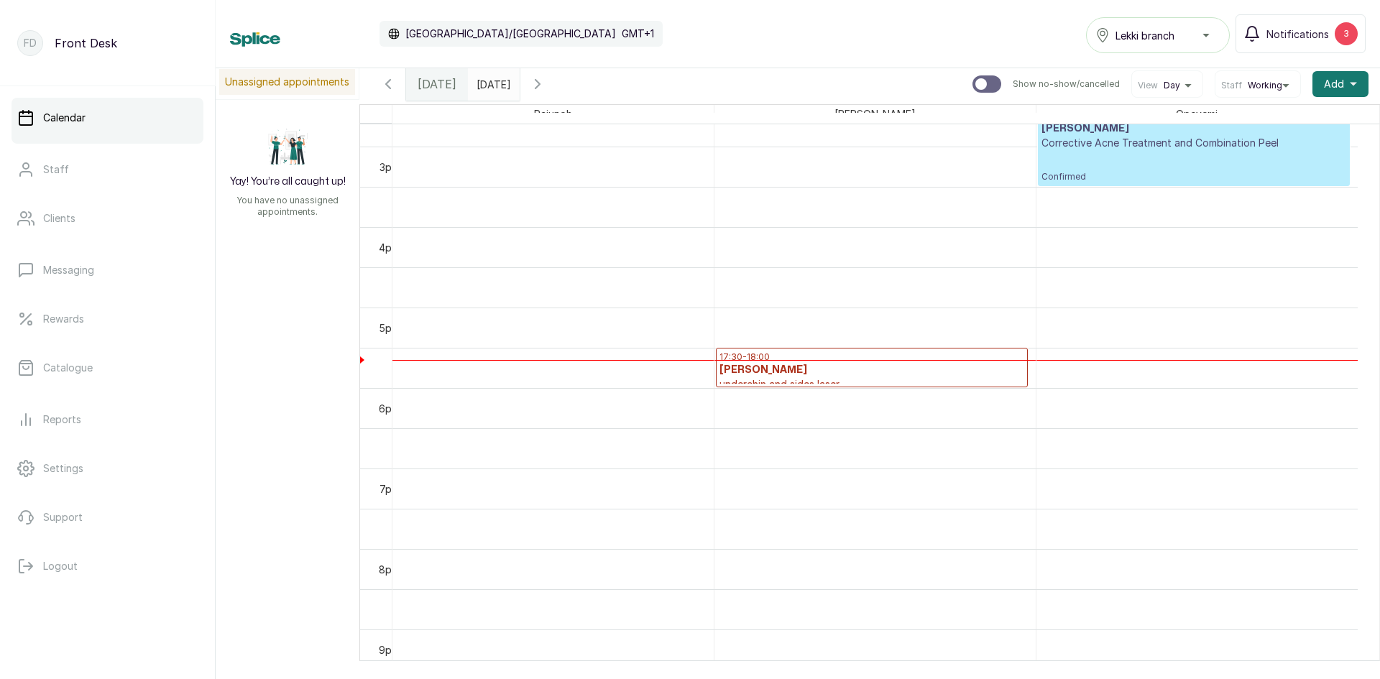
scroll to position [1202, 0]
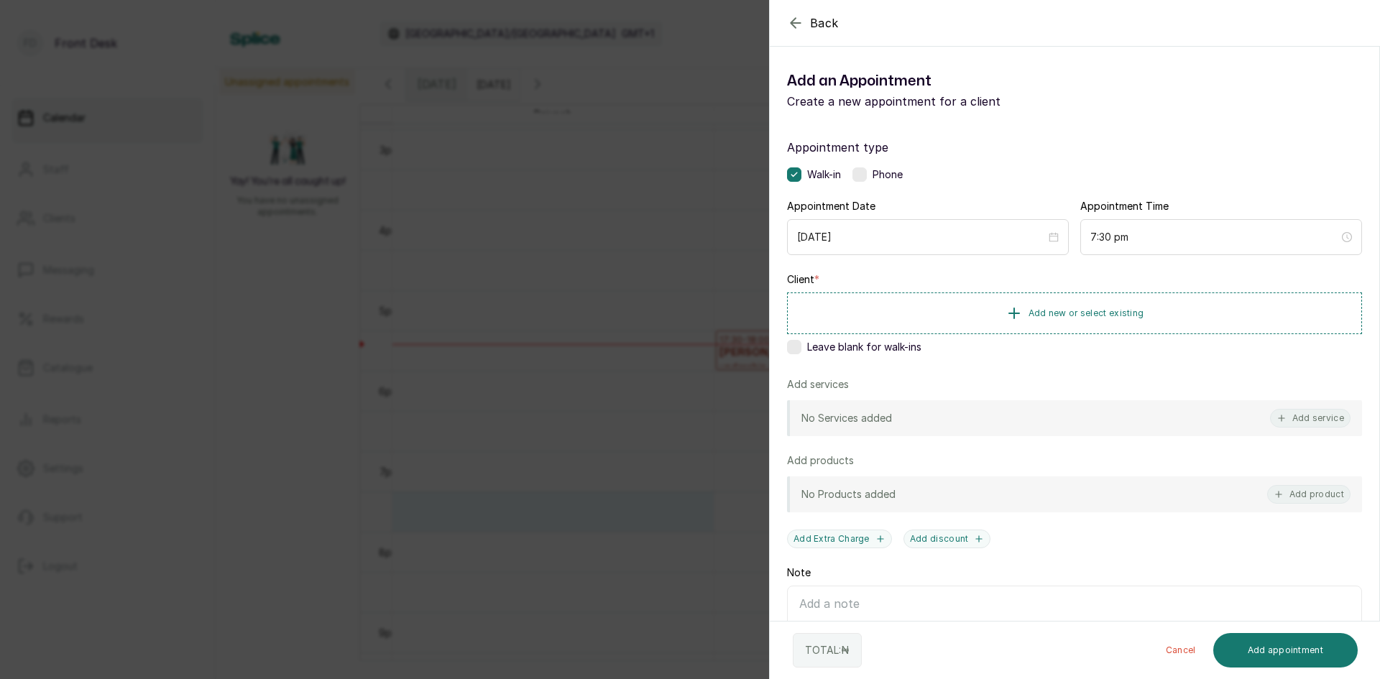
drag, startPoint x: 671, startPoint y: 518, endPoint x: 464, endPoint y: 525, distance: 207.0
click at [464, 525] on div "Back Add Appointment Add an Appointment Create a new appointment for a client A…" at bounding box center [690, 339] width 1380 height 679
